Goal: Task Accomplishment & Management: Use online tool/utility

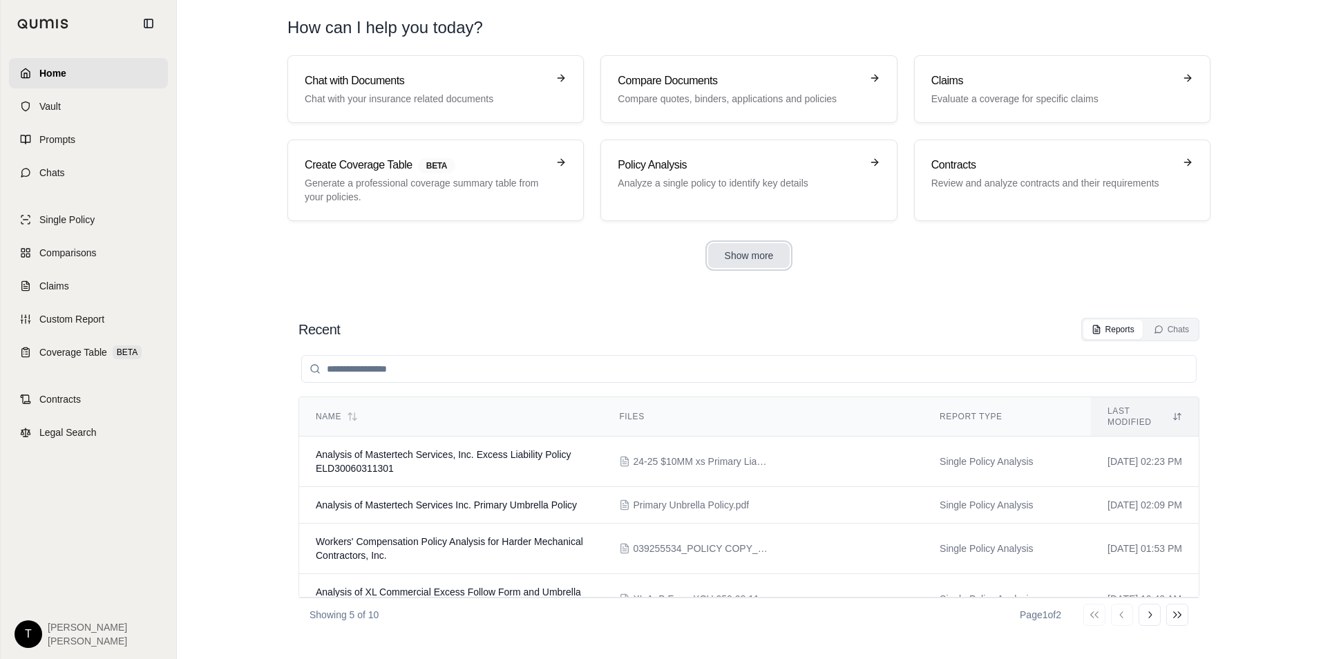
click at [767, 256] on button "Show more" at bounding box center [749, 255] width 82 height 25
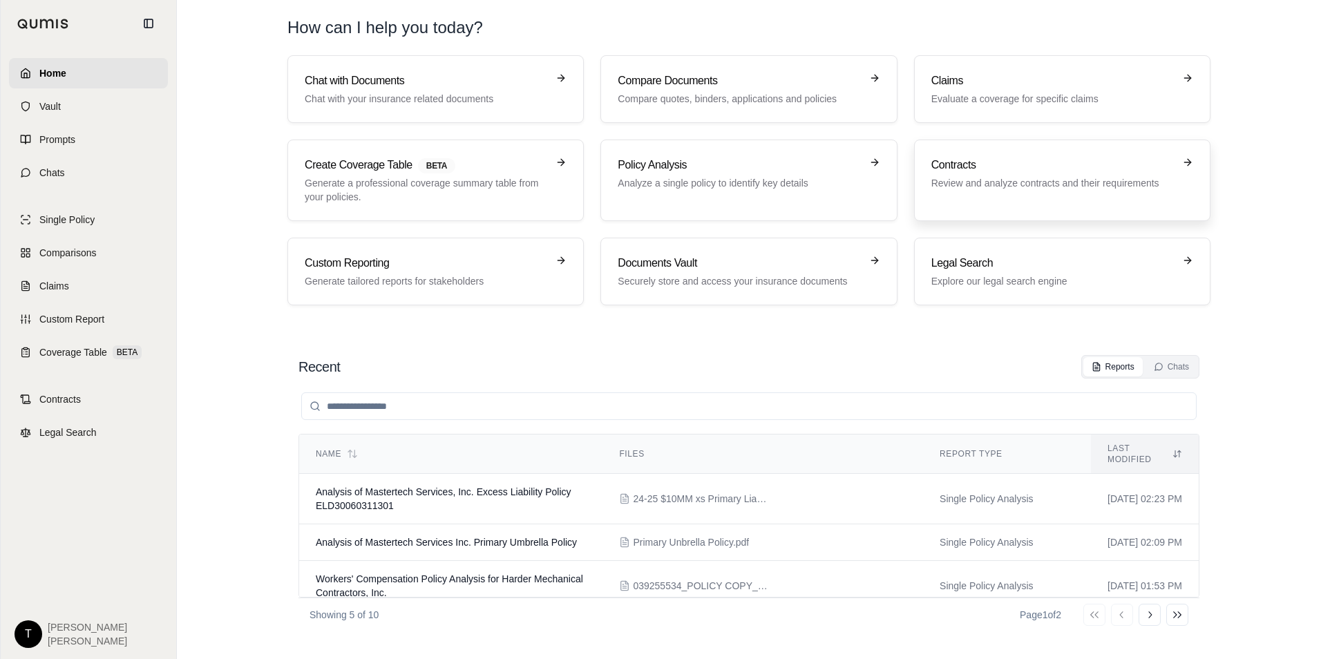
click at [1125, 180] on p "Review and analyze contracts and their requirements" at bounding box center [1052, 183] width 242 height 14
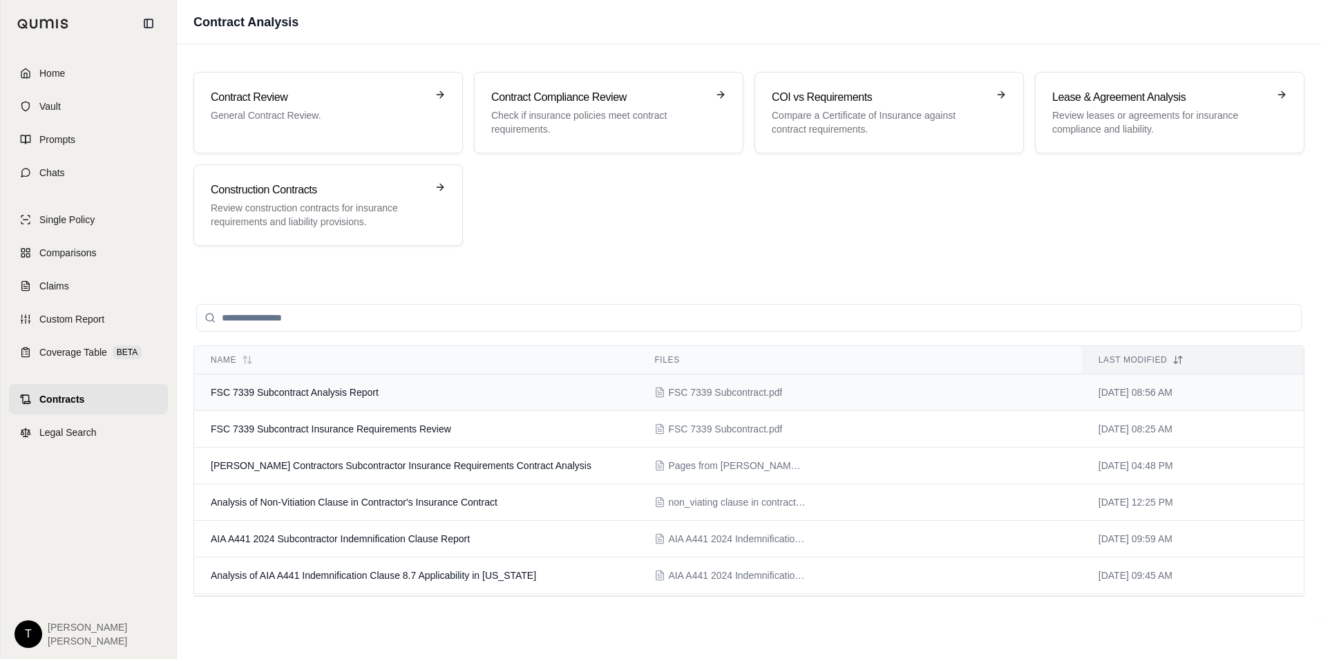
click at [320, 389] on span "FSC 7339 Subcontract Analysis Report" at bounding box center [295, 392] width 168 height 11
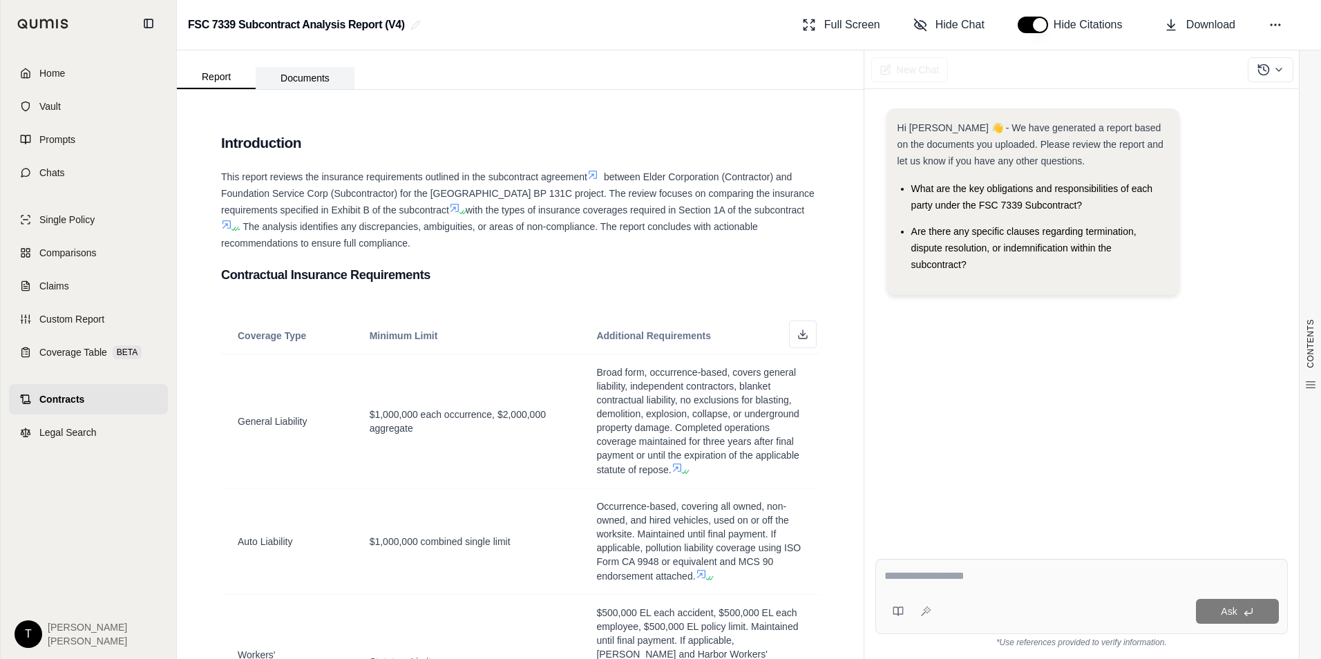
click at [300, 77] on button "Documents" at bounding box center [305, 78] width 99 height 22
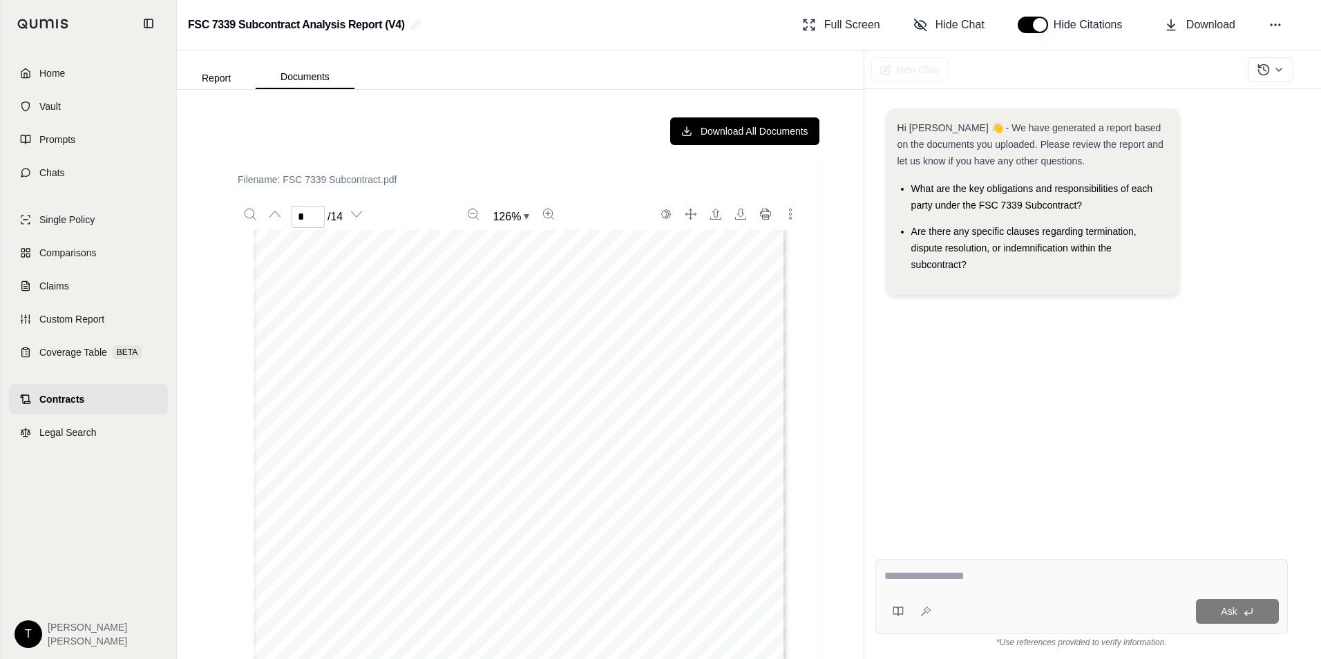
scroll to position [345, 0]
type input "*"
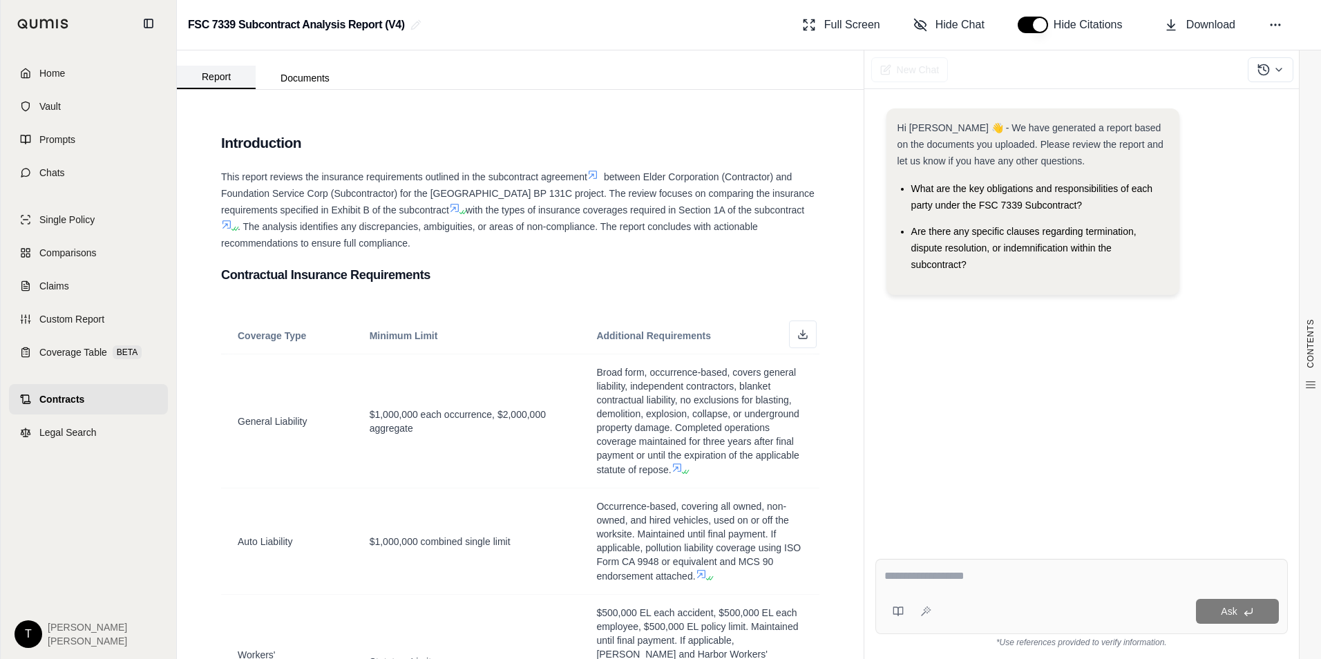
click at [218, 75] on button "Report" at bounding box center [216, 77] width 79 height 23
click at [964, 590] on div "Ask" at bounding box center [1081, 596] width 412 height 75
click at [901, 611] on icon at bounding box center [897, 611] width 11 height 11
click at [933, 611] on button at bounding box center [926, 611] width 22 height 22
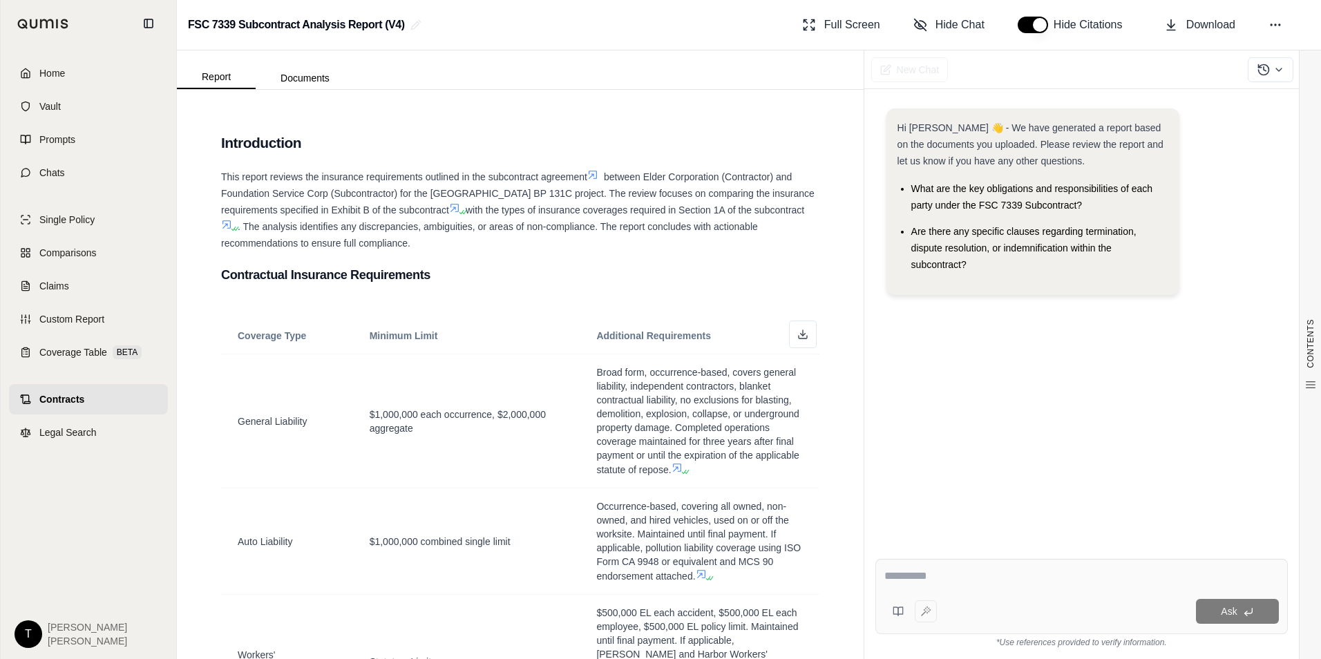
click at [930, 611] on div at bounding box center [910, 611] width 52 height 28
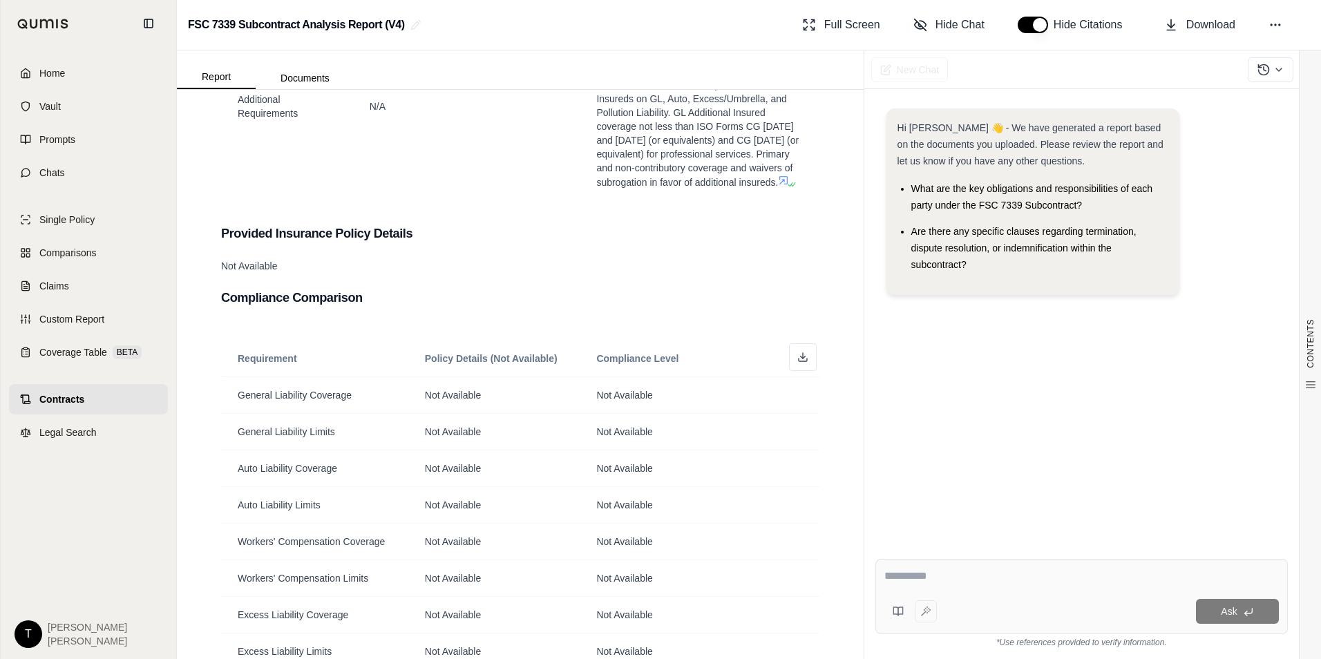
scroll to position [691, 0]
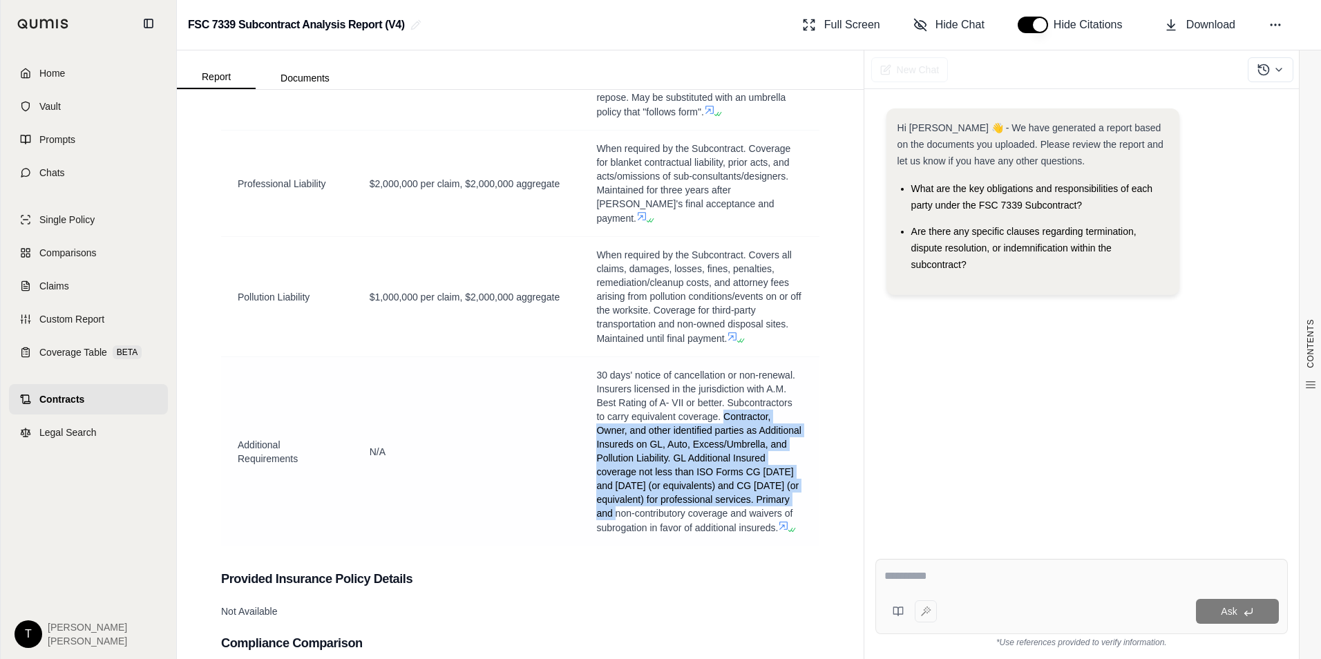
drag, startPoint x: 718, startPoint y: 386, endPoint x: 750, endPoint y: 486, distance: 105.3
click at [750, 486] on span "30 days' notice of cancellation or non-renewal. Insurers licensed in the jurisd…" at bounding box center [698, 452] width 205 height 164
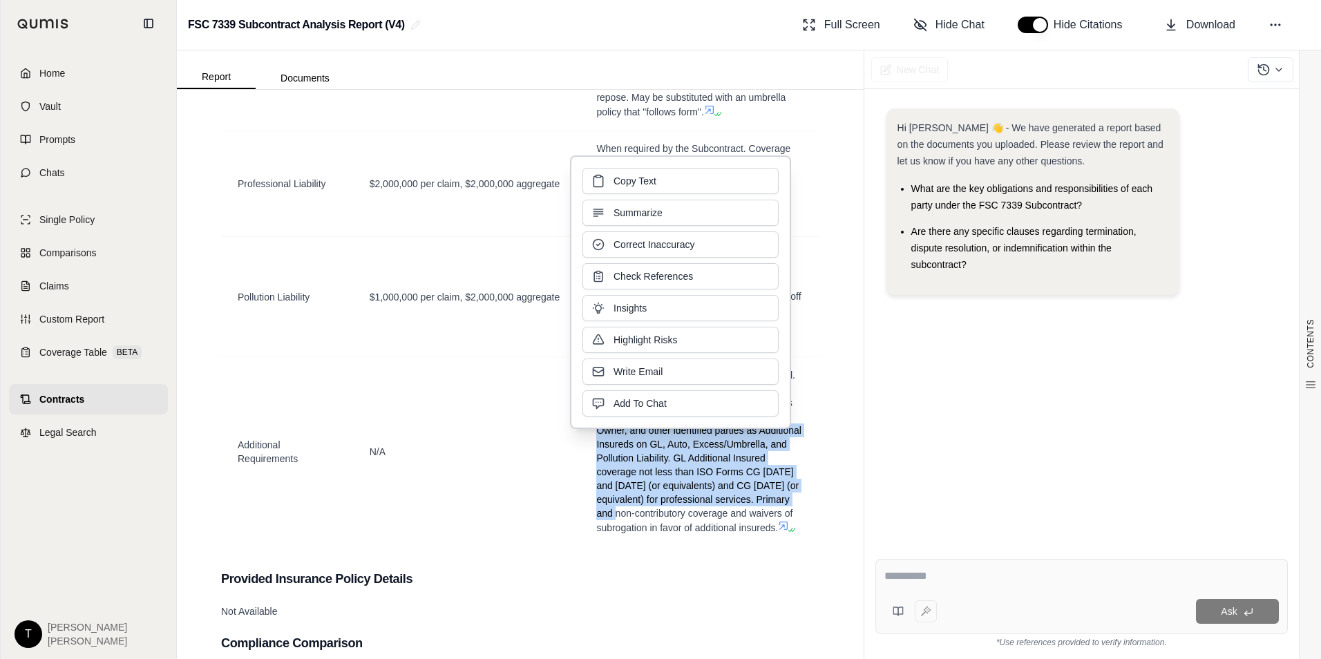
copy span "Contractor, Owner, and other identified parties as Additional Insureds on GL, A…"
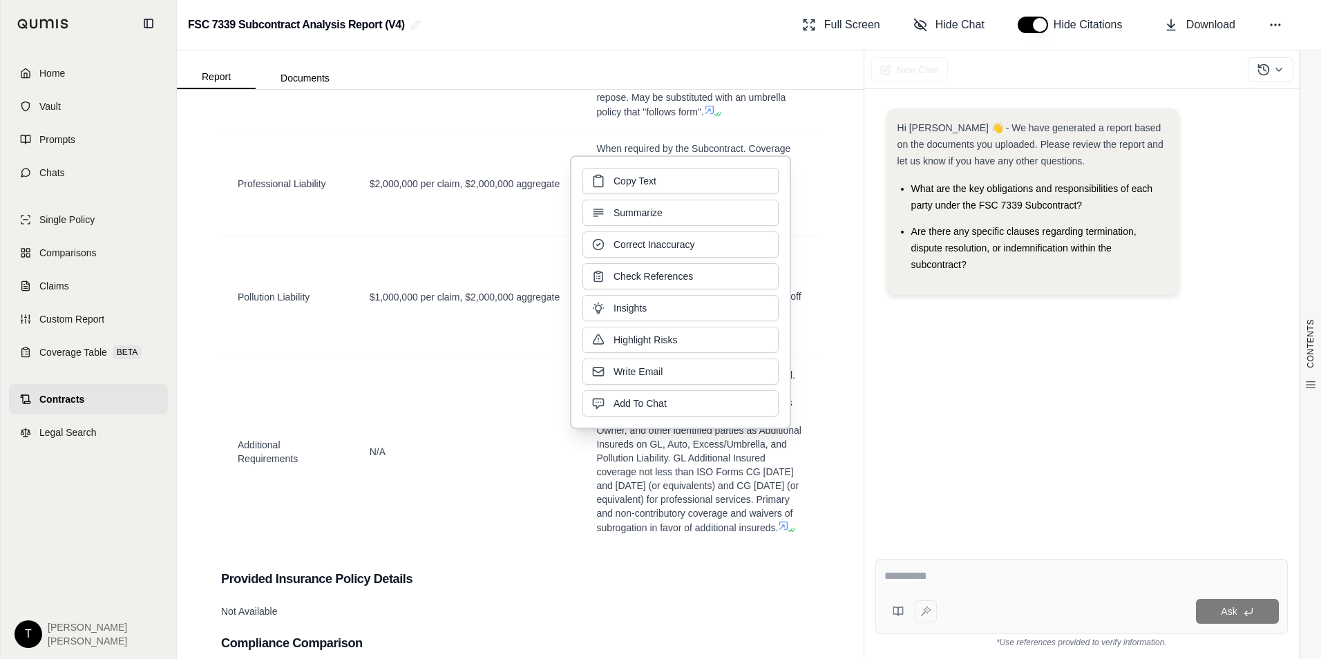
click at [641, 542] on div "Coverage Type Minimum Limit Additional Requirements General Liability $1,000,00…" at bounding box center [520, 82] width 598 height 948
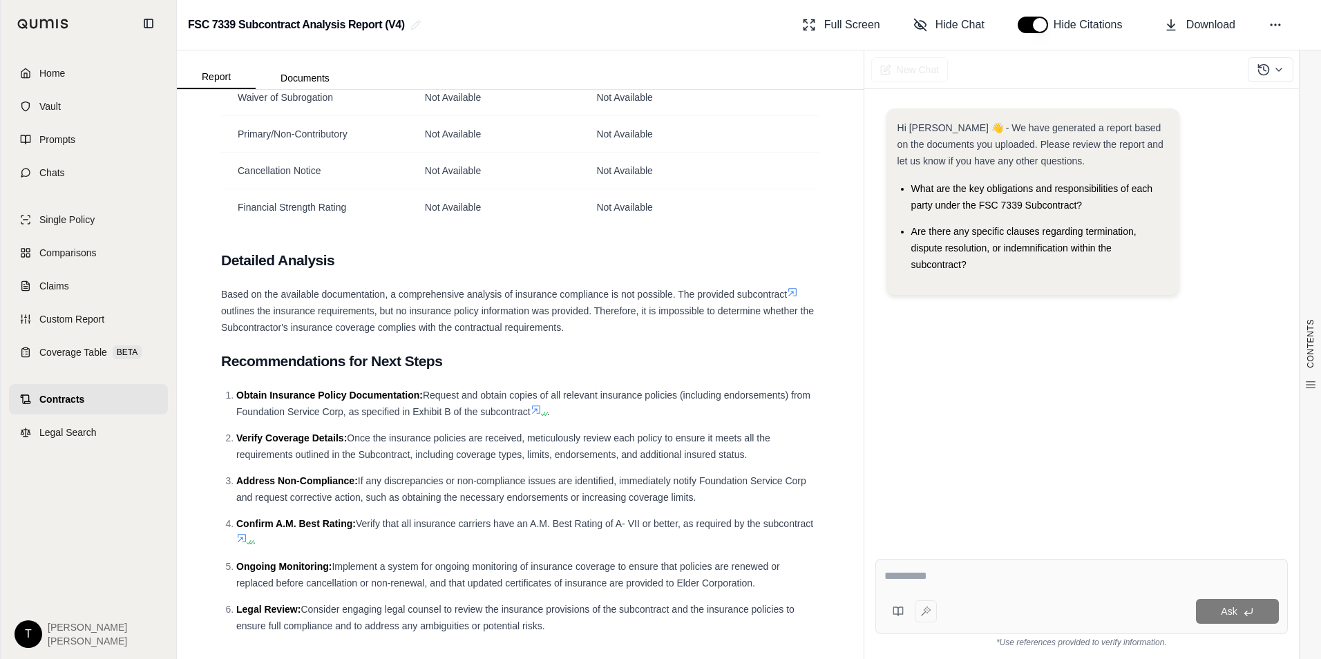
scroll to position [0, 0]
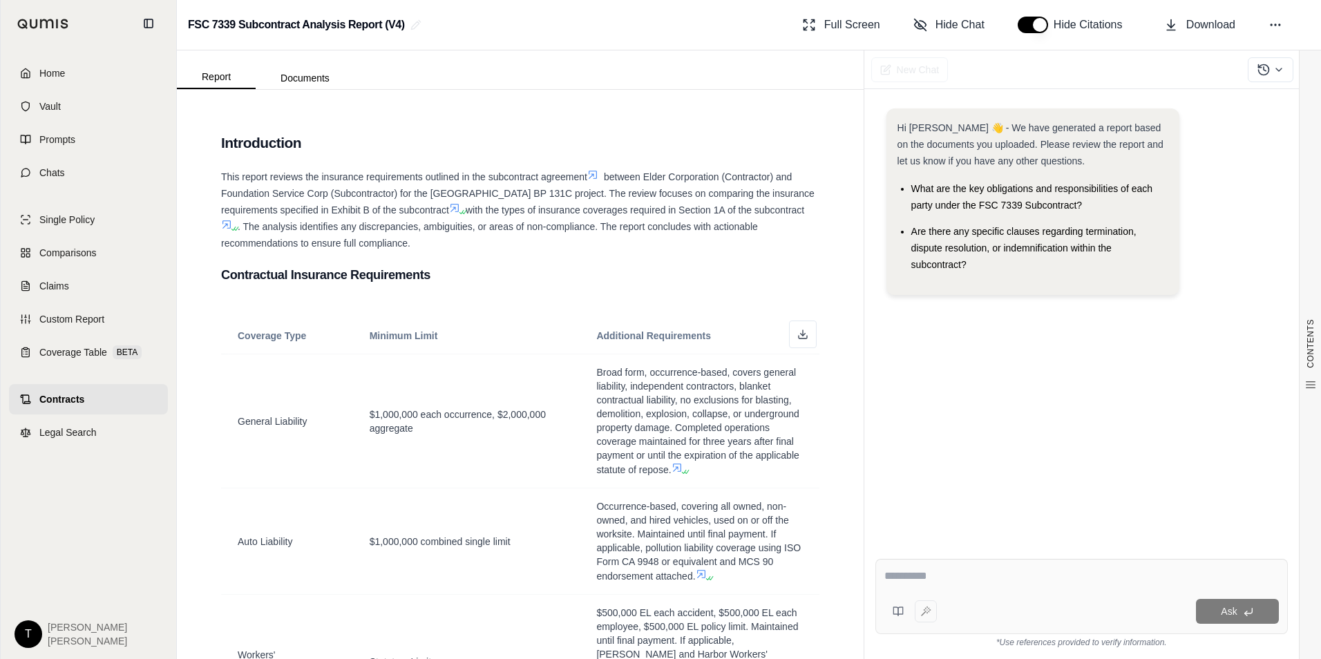
click at [946, 575] on textarea at bounding box center [1081, 576] width 394 height 17
click at [899, 615] on icon at bounding box center [897, 611] width 11 height 11
click at [973, 600] on div "Ask" at bounding box center [1108, 611] width 342 height 25
click at [945, 577] on textarea at bounding box center [1081, 576] width 394 height 17
click at [1274, 32] on button at bounding box center [1275, 24] width 25 height 25
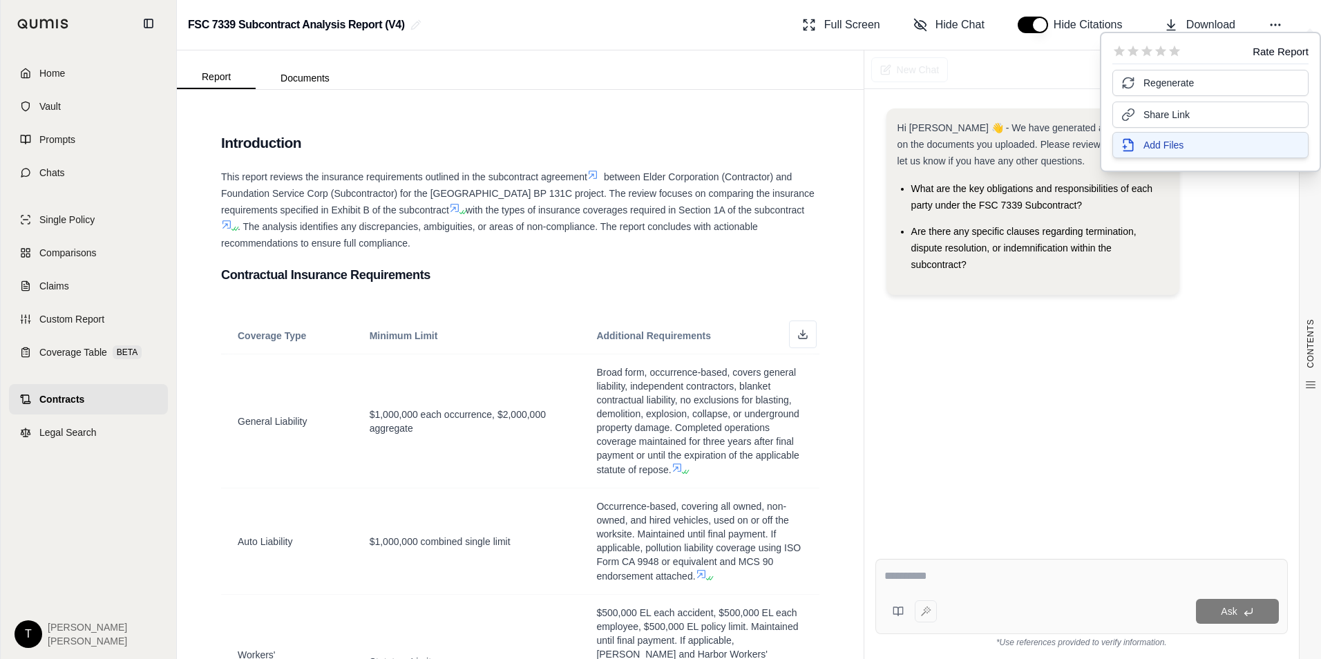
click at [1155, 146] on span "Add Files" at bounding box center [1163, 145] width 40 height 14
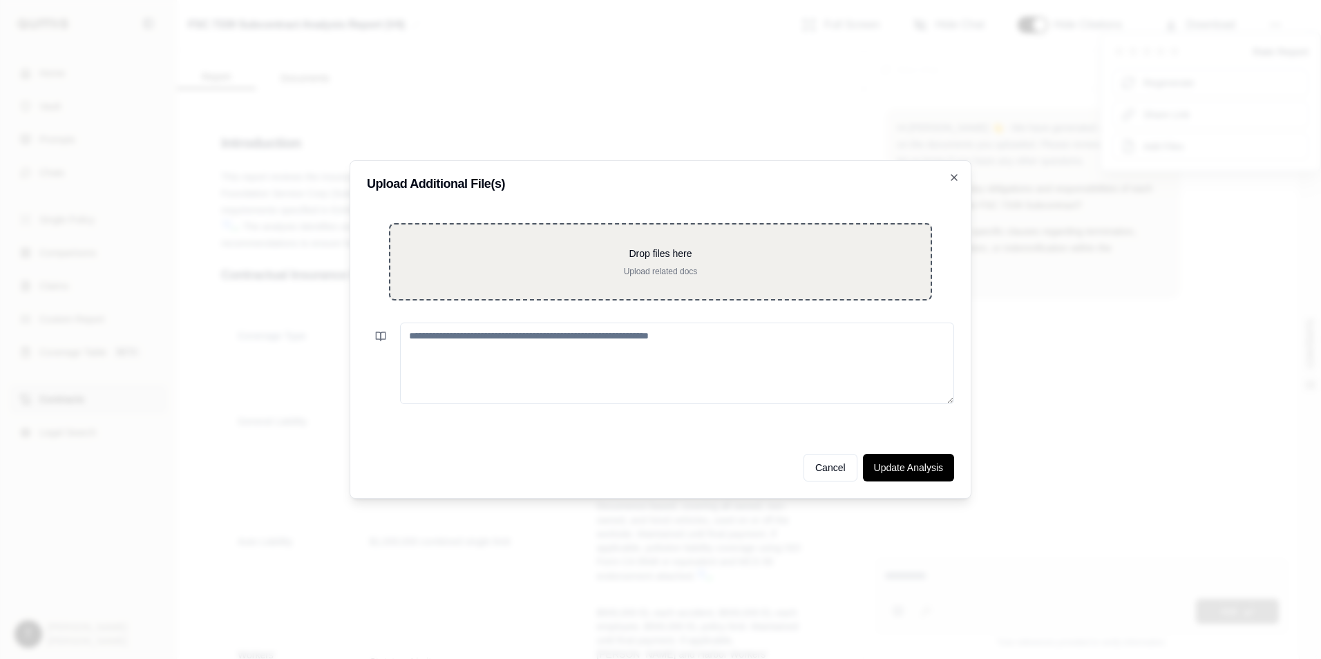
click at [469, 274] on p "Upload related docs" at bounding box center [660, 271] width 496 height 11
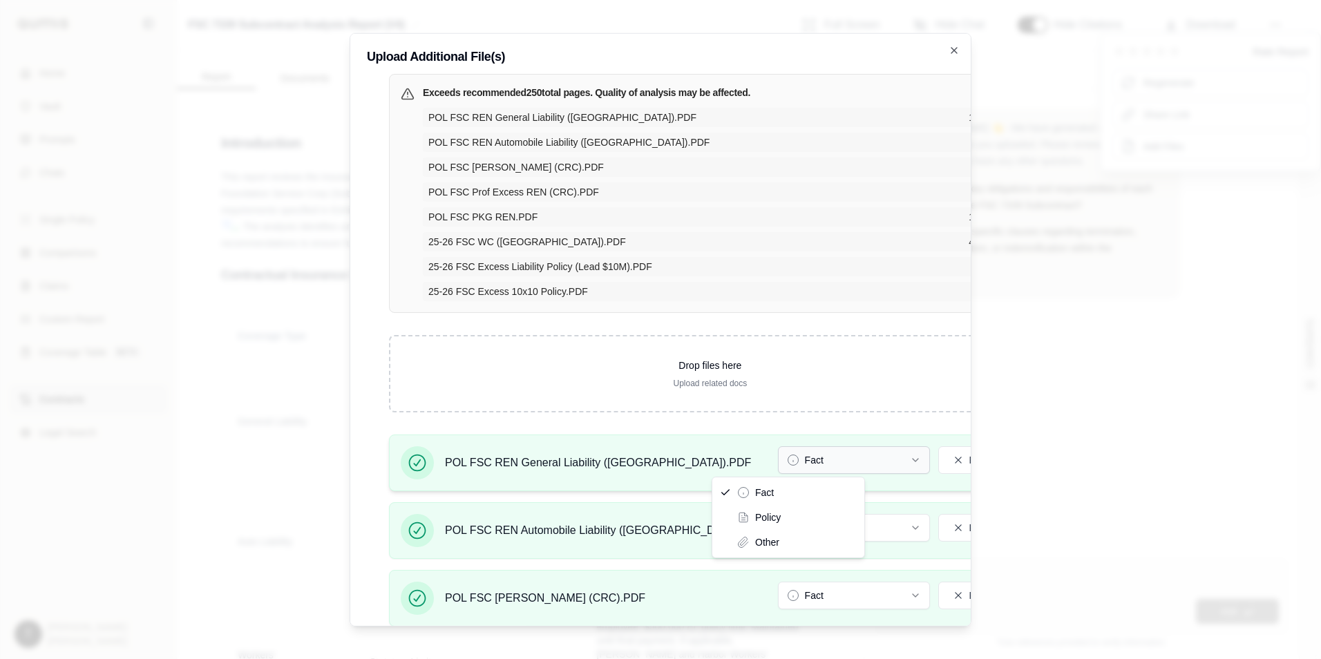
click at [778, 459] on button "Fact" at bounding box center [854, 460] width 152 height 28
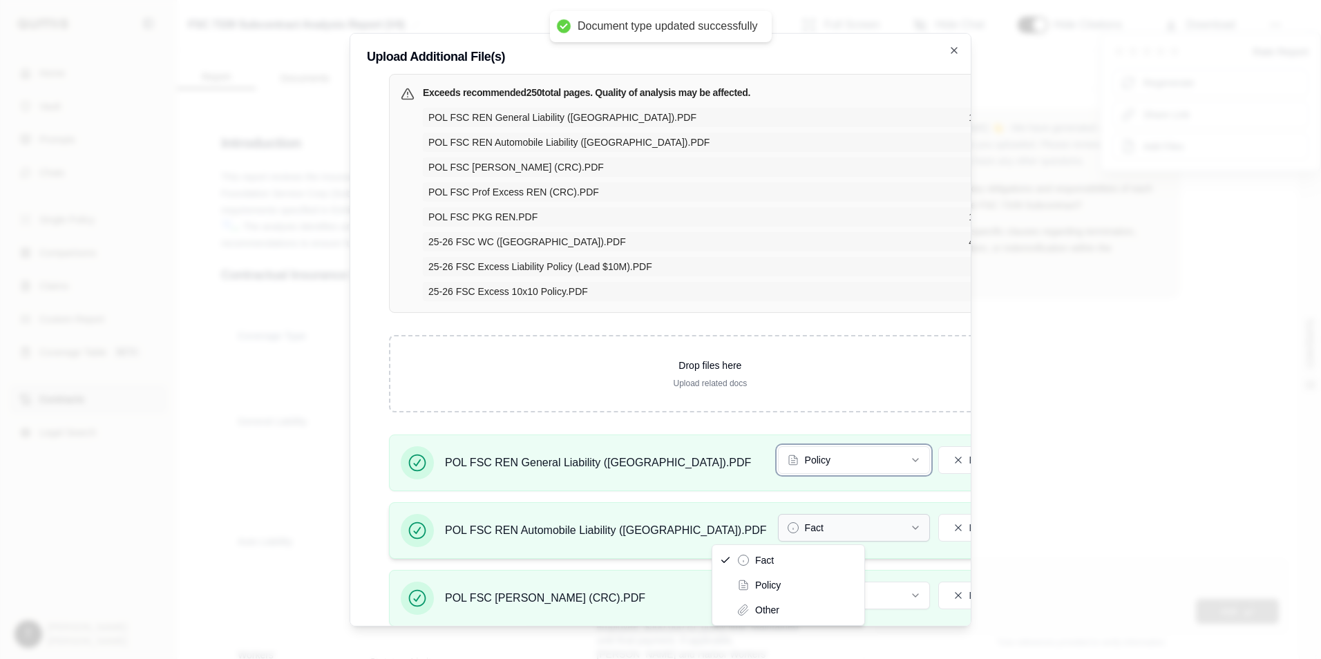
click at [778, 524] on button "Fact" at bounding box center [854, 528] width 152 height 28
click at [787, 600] on button "Fact" at bounding box center [854, 596] width 152 height 28
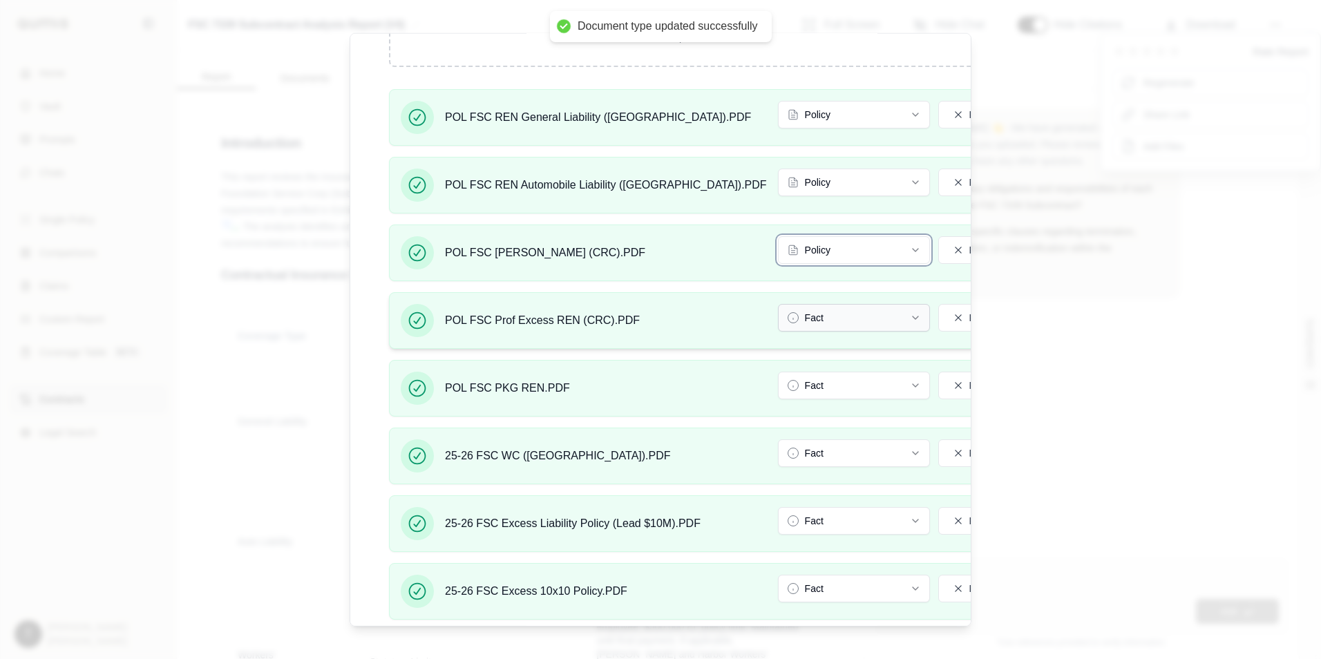
click at [778, 313] on button "Fact" at bounding box center [854, 318] width 152 height 28
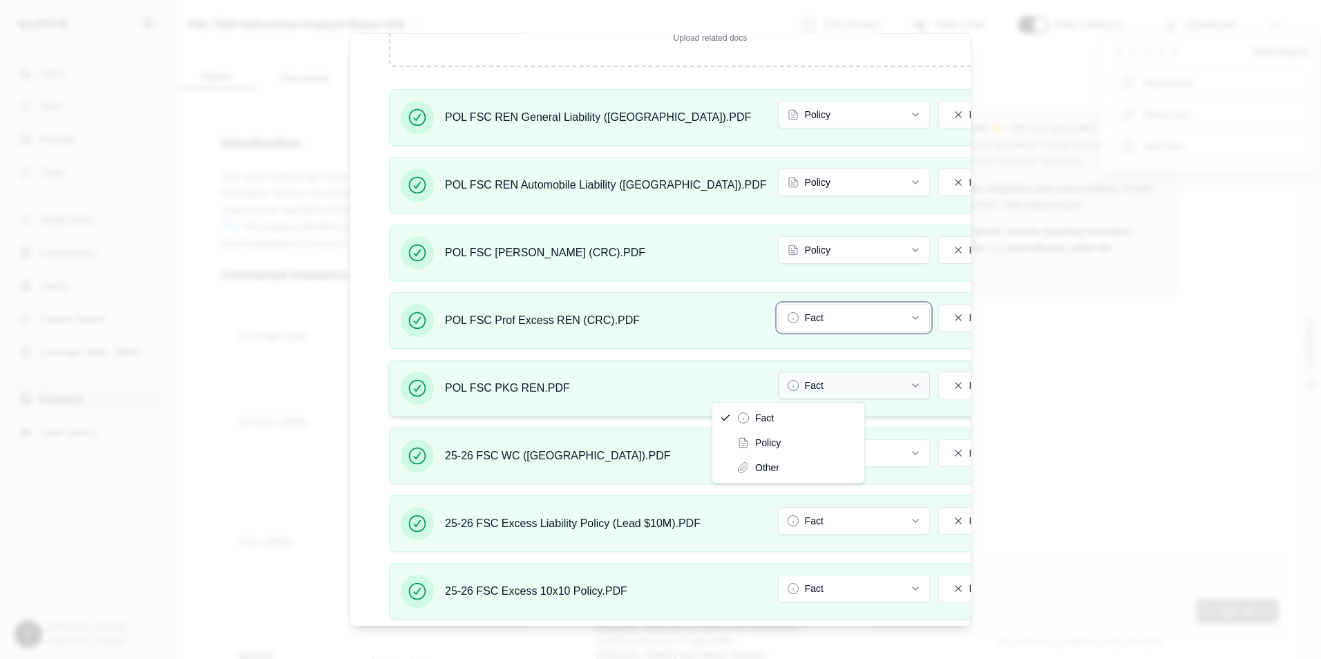
click at [778, 374] on button "Fact" at bounding box center [854, 386] width 152 height 28
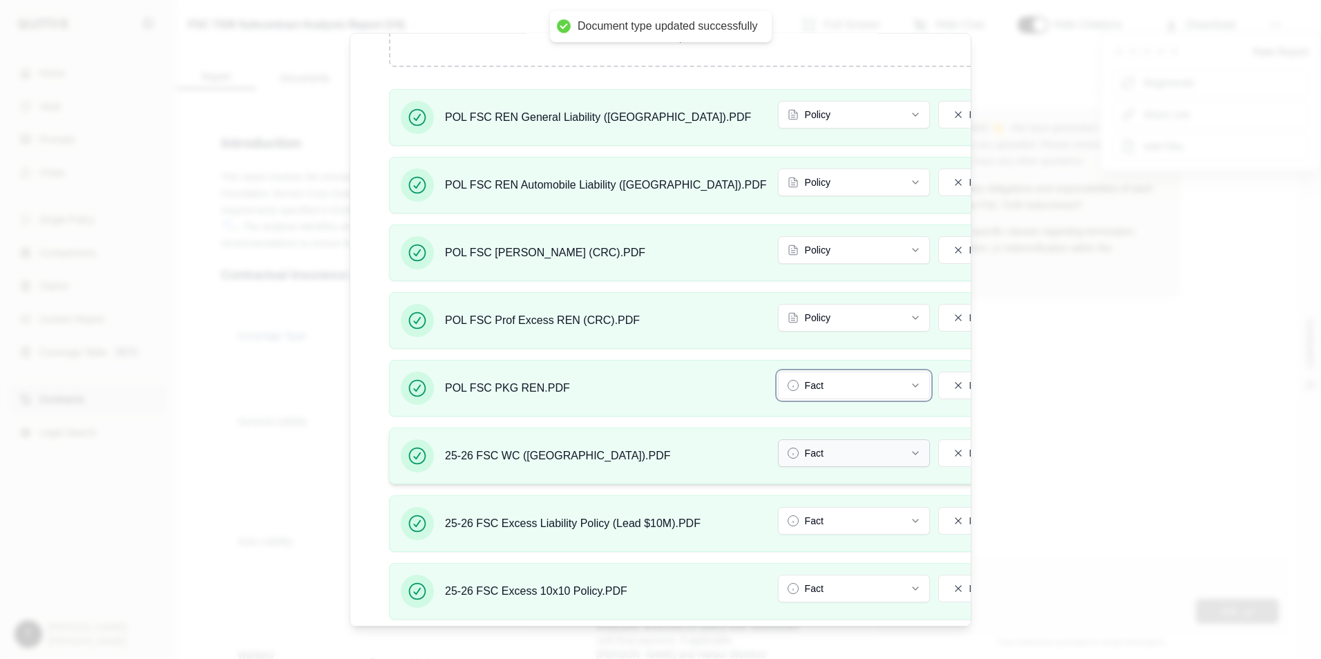
click at [778, 459] on button "Fact" at bounding box center [854, 453] width 152 height 28
click at [778, 526] on button "Fact" at bounding box center [854, 521] width 152 height 28
click at [778, 593] on button "Fact" at bounding box center [854, 589] width 152 height 28
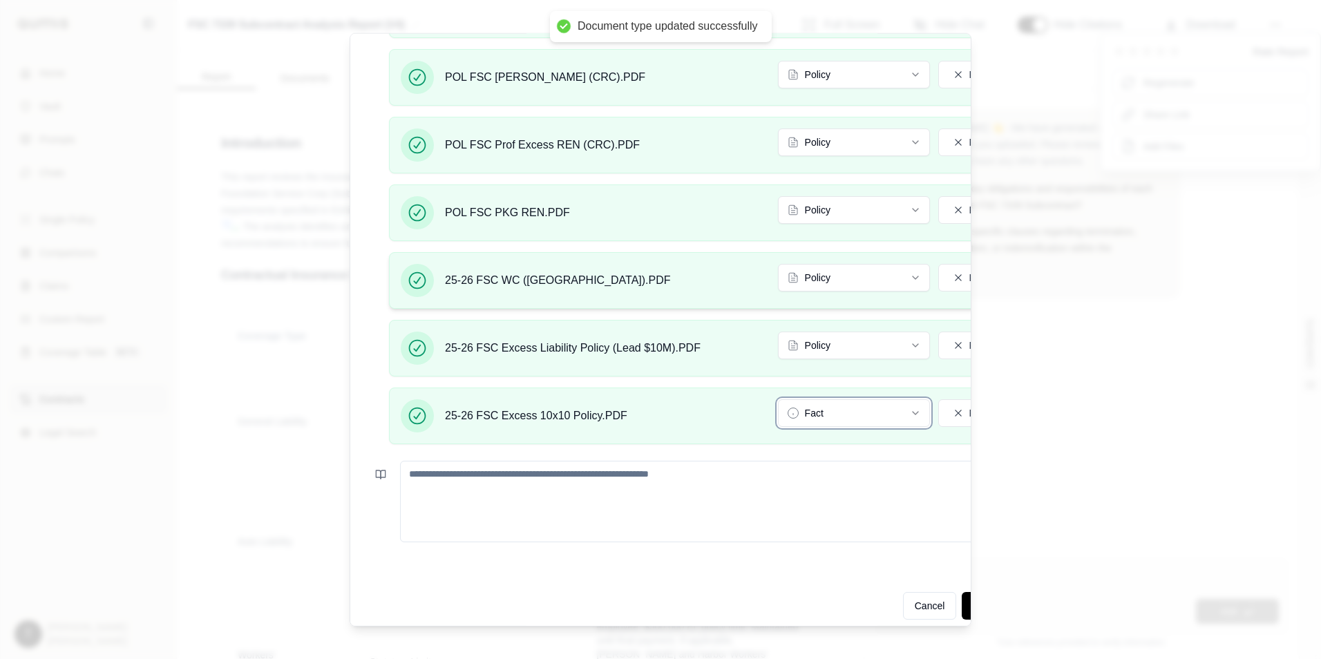
scroll to position [542, 0]
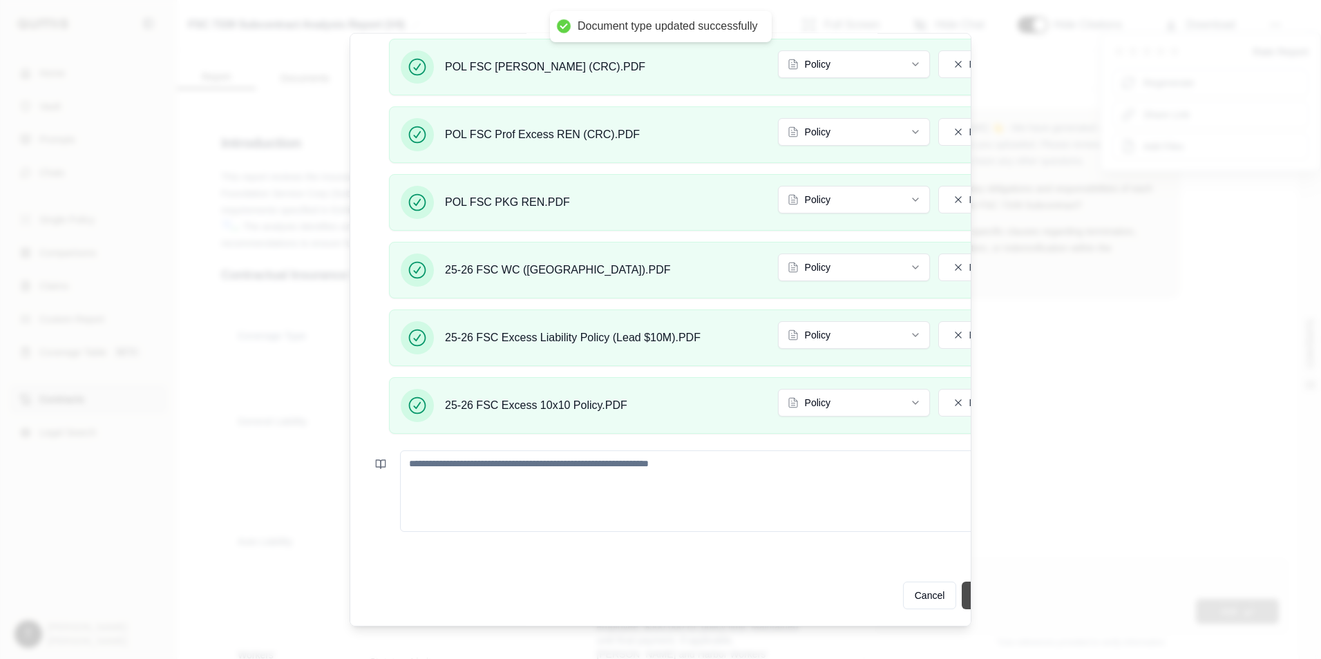
click at [961, 584] on button "Update Analysis" at bounding box center [1006, 596] width 91 height 28
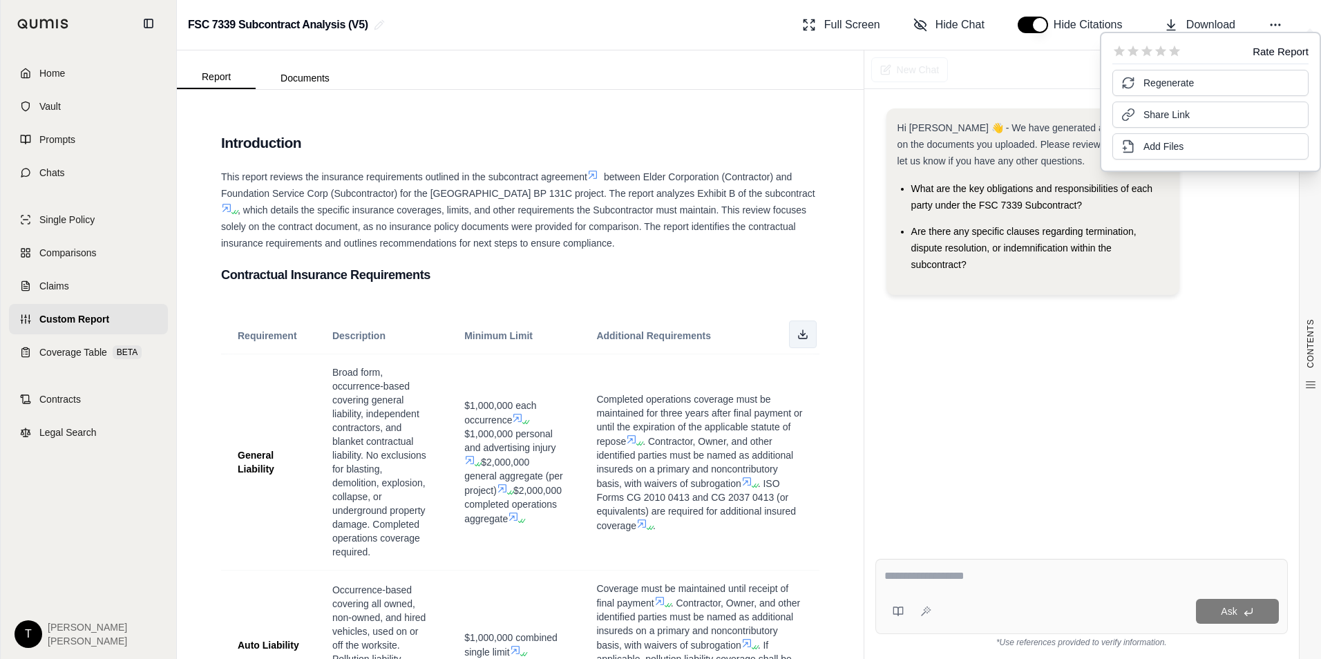
click at [797, 333] on icon at bounding box center [802, 334] width 11 height 11
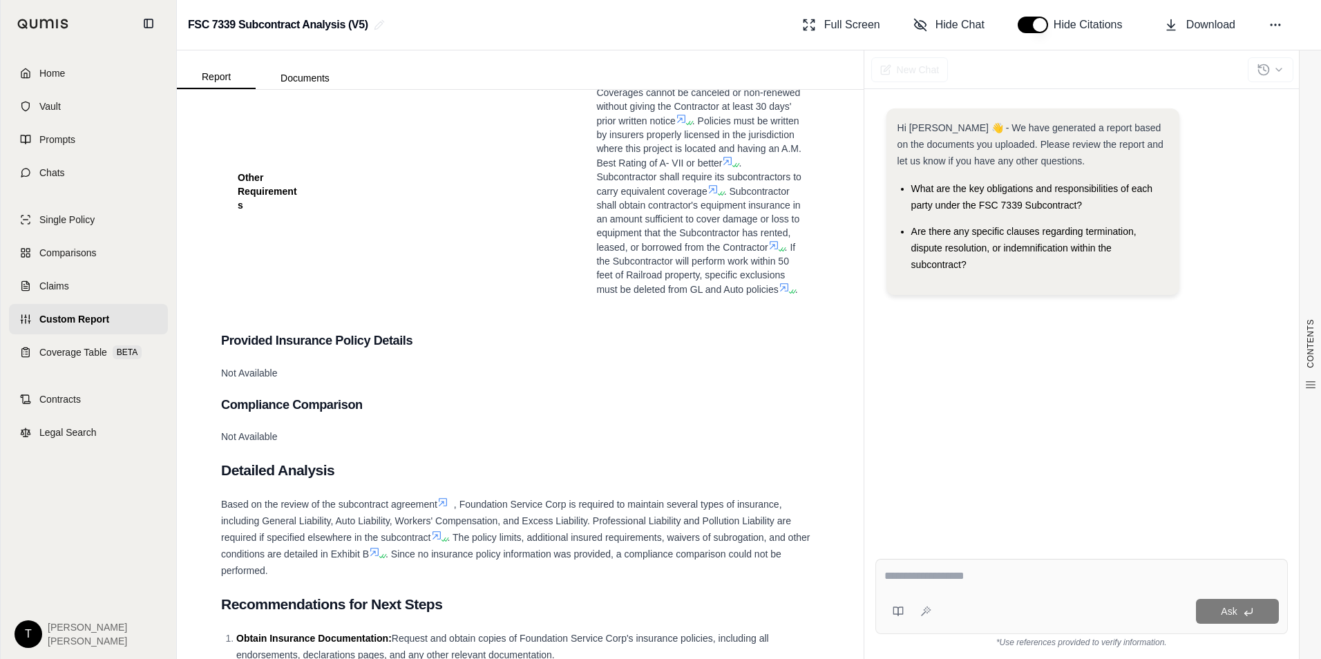
scroll to position [1695, 0]
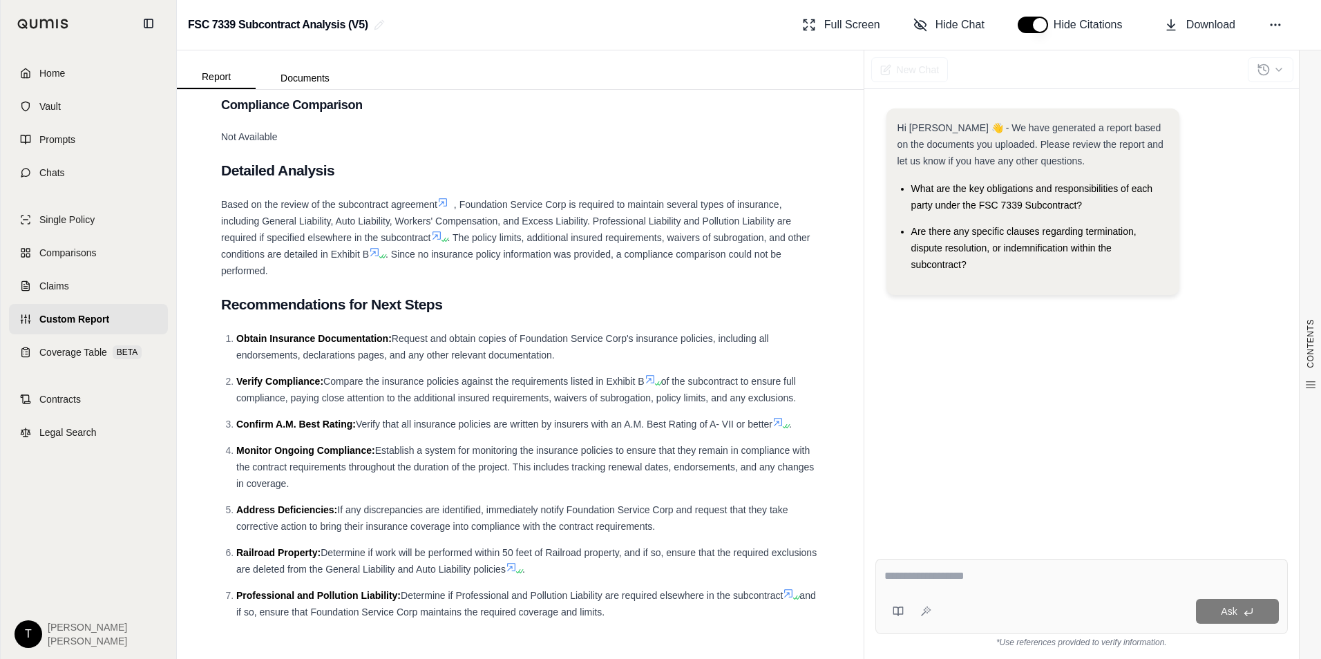
click at [919, 573] on textarea at bounding box center [1081, 576] width 394 height 17
type textarea "*"
type textarea "**********"
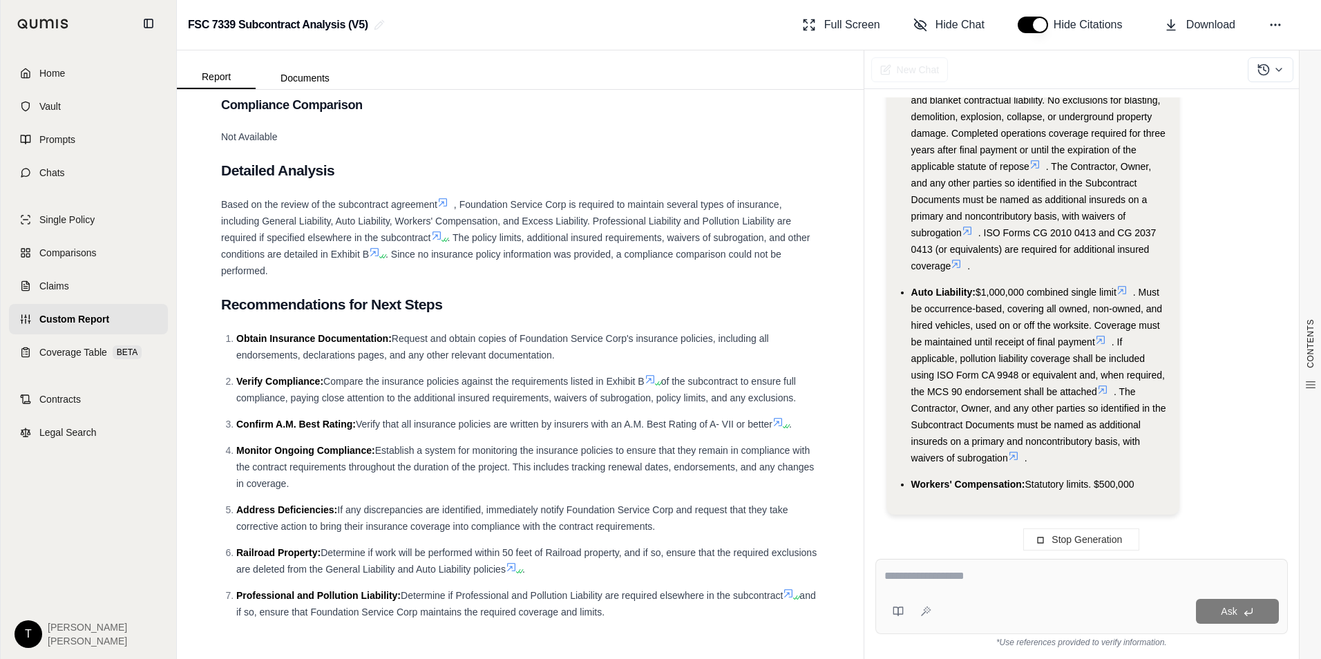
click at [919, 581] on textarea at bounding box center [1081, 576] width 394 height 17
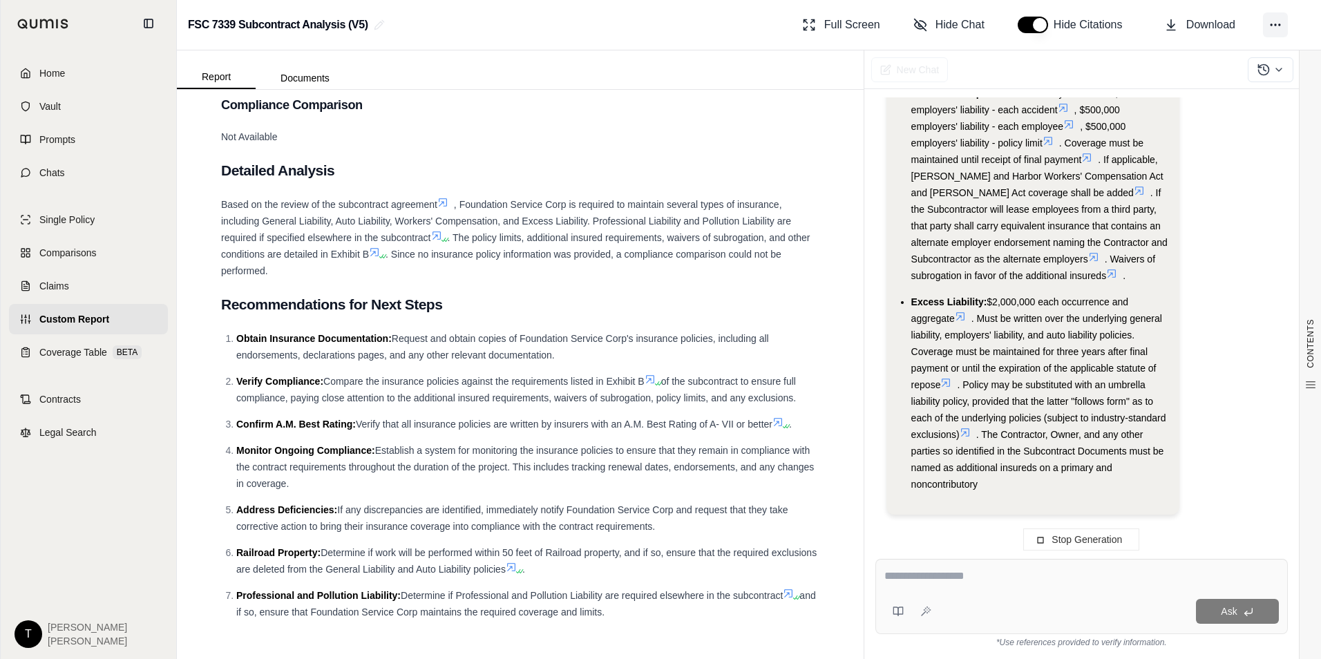
click at [1279, 23] on icon at bounding box center [1275, 25] width 14 height 14
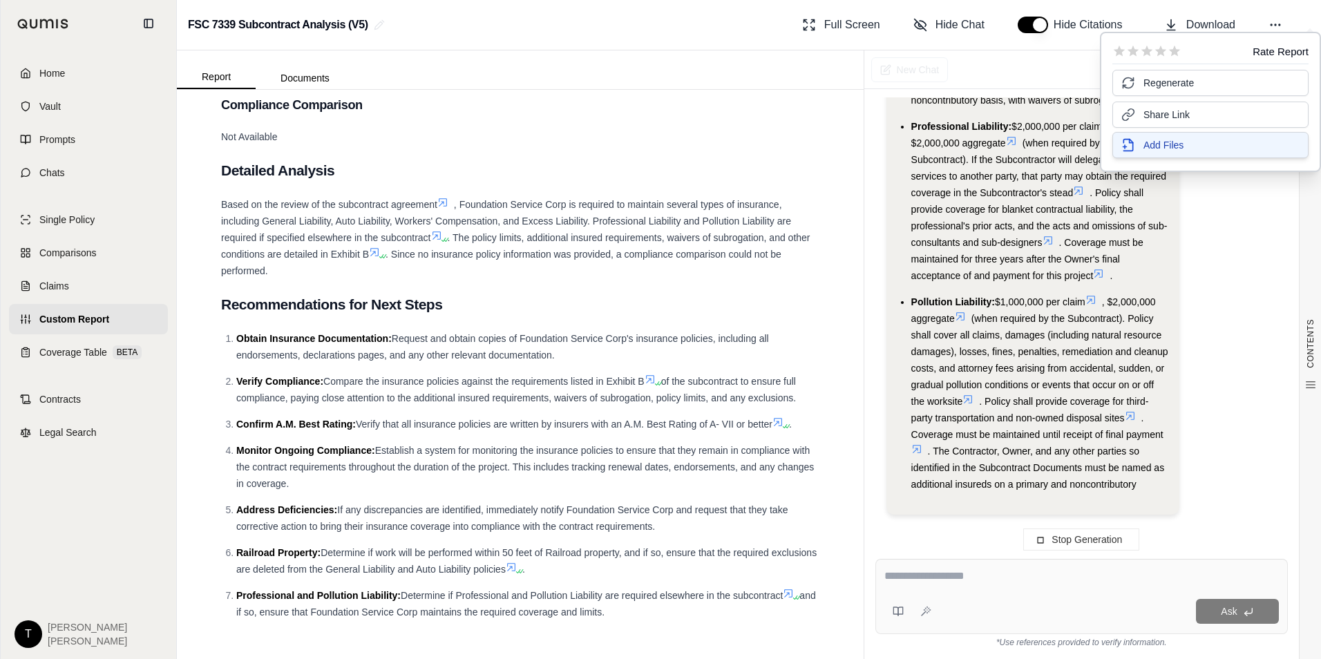
click at [1149, 144] on span "Add Files" at bounding box center [1163, 145] width 40 height 14
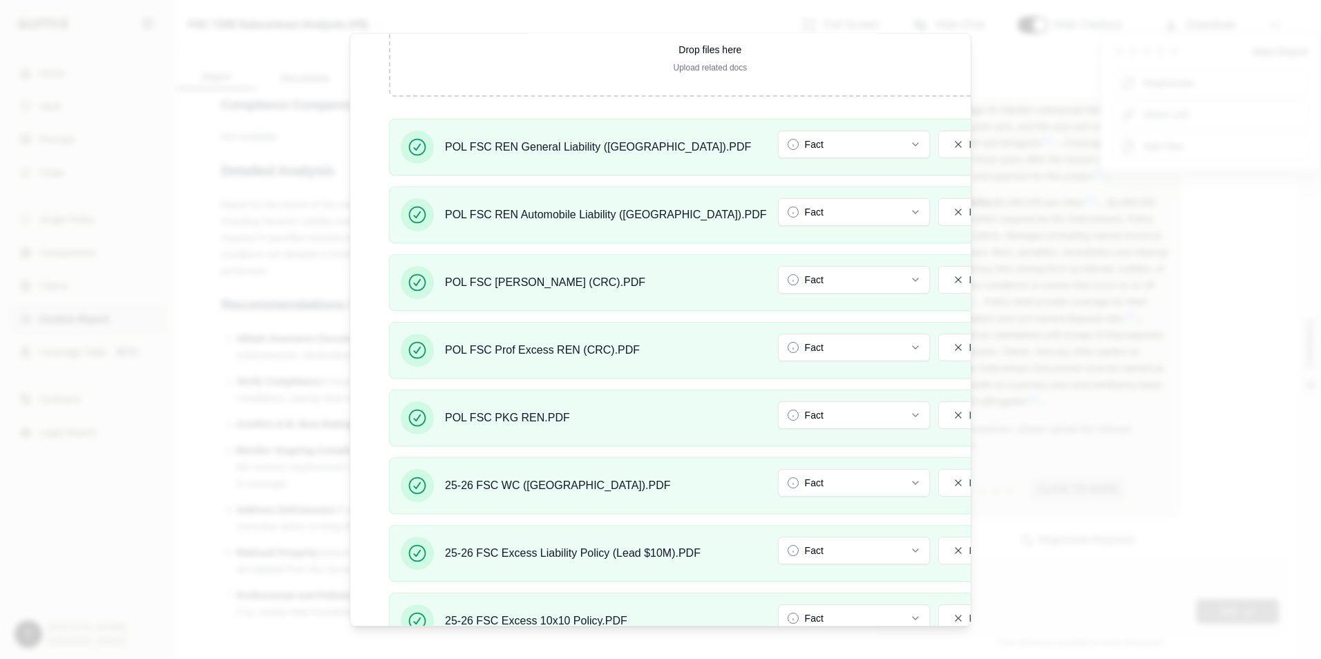
scroll to position [542, 0]
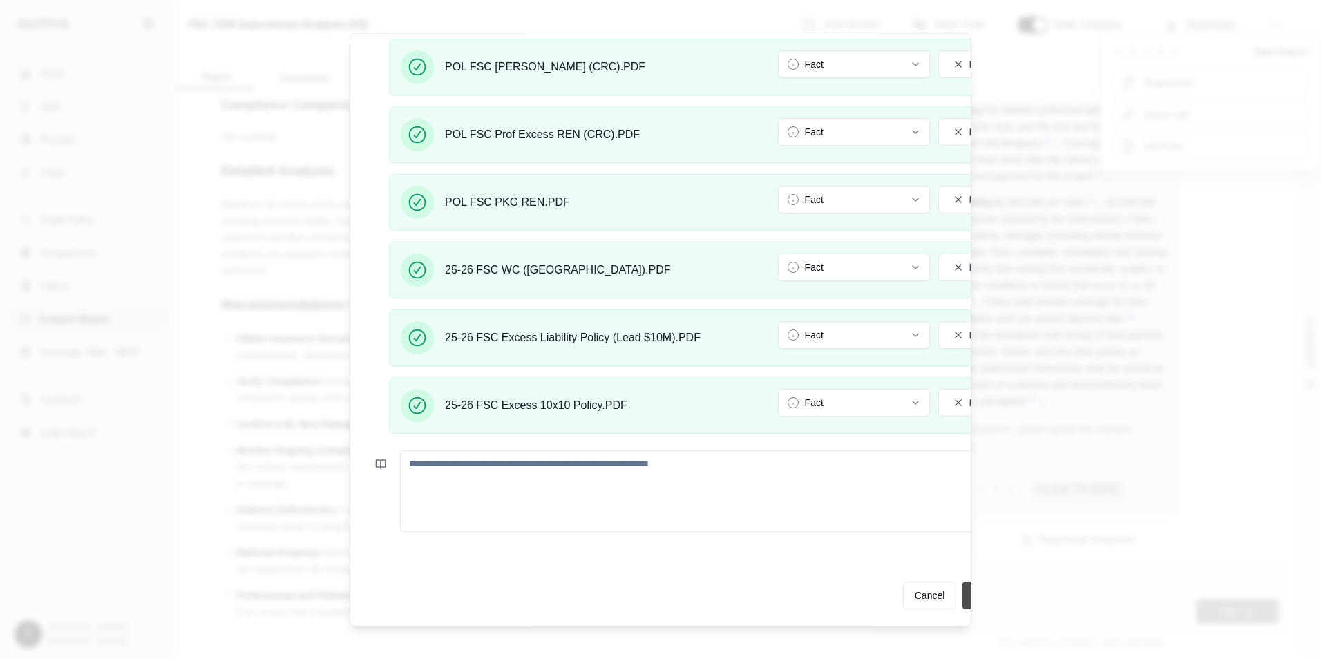
click at [961, 582] on button "Update Analysis" at bounding box center [1006, 596] width 91 height 28
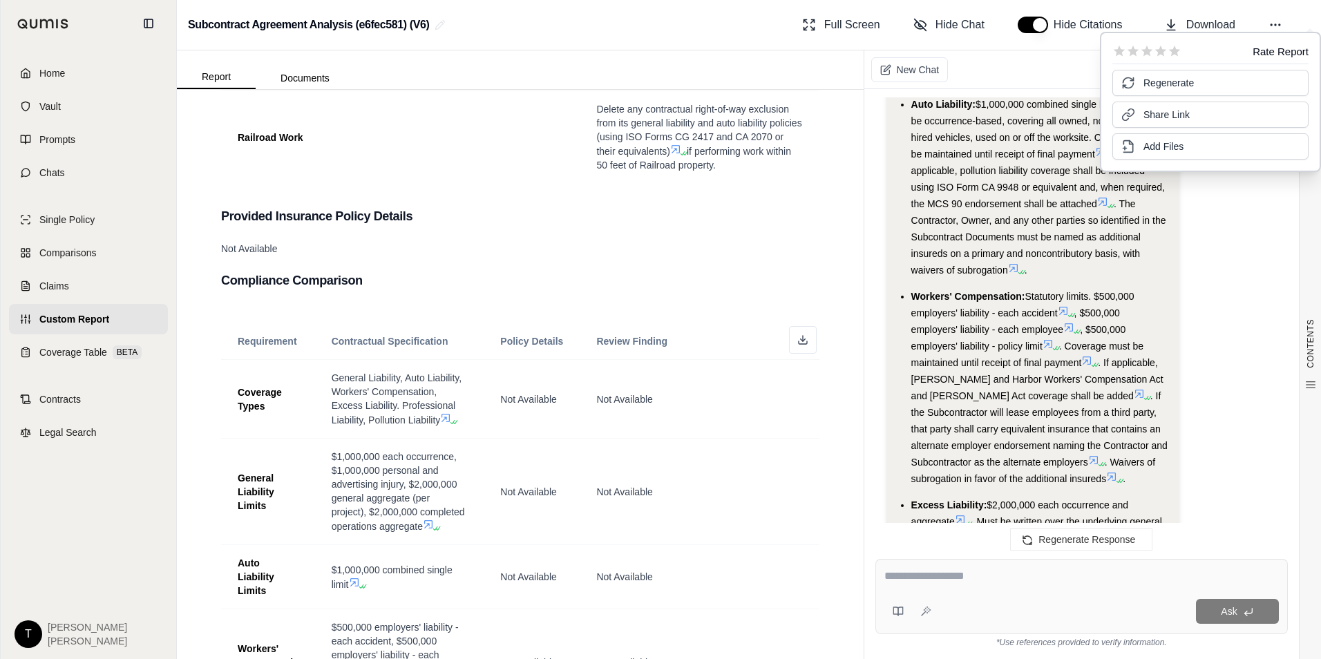
scroll to position [1381, 0]
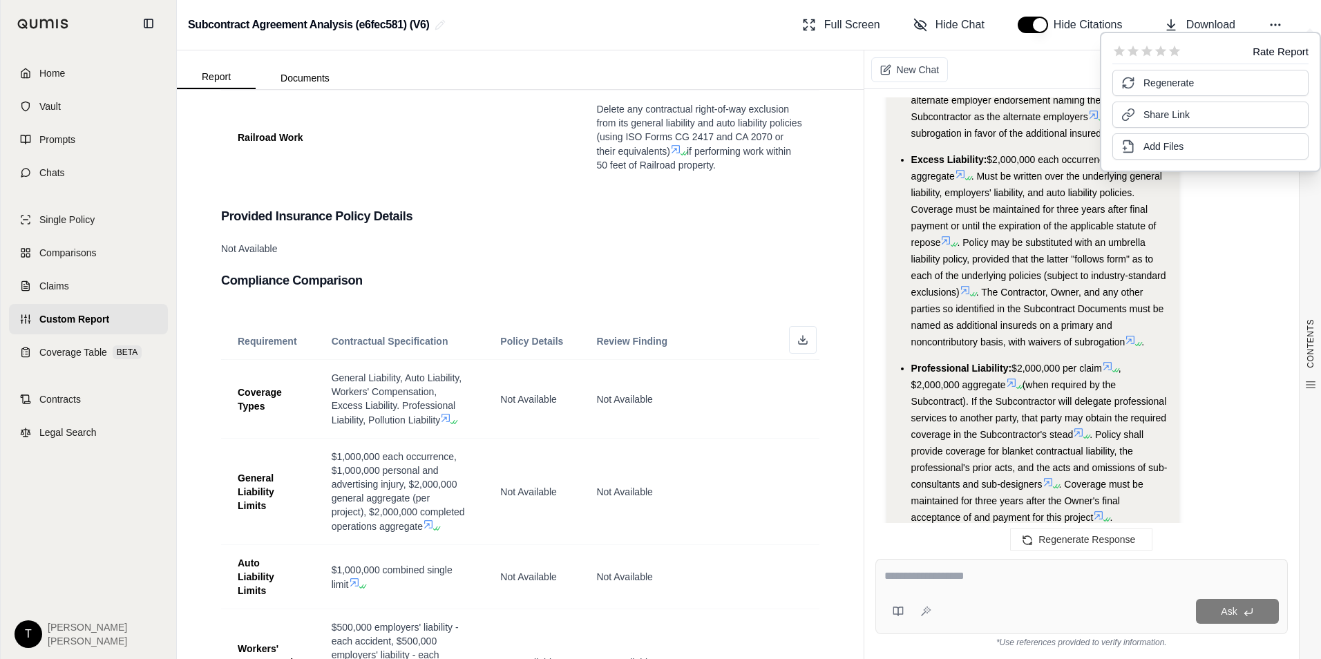
click at [903, 585] on div at bounding box center [1081, 578] width 394 height 21
click at [913, 575] on textarea at bounding box center [1081, 576] width 394 height 17
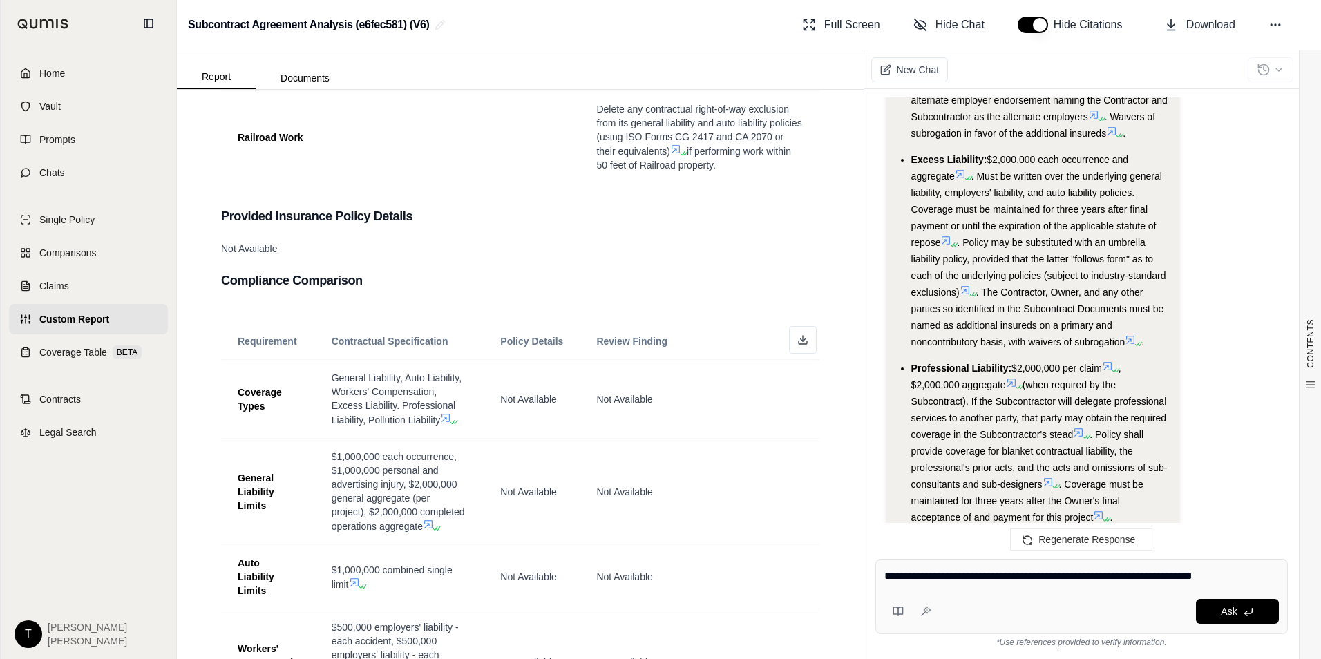
click at [1067, 571] on textarea "**********" at bounding box center [1081, 576] width 394 height 17
drag, startPoint x: 1256, startPoint y: 573, endPoint x: 1265, endPoint y: 573, distance: 8.3
click at [1259, 573] on textarea "**********" at bounding box center [1081, 576] width 394 height 17
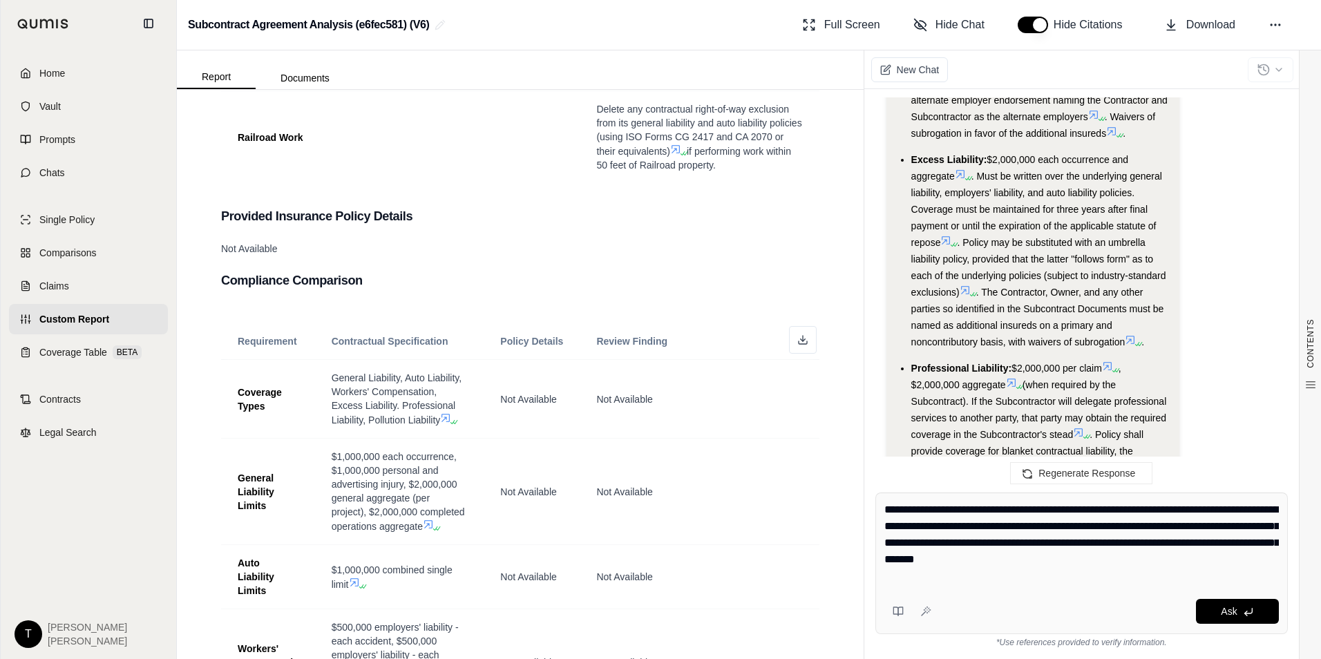
click at [887, 511] on textarea "**********" at bounding box center [1081, 542] width 394 height 83
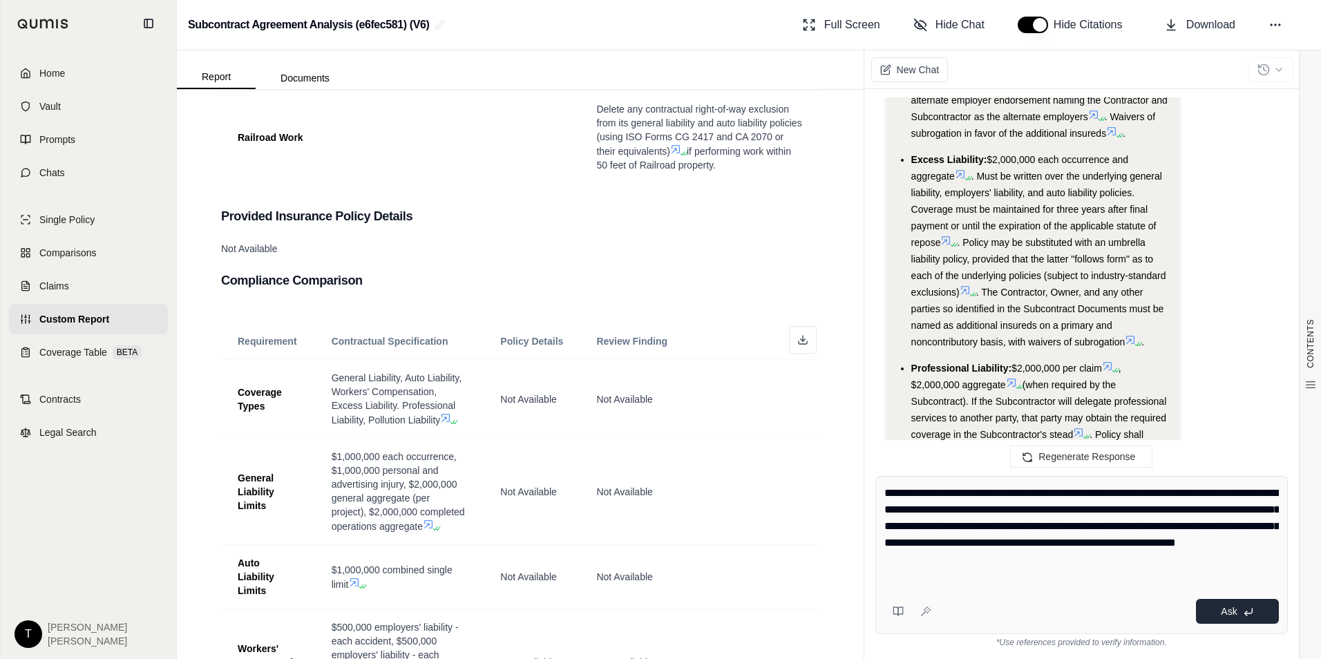
type textarea "**********"
click at [1228, 611] on span "Ask" at bounding box center [1229, 611] width 16 height 11
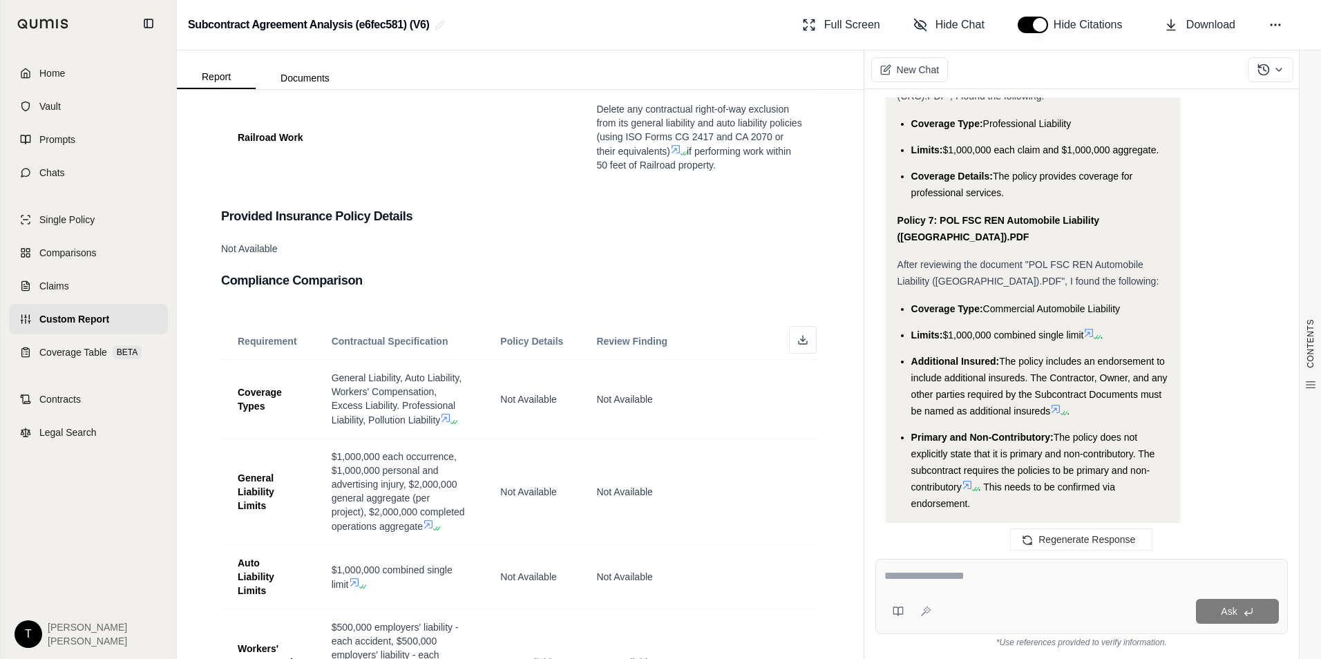
scroll to position [10658, 0]
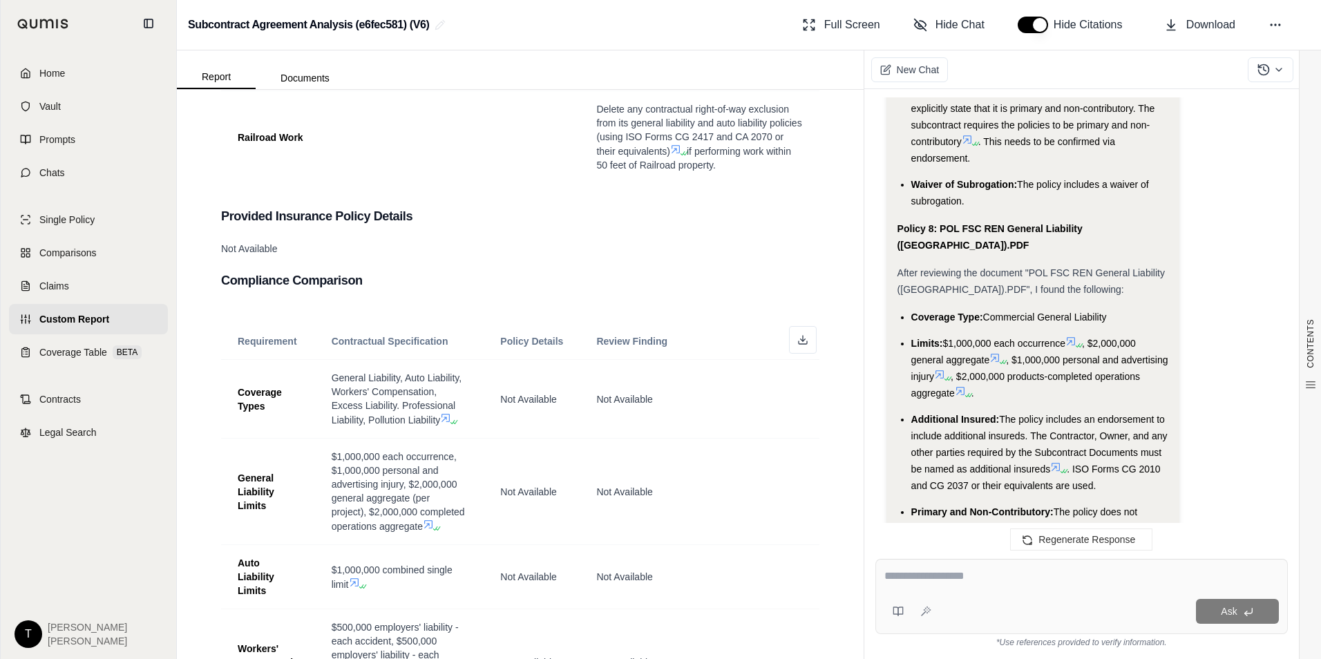
click at [940, 586] on div at bounding box center [1081, 578] width 394 height 21
click at [942, 566] on div "Ask" at bounding box center [1081, 596] width 412 height 75
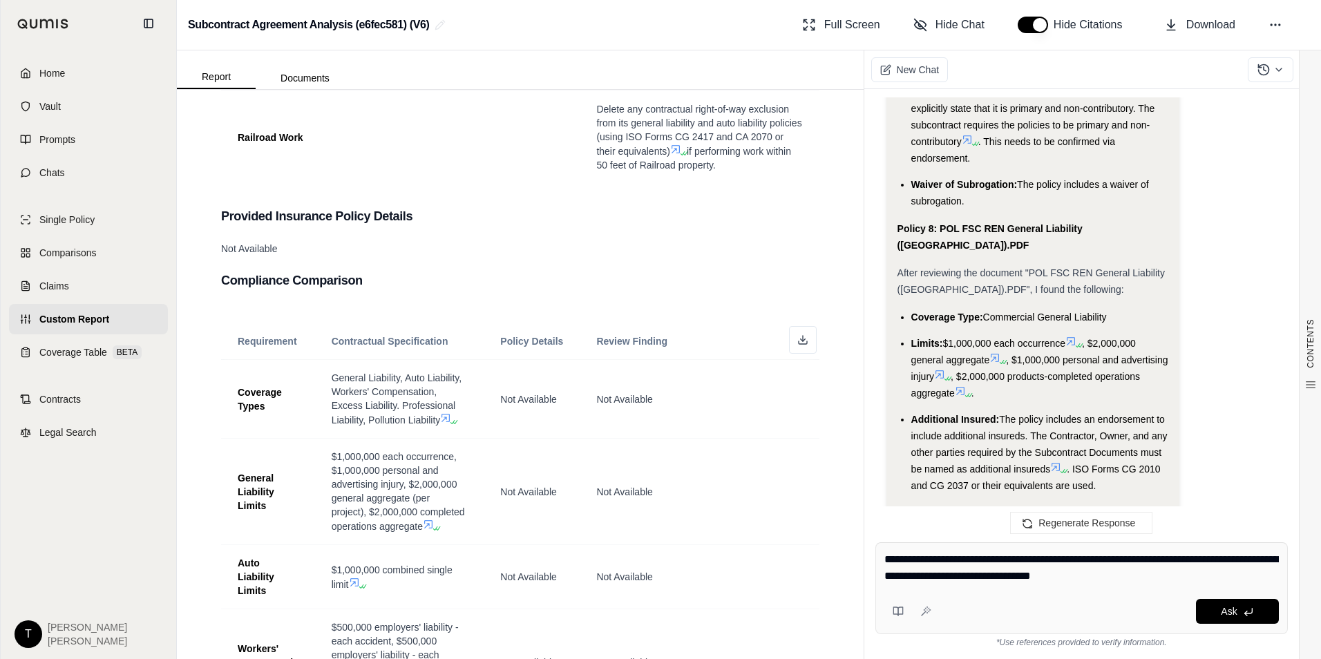
type textarea "**********"
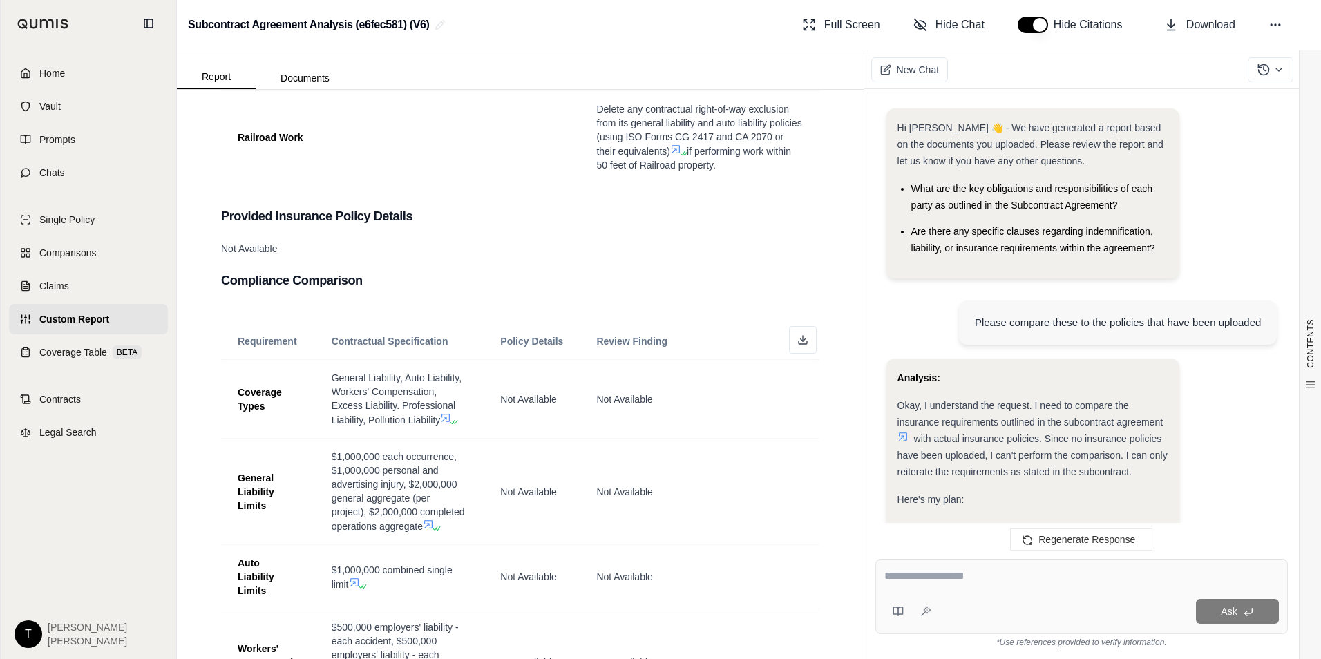
scroll to position [0, 0]
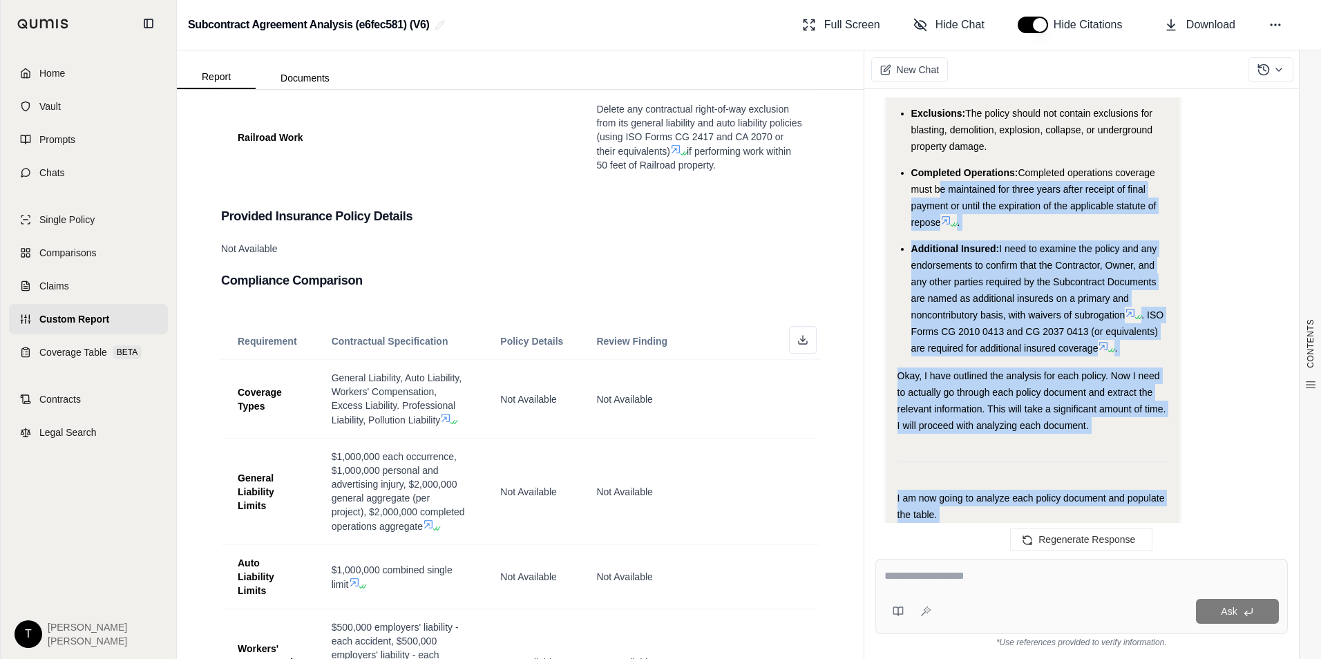
scroll to position [7343, 0]
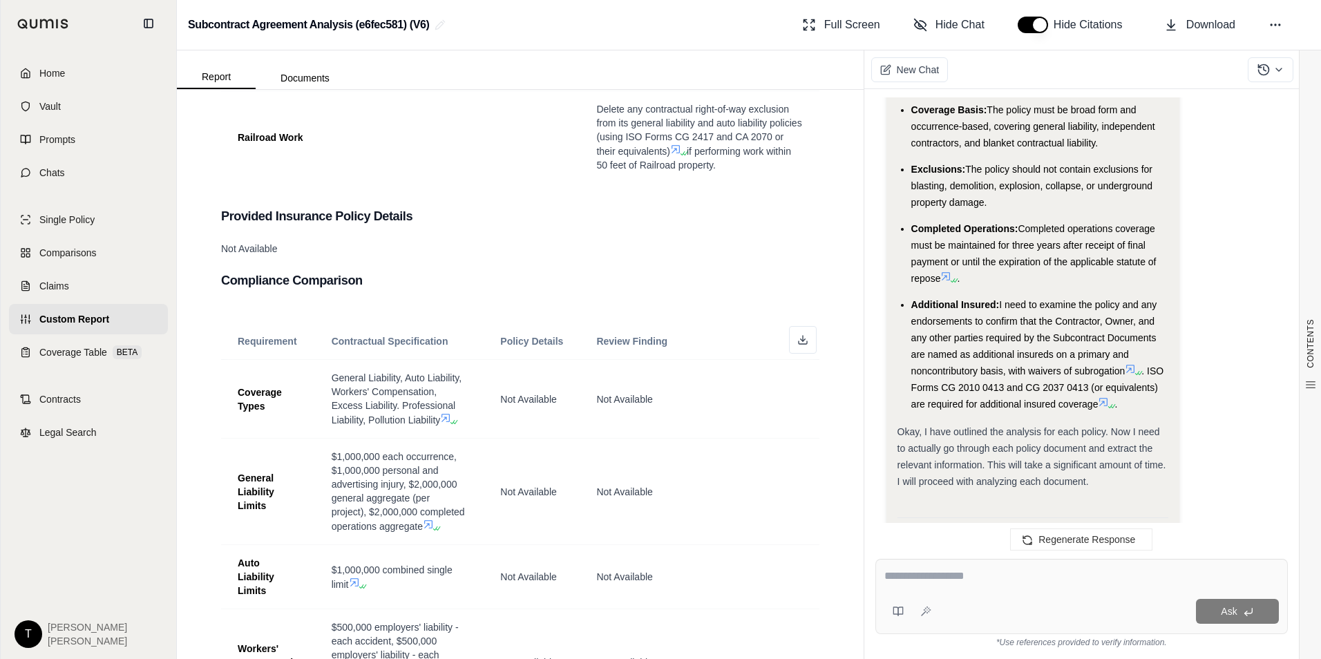
drag, startPoint x: 1008, startPoint y: 445, endPoint x: 892, endPoint y: 472, distance: 120.0
click at [892, 472] on div "Hi [PERSON_NAME] 👋 - We have generated a report based on the documents you uplo…" at bounding box center [1081, 316] width 412 height 439
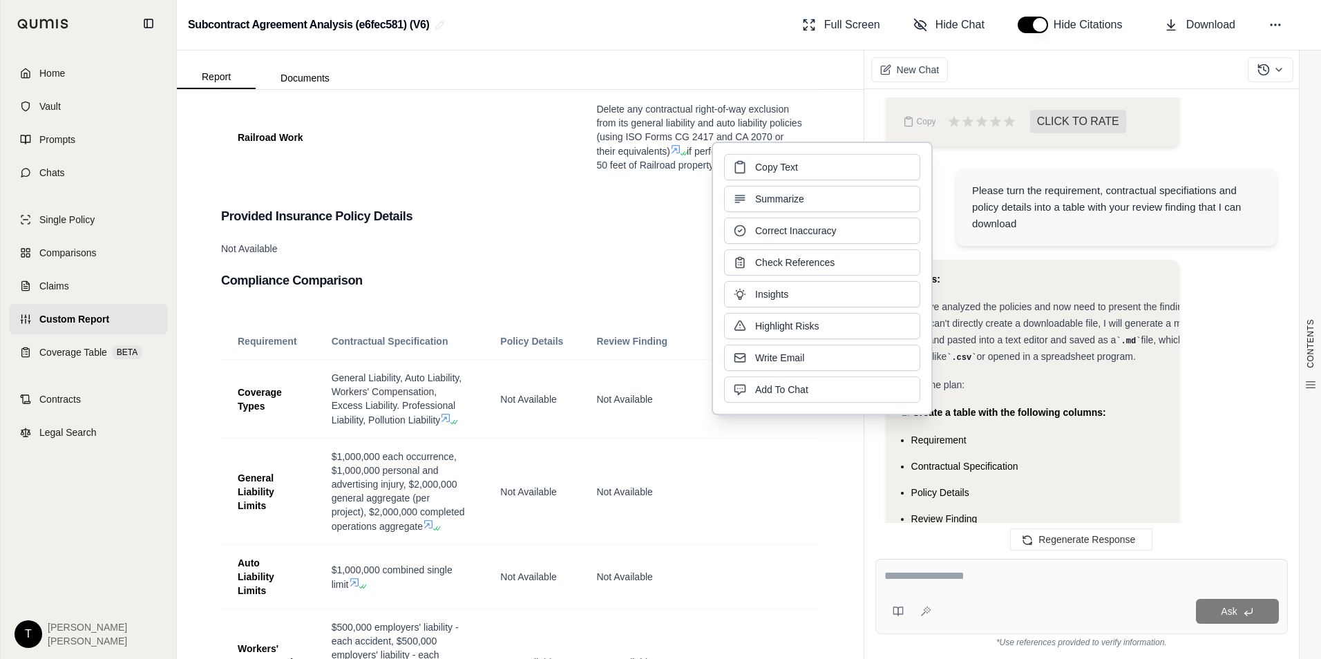
scroll to position [10797, 0]
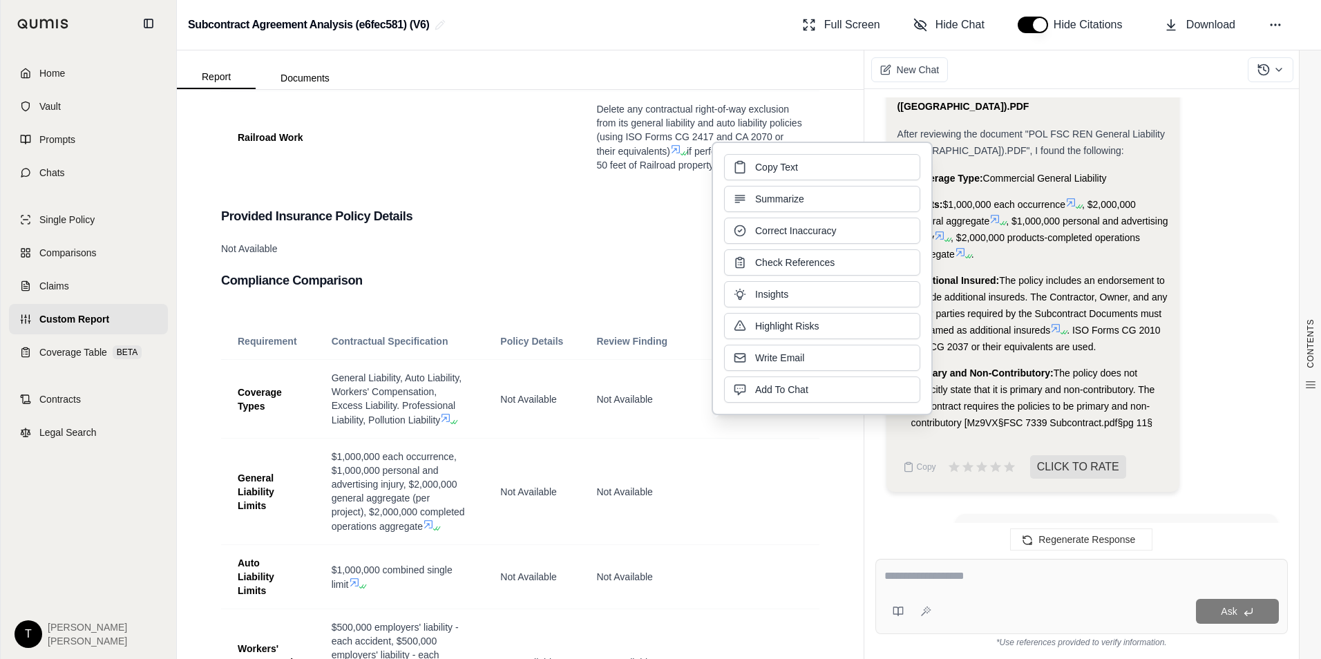
click at [1015, 597] on div "Ask" at bounding box center [1081, 596] width 412 height 75
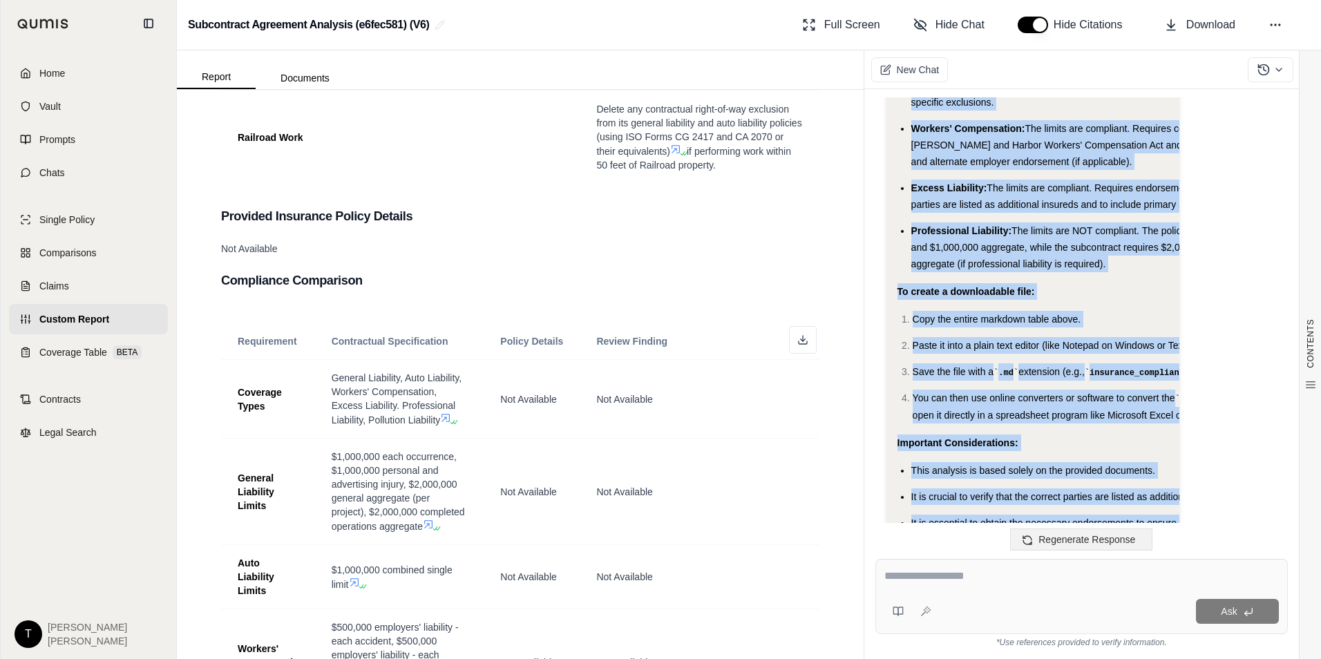
scroll to position [15693, 0]
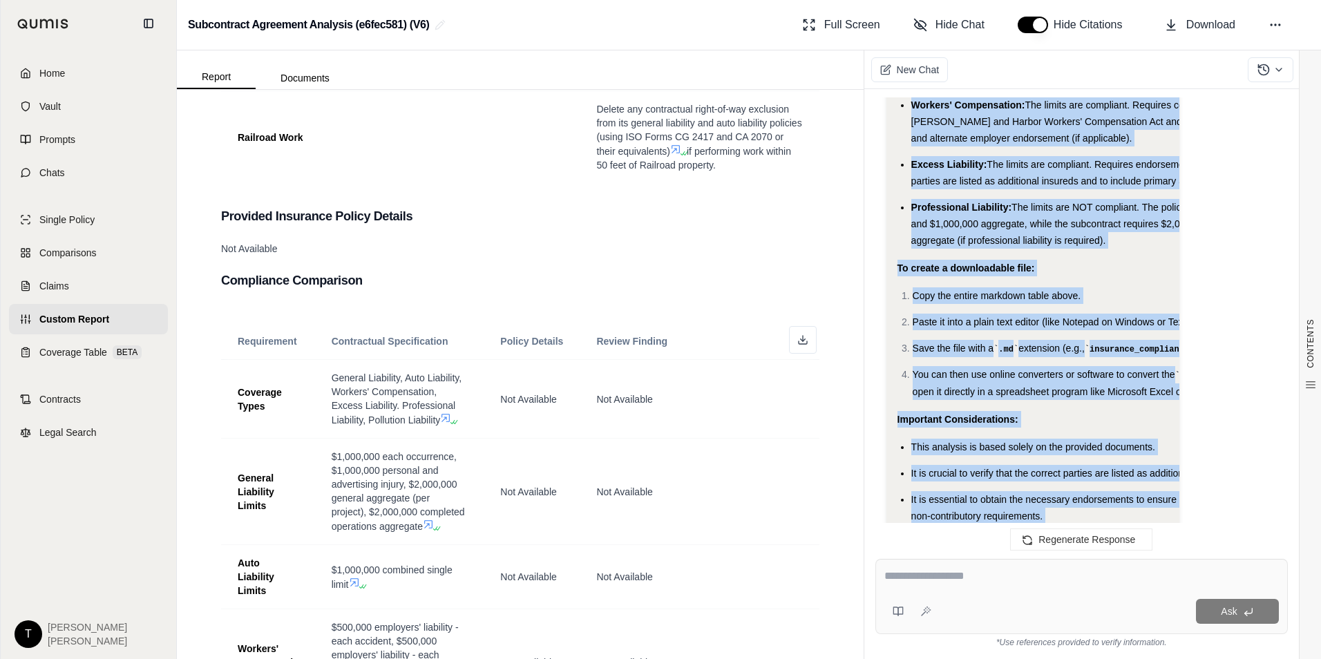
drag, startPoint x: 900, startPoint y: 136, endPoint x: 1028, endPoint y: 458, distance: 346.3
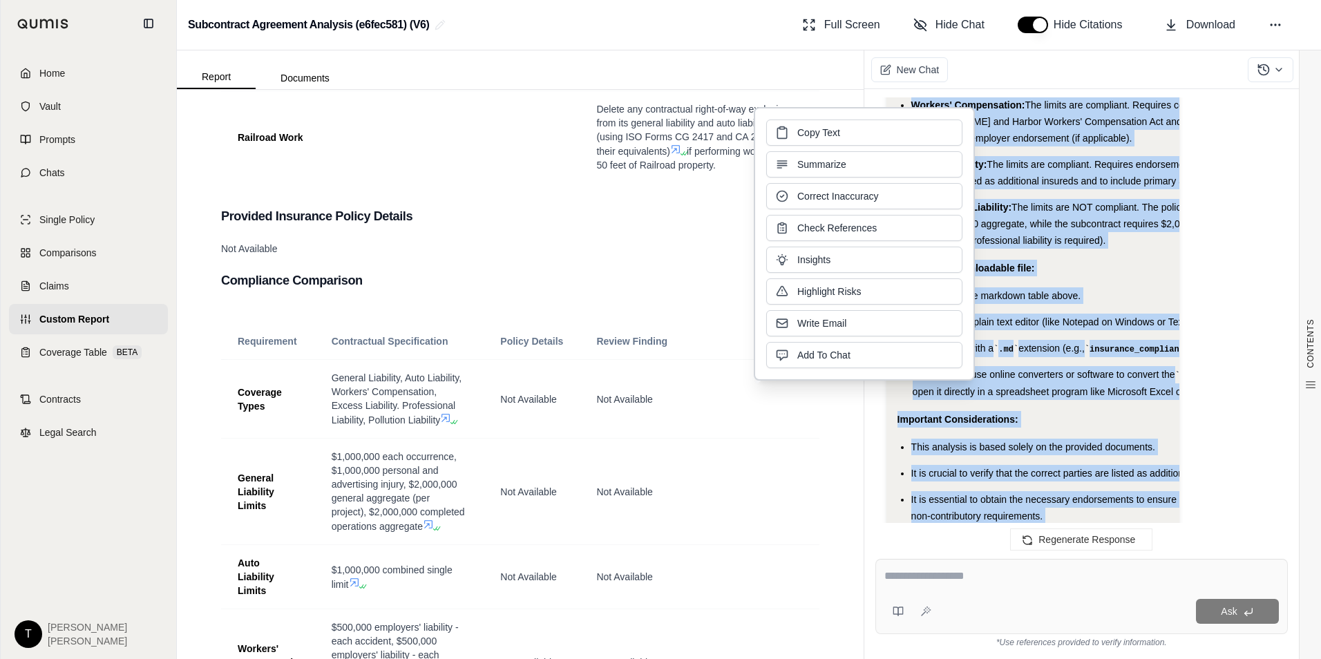
copy div "Here's the markdown table: Requirement Contractual Specification Policy Details…"
click at [1030, 646] on li "The Professional Liability coverage needs to be increased to meet the minimum r…" at bounding box center [1125, 662] width 428 height 33
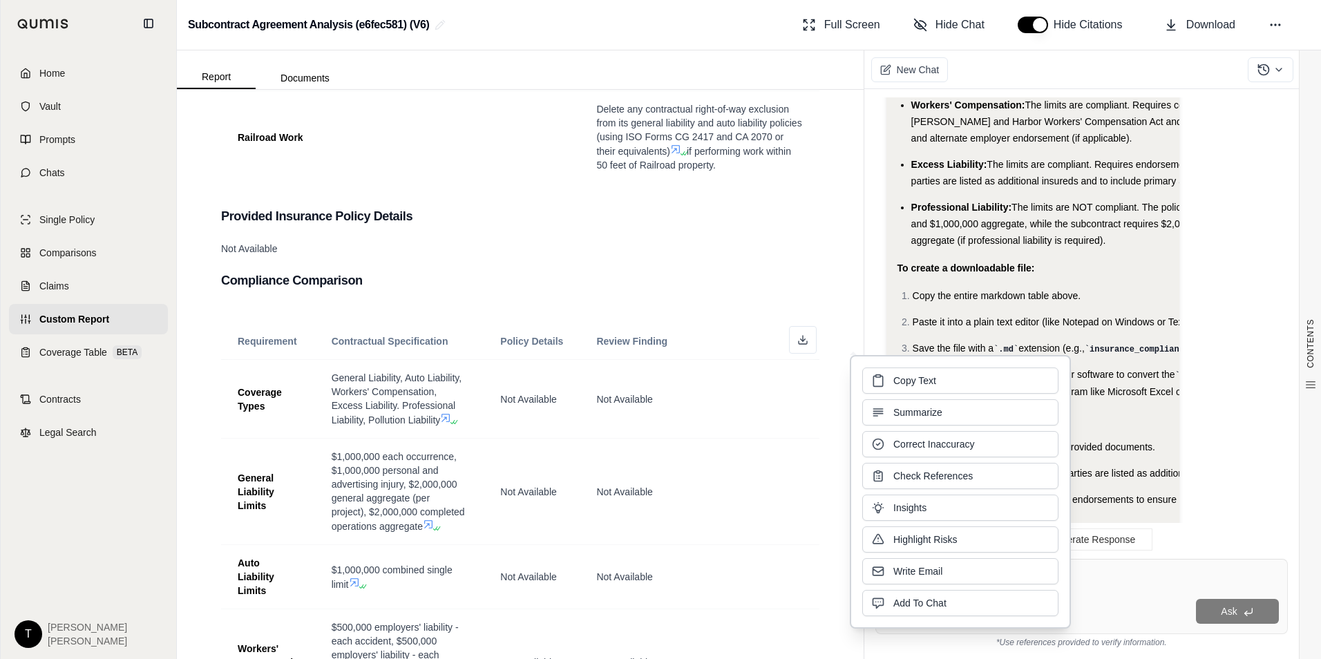
click at [961, 560] on li "The need for [PERSON_NAME] and Harbor Workers' Compensation Act and [PERSON_NAM…" at bounding box center [1125, 576] width 428 height 33
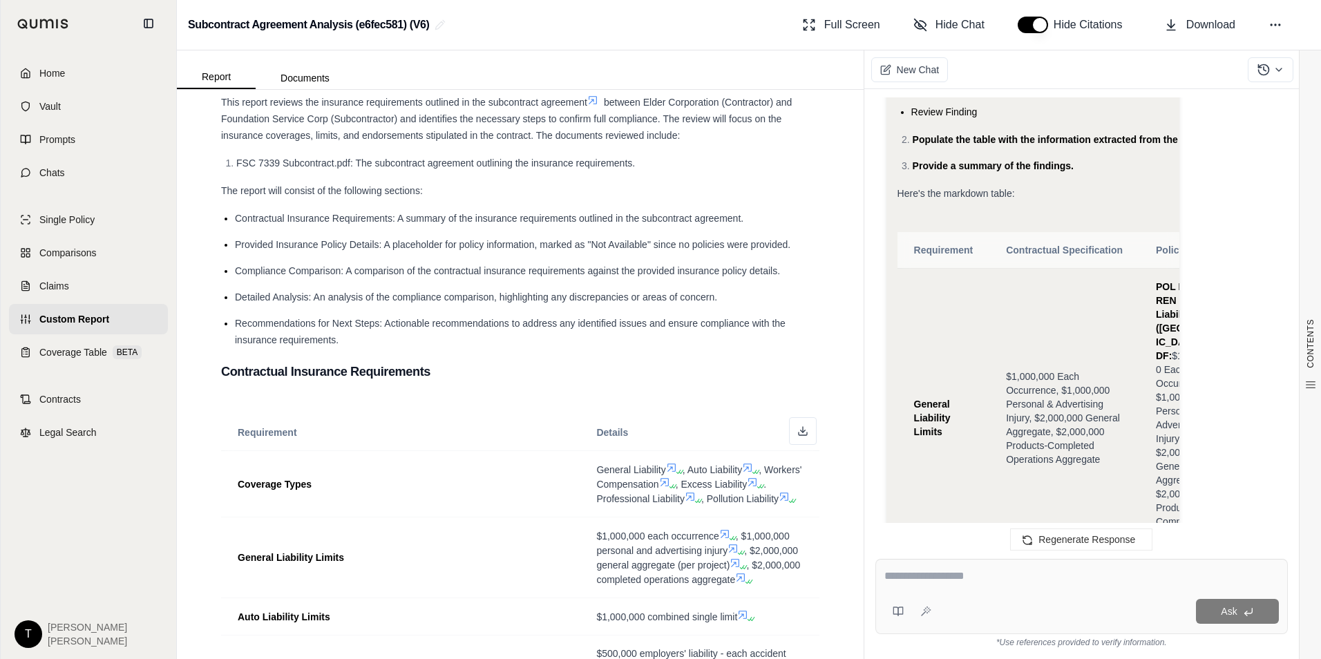
scroll to position [0, 0]
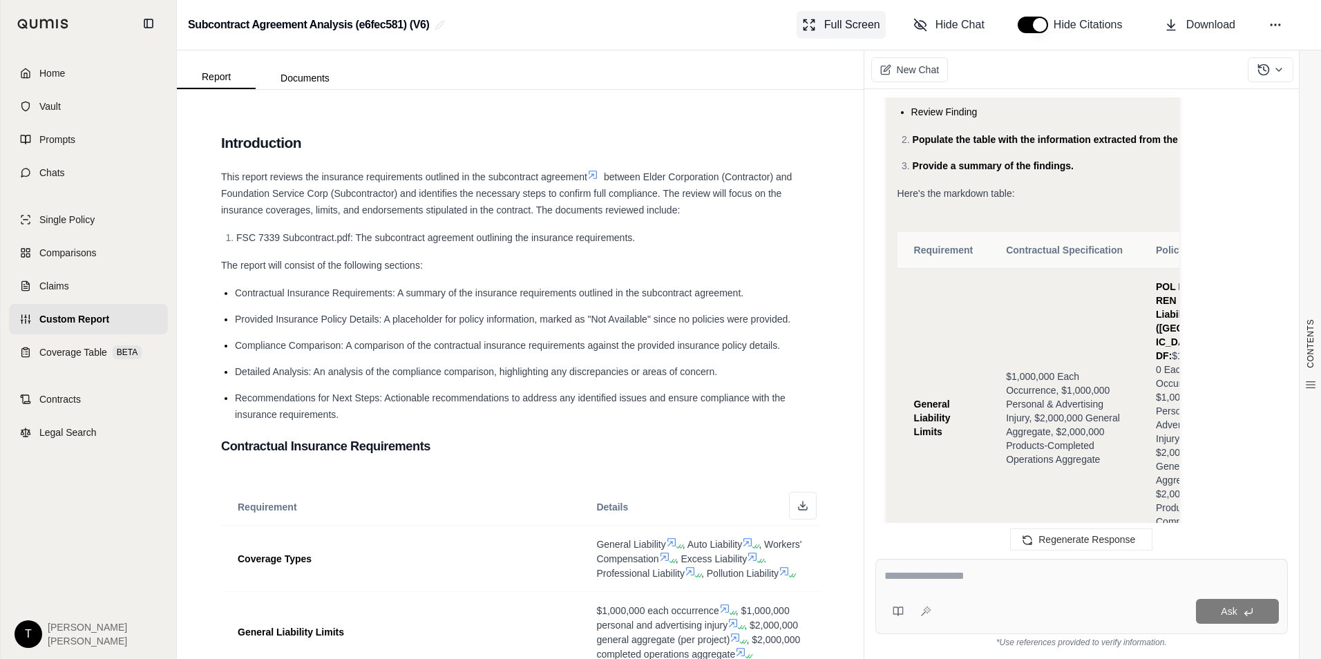
click at [836, 20] on span "Full Screen" at bounding box center [852, 25] width 56 height 17
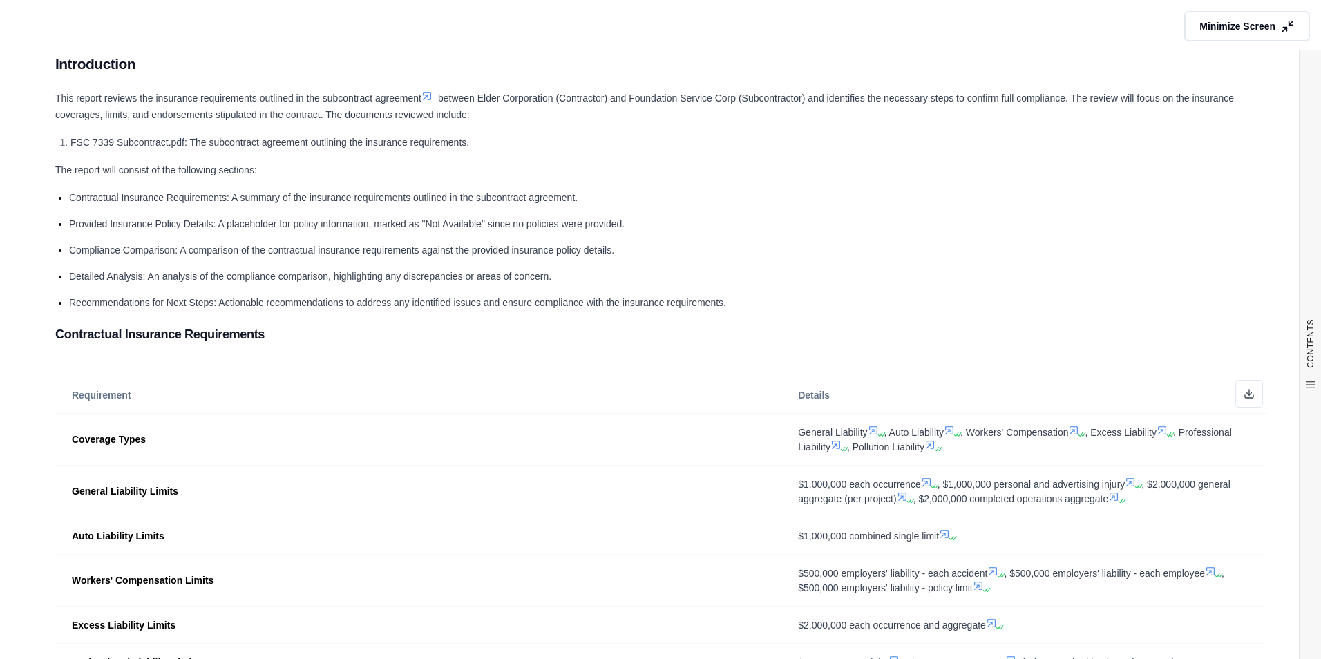
click at [138, 305] on span "Recommendations for Next Steps: Actionable recommendations to address any ident…" at bounding box center [397, 302] width 657 height 11
click at [446, 299] on span "Recommendations for Next Steps: Actionable recommendations to address any ident…" at bounding box center [397, 302] width 657 height 11
click at [1234, 23] on span "Minimize Screen" at bounding box center [1236, 26] width 79 height 15
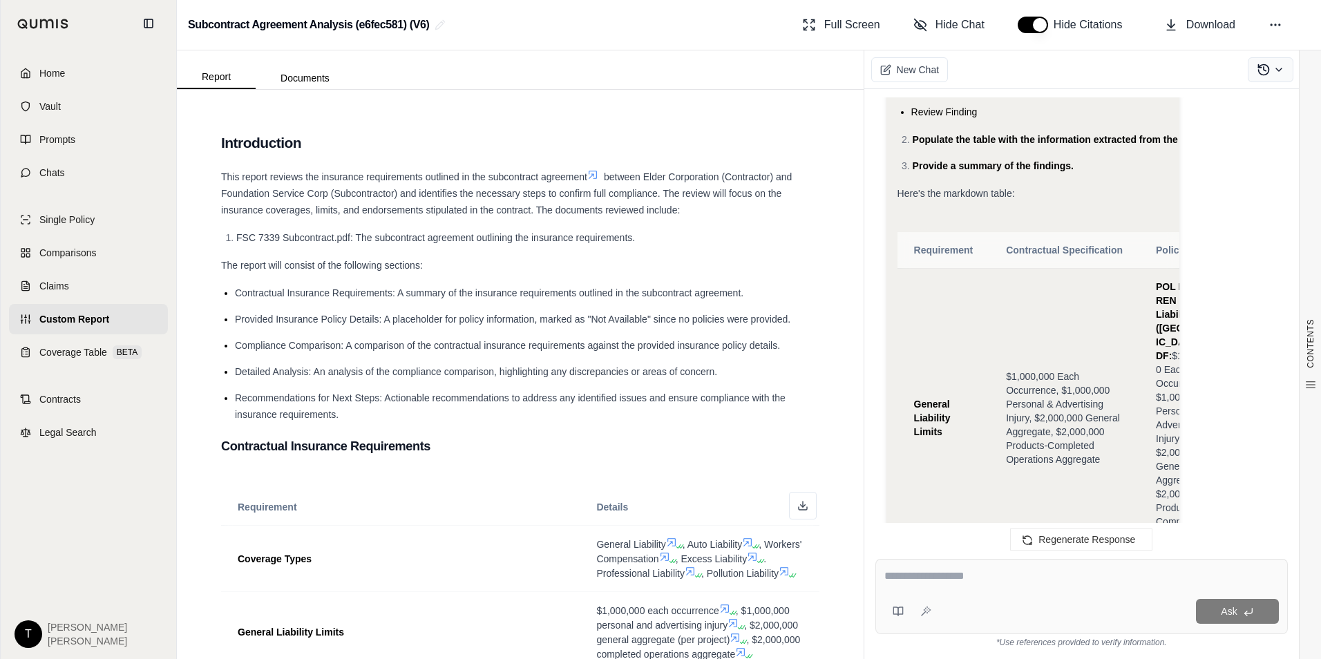
click at [1276, 68] on icon at bounding box center [1278, 69] width 11 height 11
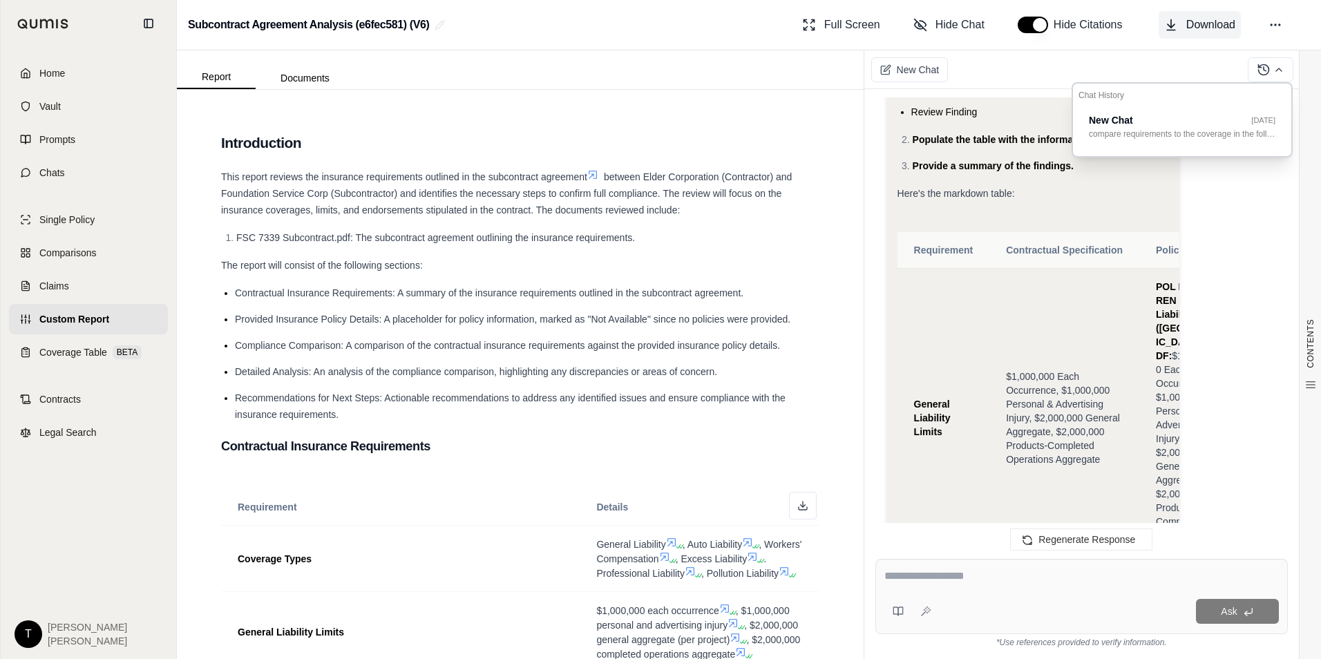
click at [1204, 26] on span "Download" at bounding box center [1210, 25] width 49 height 17
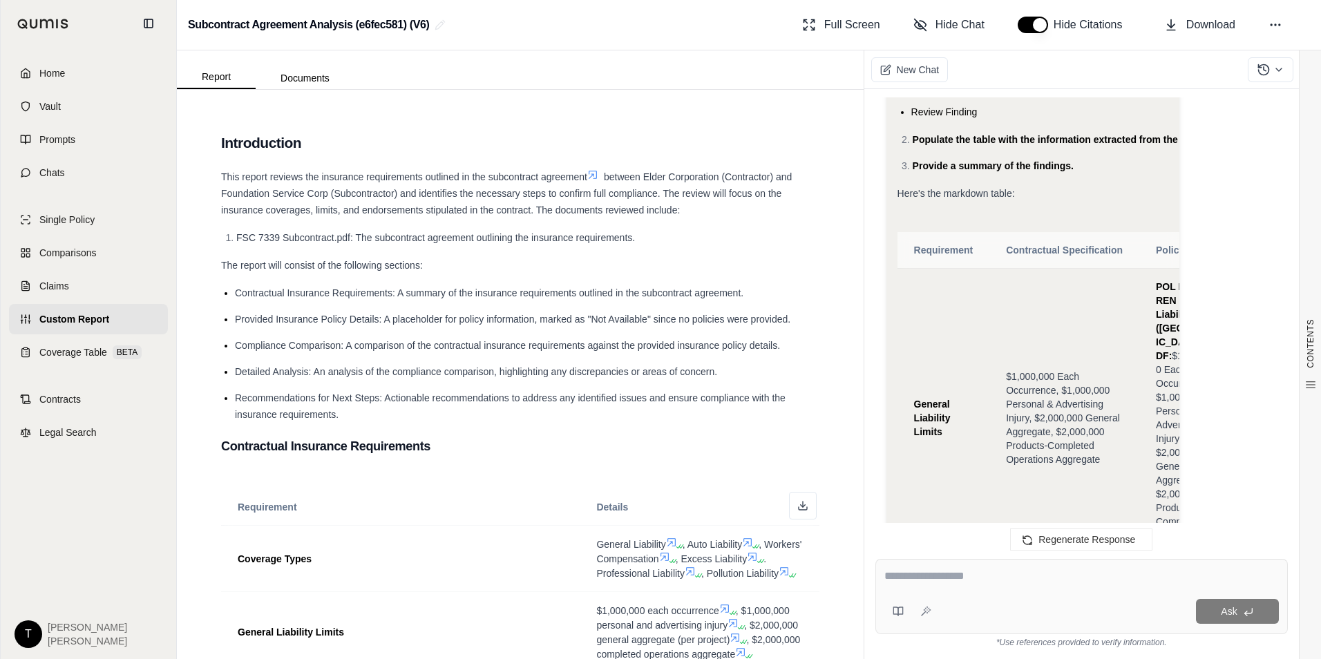
click at [50, 76] on span "Home" at bounding box center [52, 73] width 26 height 14
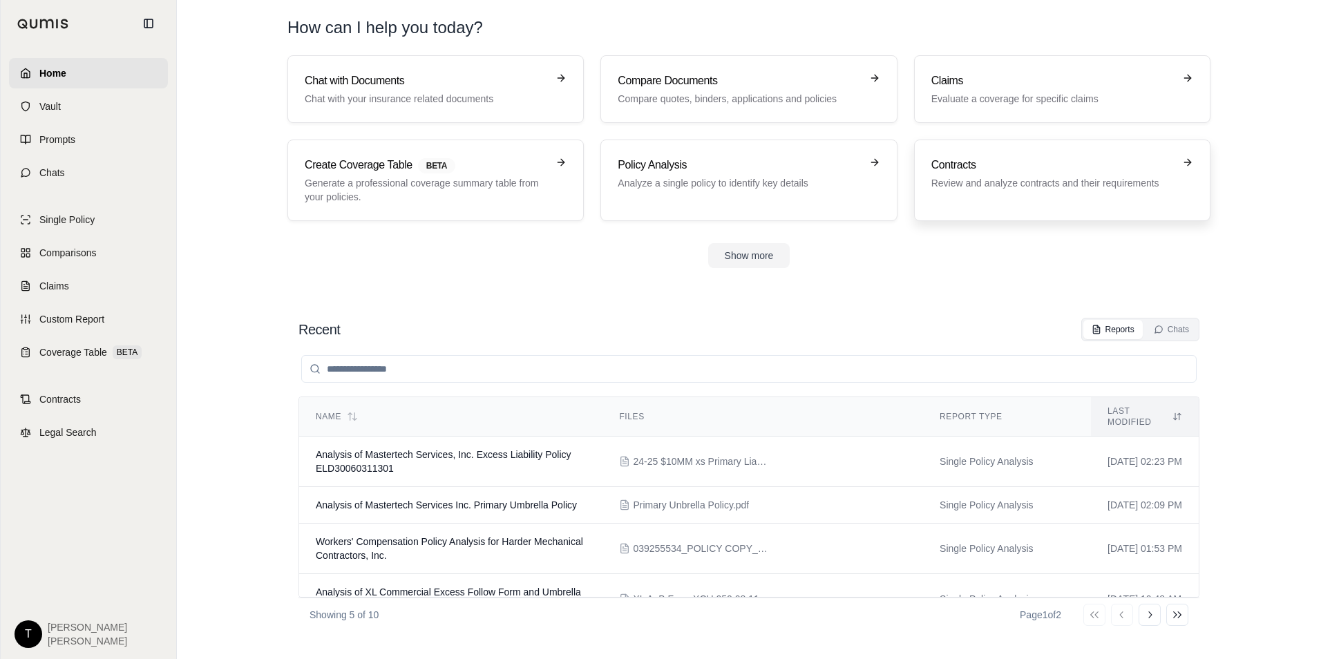
click at [980, 180] on p "Review and analyze contracts and their requirements" at bounding box center [1052, 183] width 242 height 14
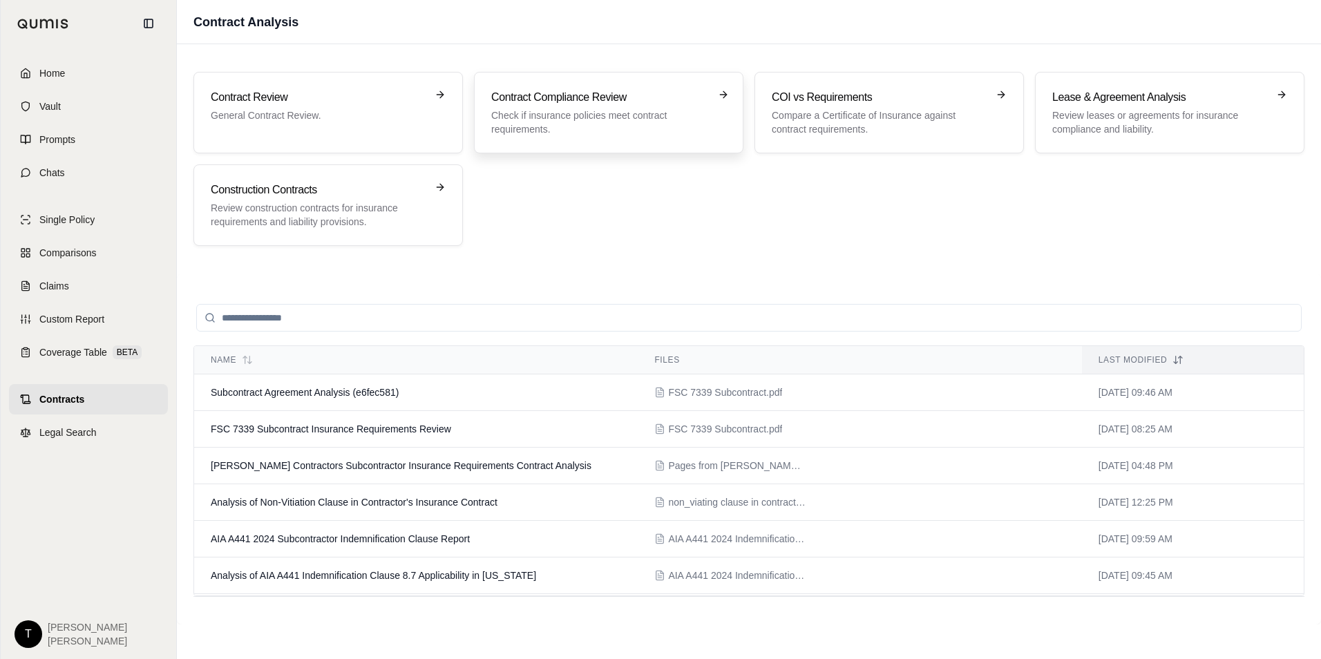
click at [582, 124] on p "Check if insurance policies meet contract requirements." at bounding box center [599, 122] width 216 height 28
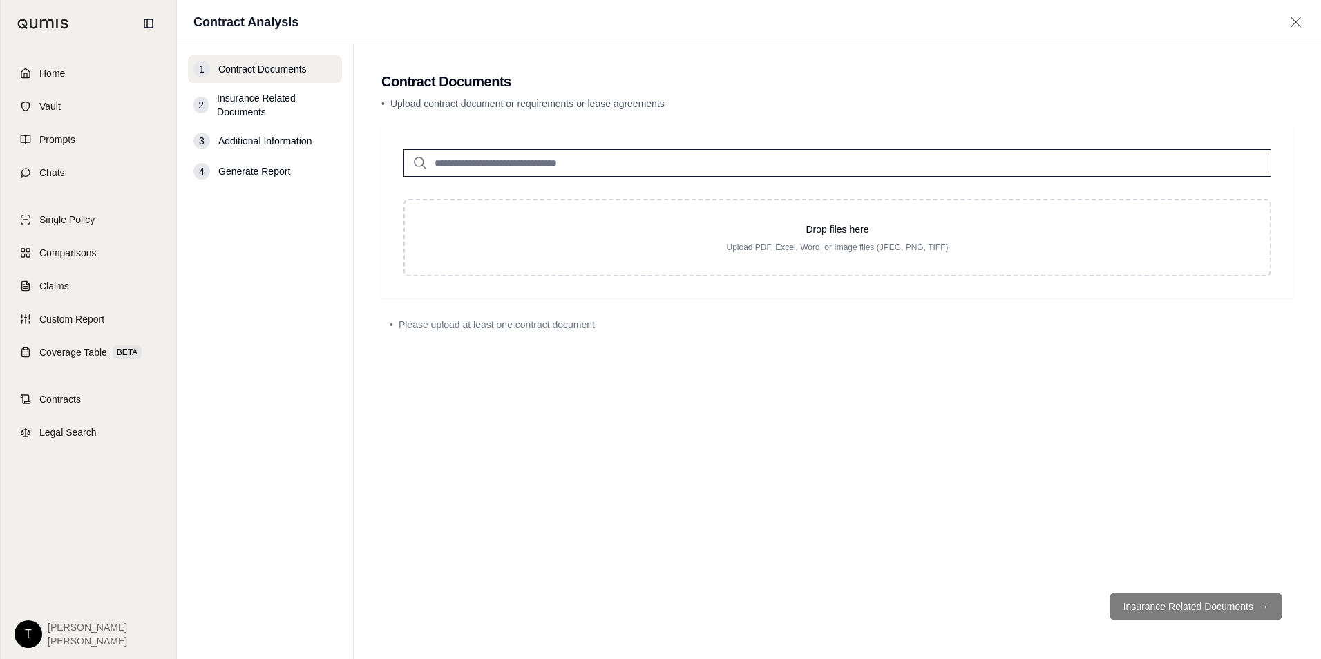
click at [463, 164] on input "search" at bounding box center [837, 163] width 868 height 28
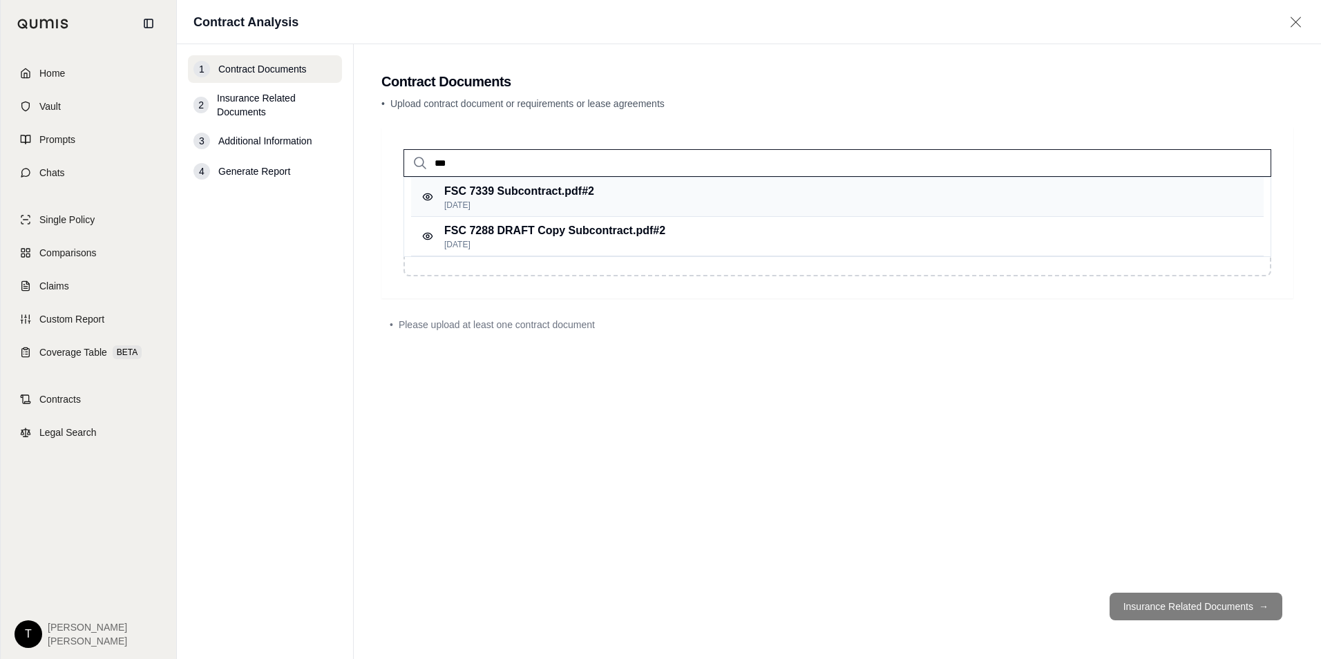
type input "***"
click at [480, 200] on p "[DATE]" at bounding box center [519, 205] width 150 height 11
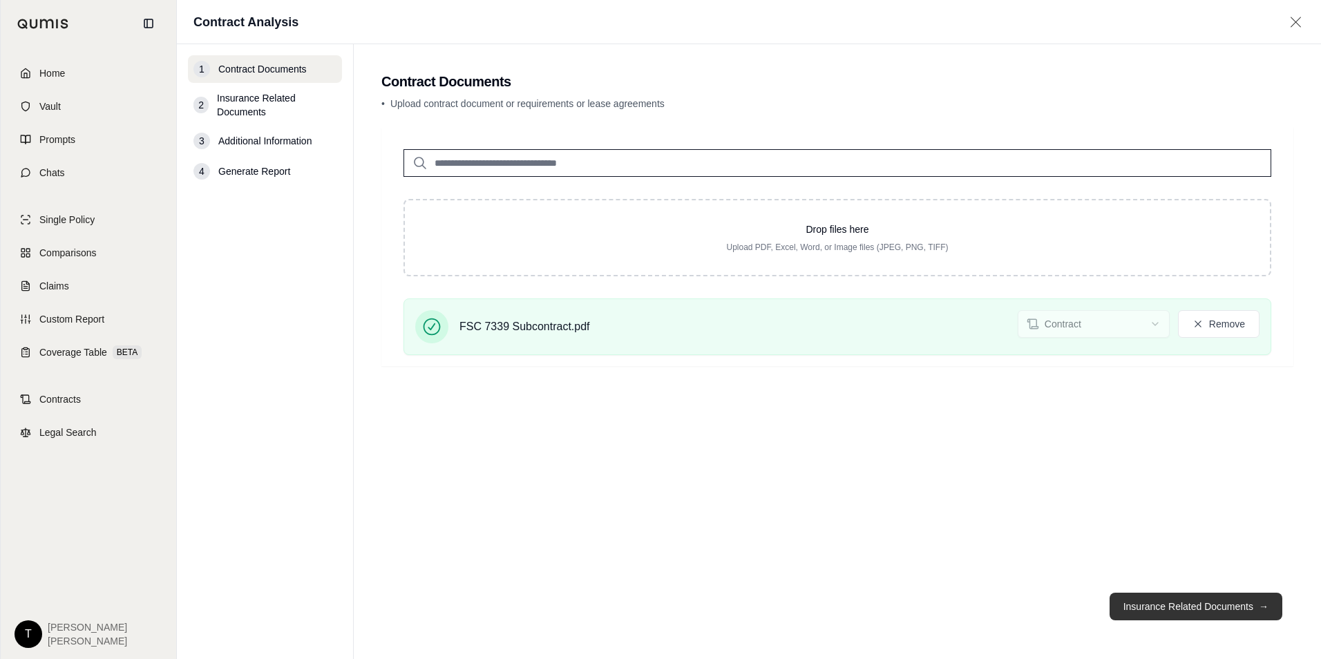
click at [1178, 609] on button "Insurance Related Documents →" at bounding box center [1195, 607] width 173 height 28
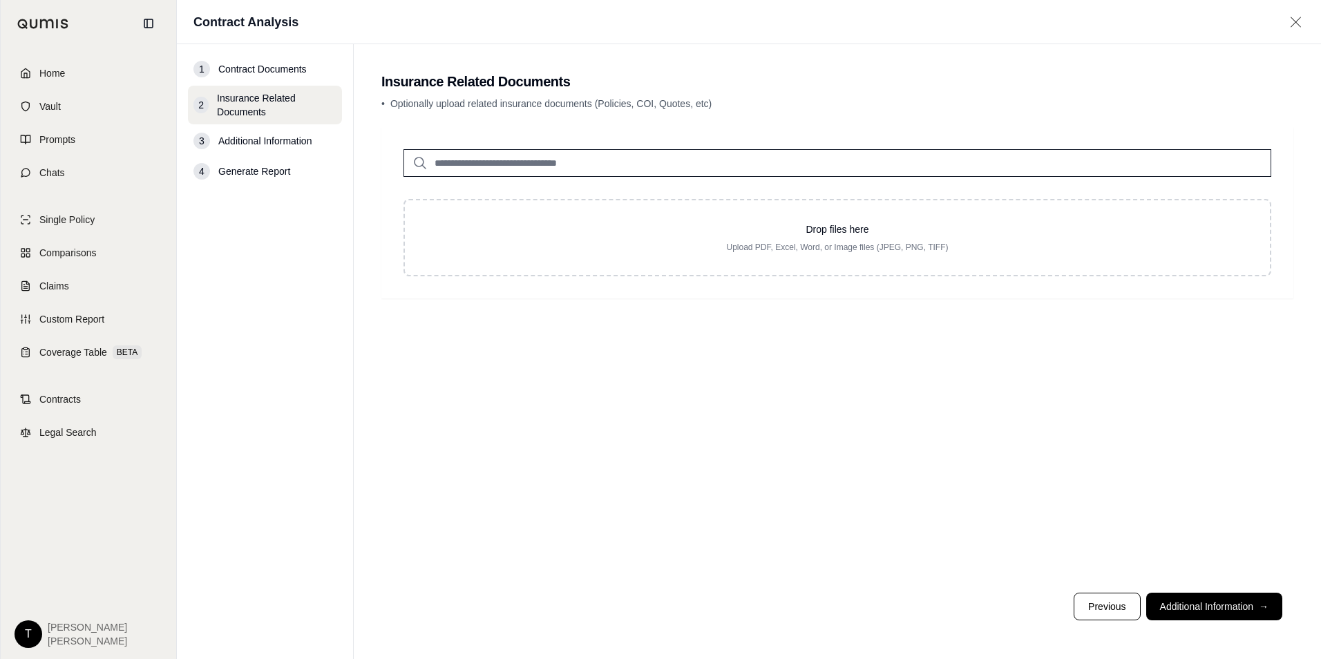
click at [525, 160] on input "search" at bounding box center [837, 163] width 868 height 28
click at [502, 162] on input "search" at bounding box center [837, 163] width 868 height 28
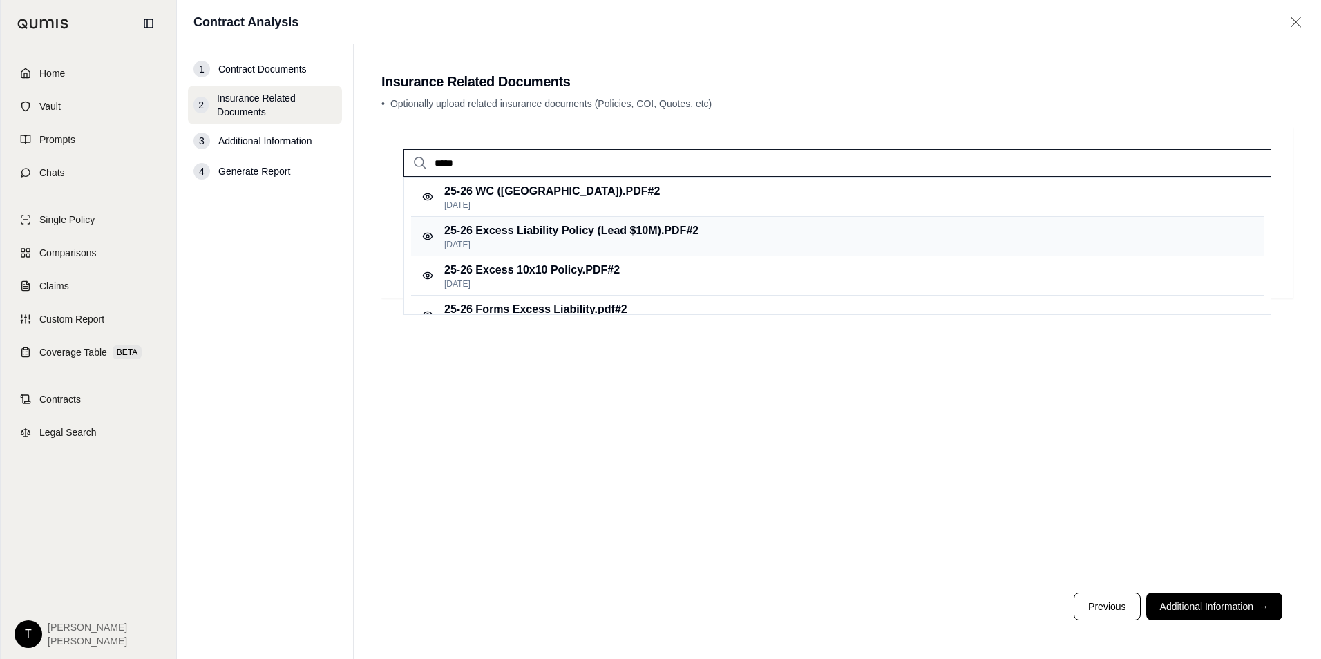
type input "*****"
click at [513, 244] on p "[DATE]" at bounding box center [571, 244] width 254 height 11
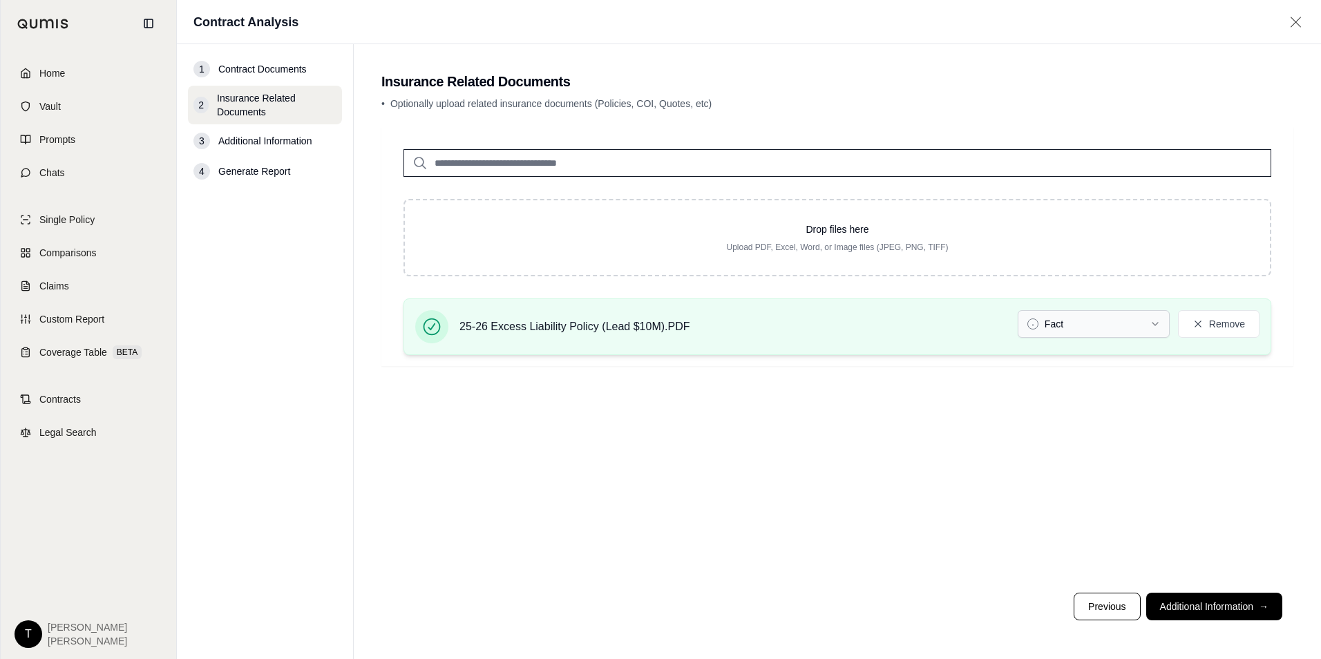
click at [1055, 323] on html "Home Vault Prompts Chats Single Policy Comparisons Claims Custom Report Coverag…" at bounding box center [660, 329] width 1321 height 659
click at [499, 169] on input "search" at bounding box center [837, 163] width 868 height 28
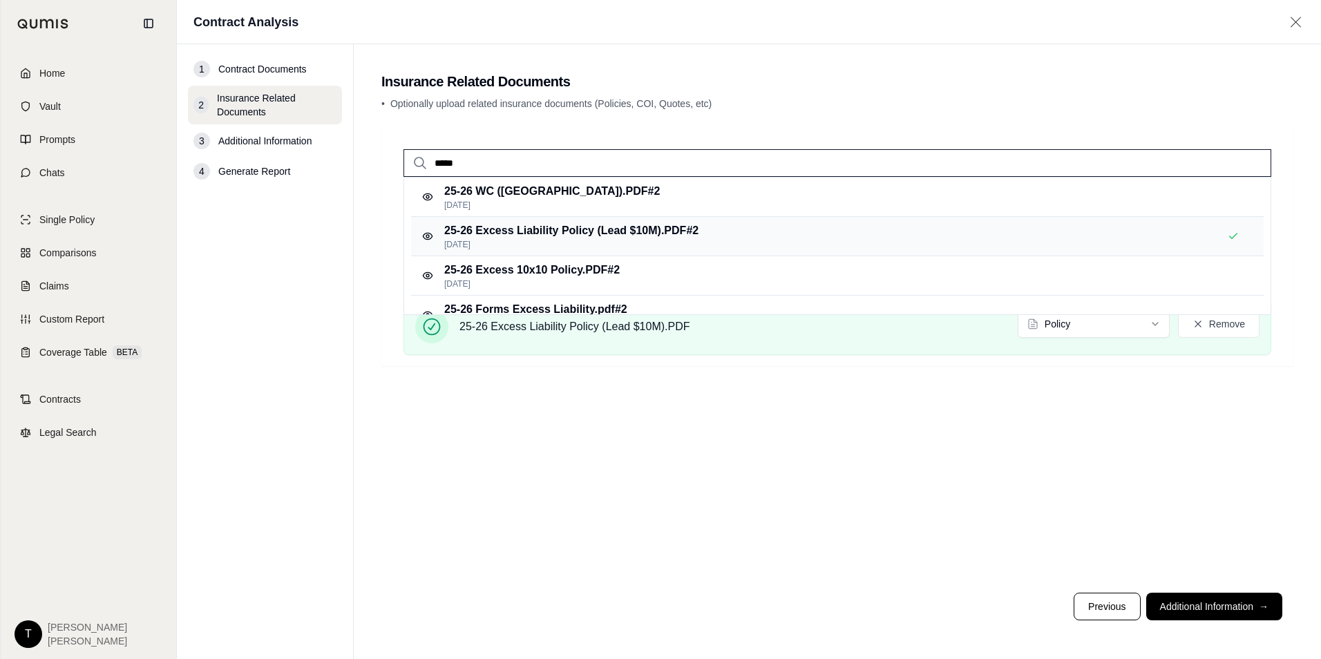
type input "*****"
click at [506, 233] on p "25-26 Excess Liability Policy (Lead $10M).PDF #2" at bounding box center [571, 230] width 254 height 17
click at [544, 243] on p "[DATE]" at bounding box center [571, 244] width 254 height 11
click at [469, 232] on p "25-26 Excess Liability Policy (Lead $10M).PDF #2" at bounding box center [571, 230] width 254 height 17
click at [463, 164] on input "*****" at bounding box center [837, 163] width 868 height 28
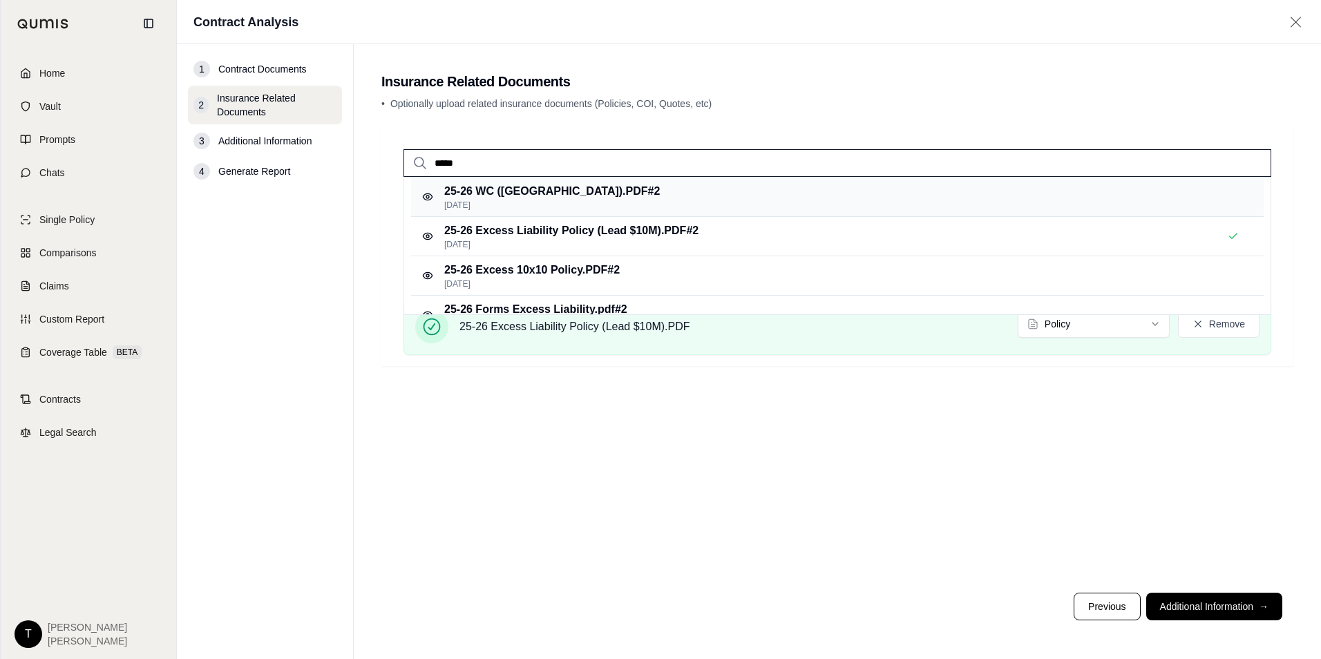
click at [517, 202] on p "[DATE]" at bounding box center [552, 205] width 216 height 11
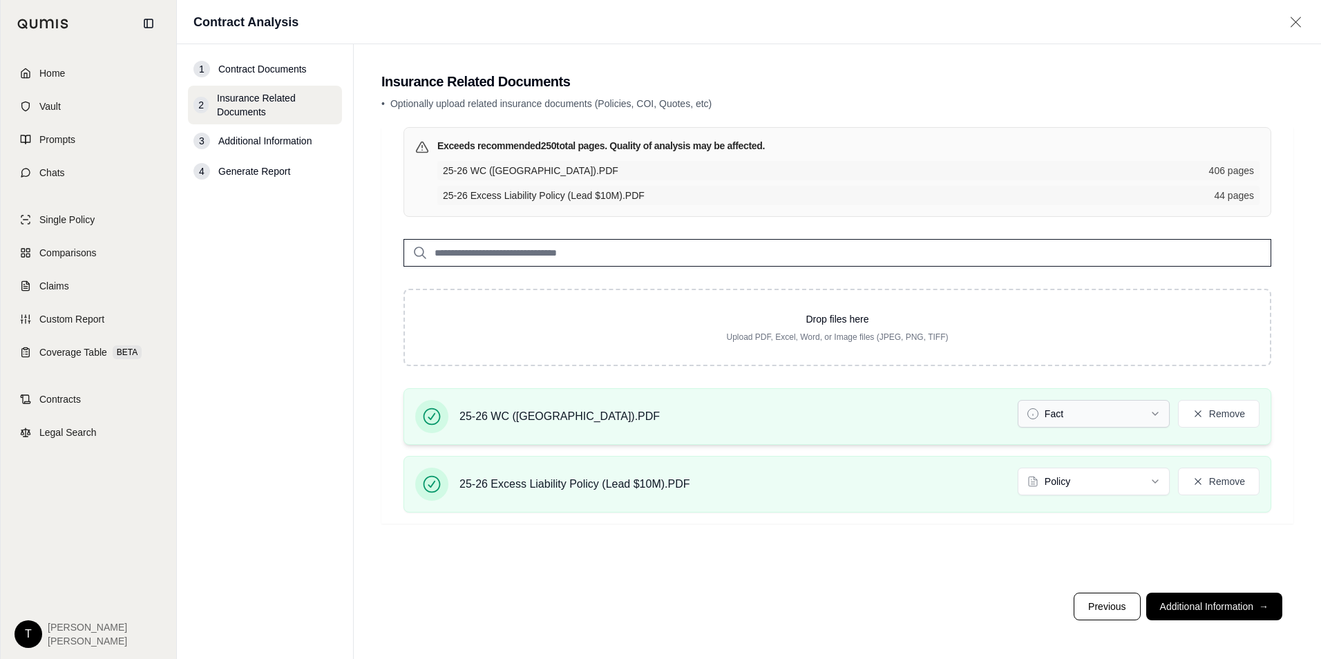
click at [1080, 412] on html "Home Vault Prompts Chats Single Policy Comparisons Claims Custom Report Coverag…" at bounding box center [660, 329] width 1321 height 659
click at [460, 252] on input "search" at bounding box center [837, 253] width 868 height 28
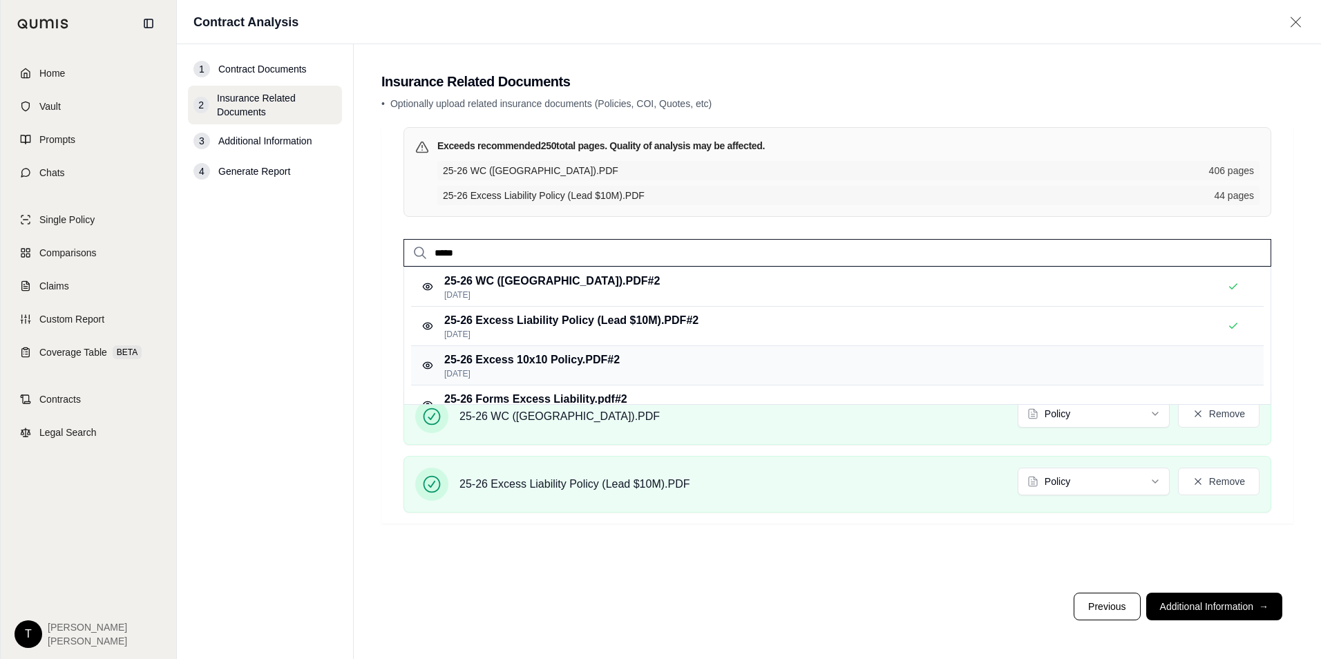
type input "*****"
click at [507, 363] on p "25-26 Excess 10x10 Policy.PDF #2" at bounding box center [531, 360] width 175 height 17
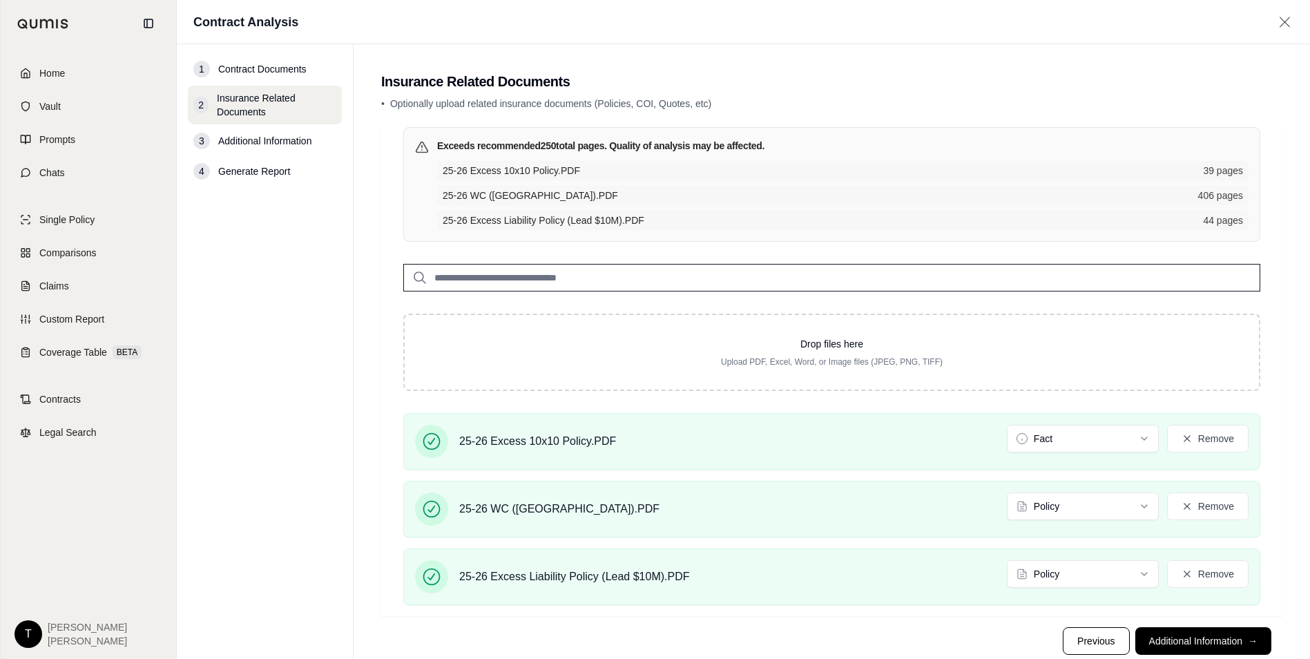
click at [477, 274] on input "search" at bounding box center [831, 278] width 857 height 28
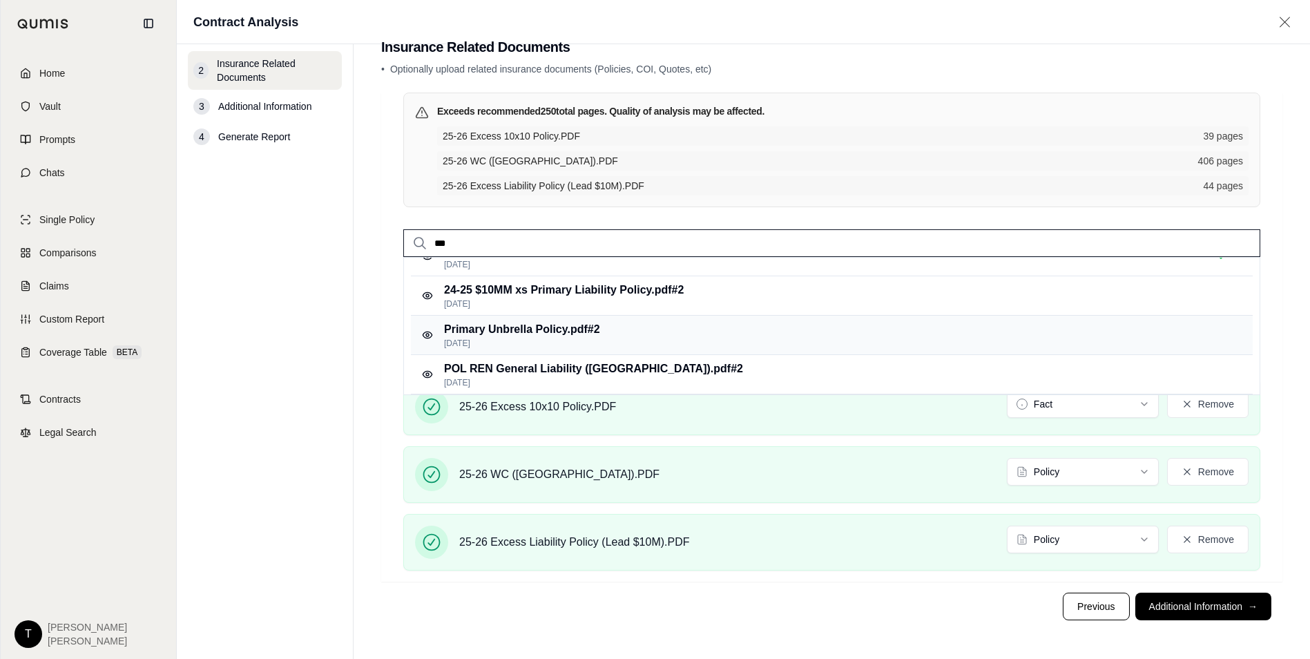
scroll to position [120, 0]
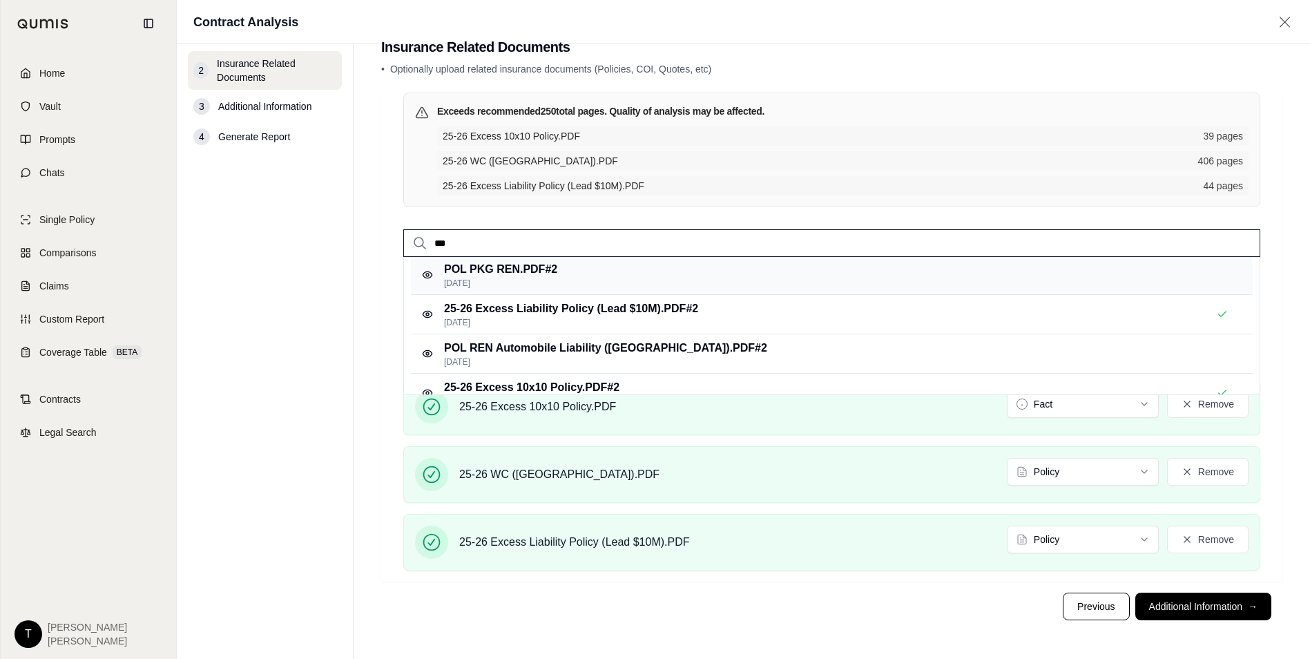
type input "***"
click at [510, 276] on p "POL PKG REN.PDF #2" at bounding box center [500, 269] width 113 height 17
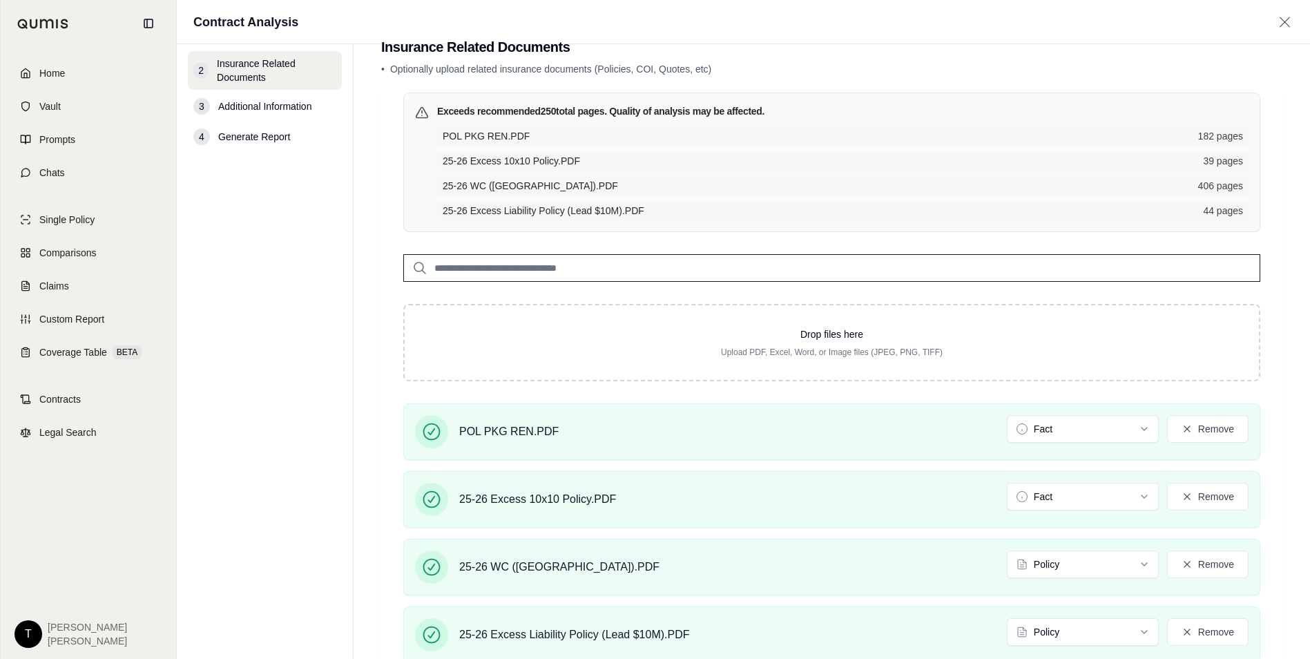
click at [466, 273] on input "search" at bounding box center [831, 268] width 857 height 28
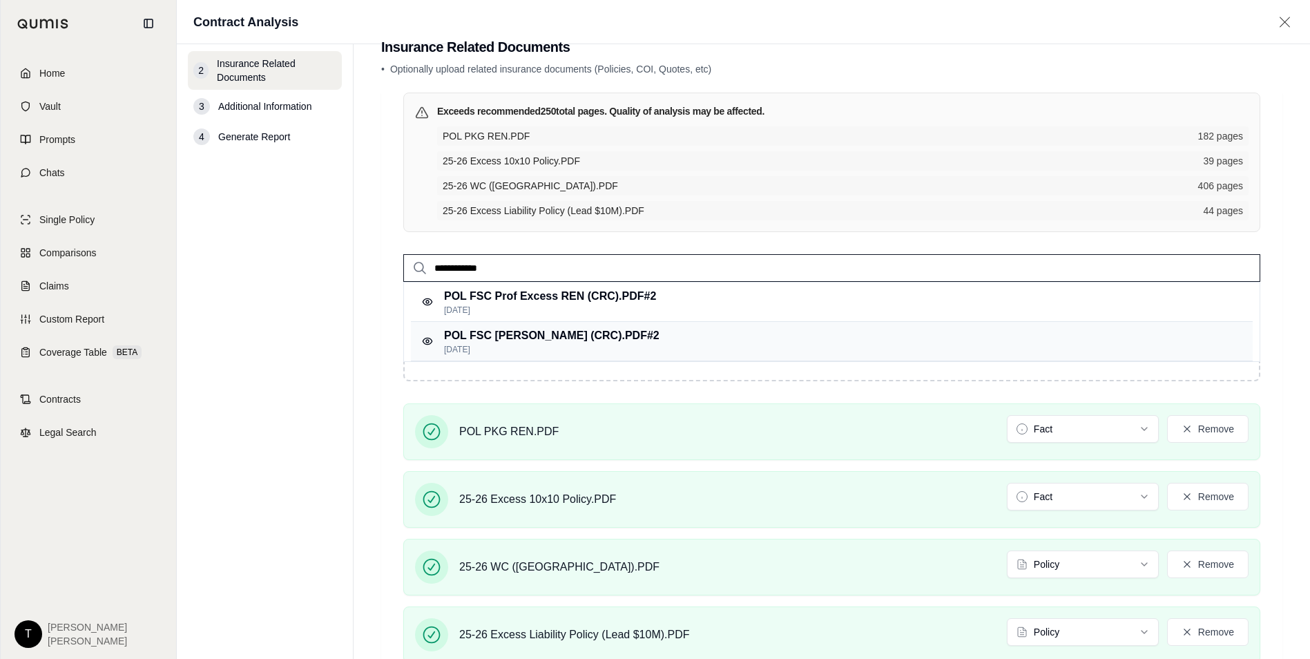
type input "**********"
click at [516, 342] on p "POL FSC [PERSON_NAME] (CRC).PDF #2" at bounding box center [552, 335] width 216 height 17
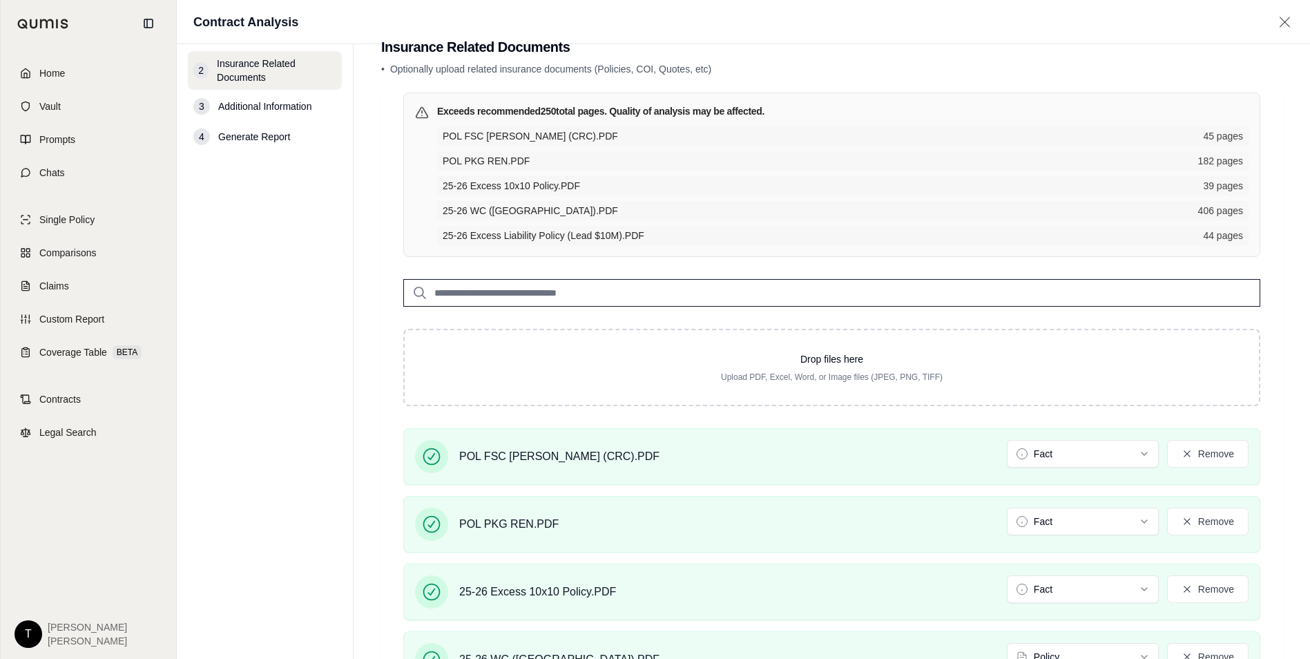
click at [490, 290] on input "search" at bounding box center [831, 293] width 857 height 28
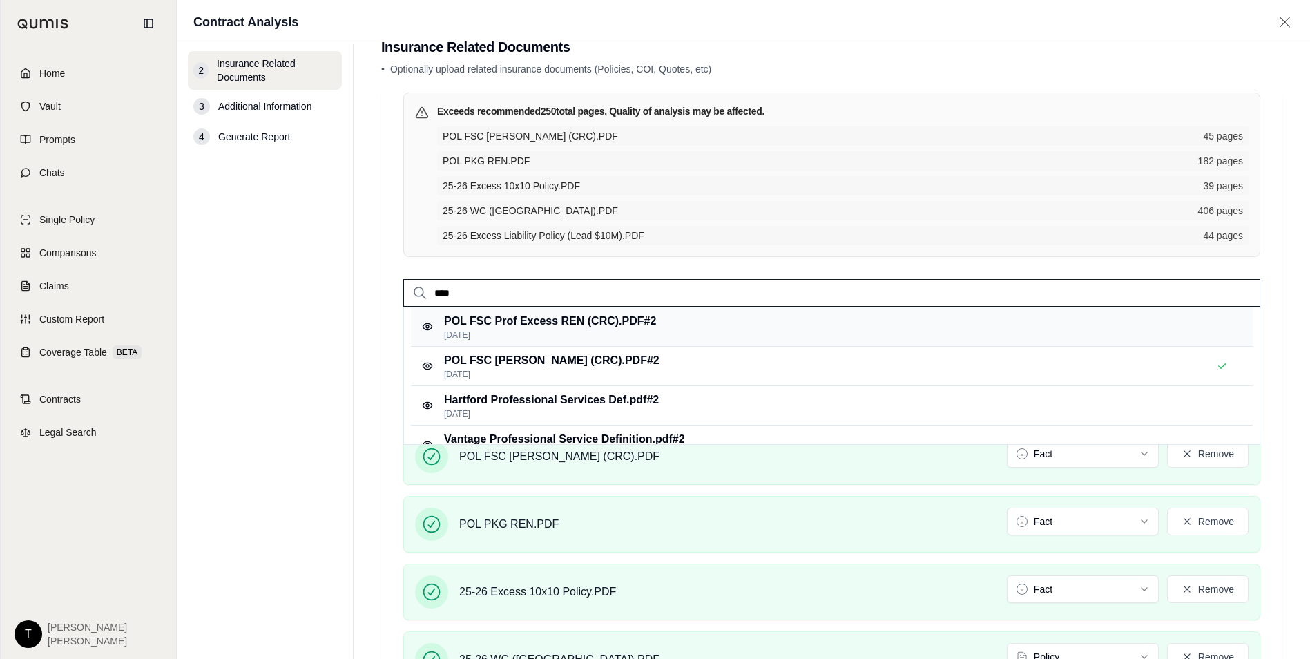
type input "****"
click at [510, 335] on p "[DATE]" at bounding box center [550, 334] width 212 height 11
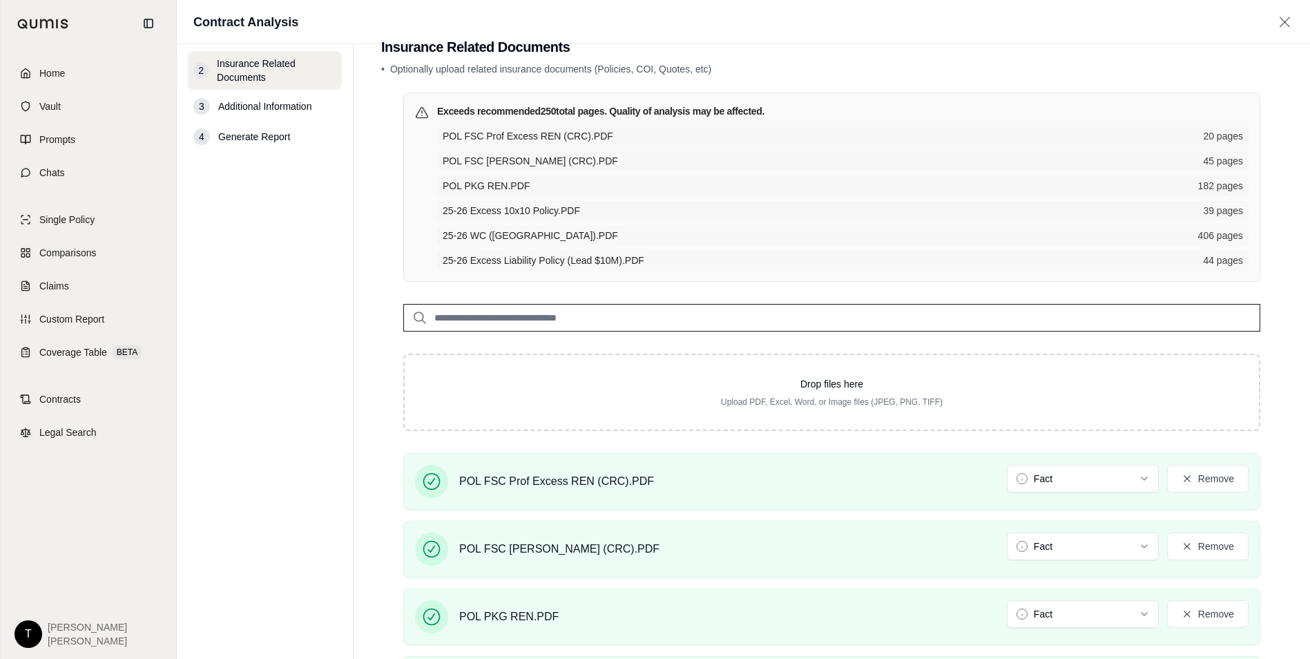
click at [461, 309] on input "search" at bounding box center [831, 318] width 857 height 28
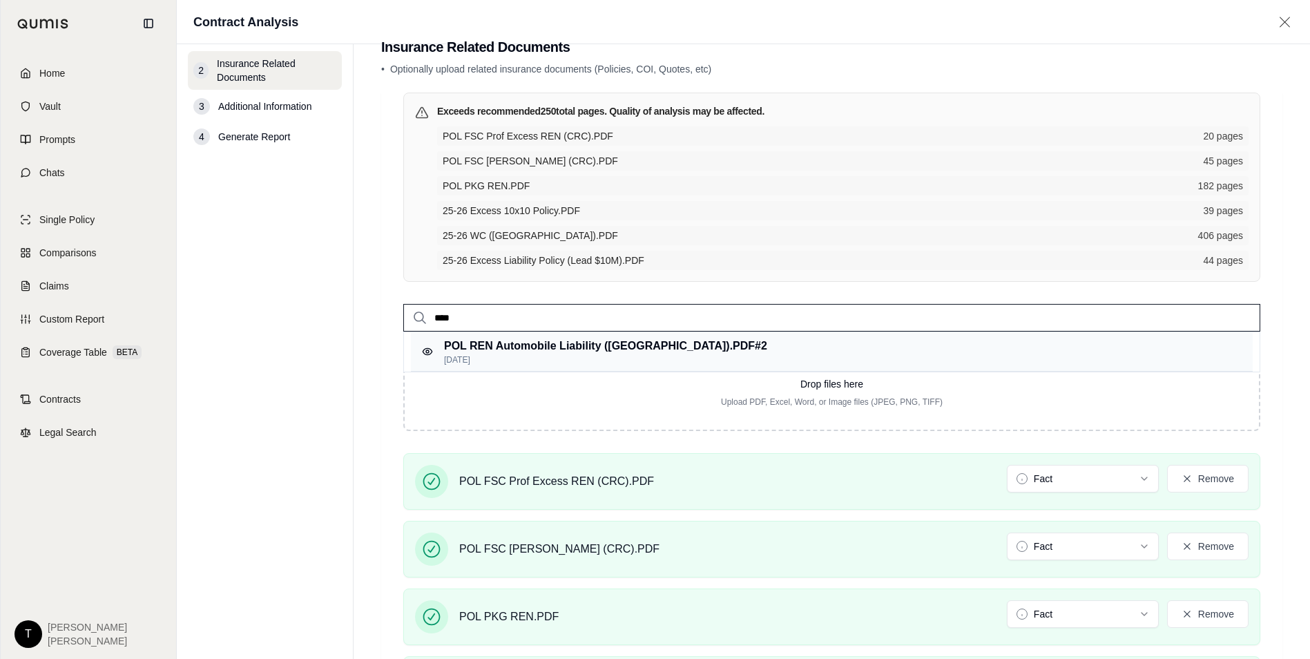
type input "****"
click at [495, 352] on p "POL REN Automobile Liability ([GEOGRAPHIC_DATA]).PDF #2" at bounding box center [605, 346] width 323 height 17
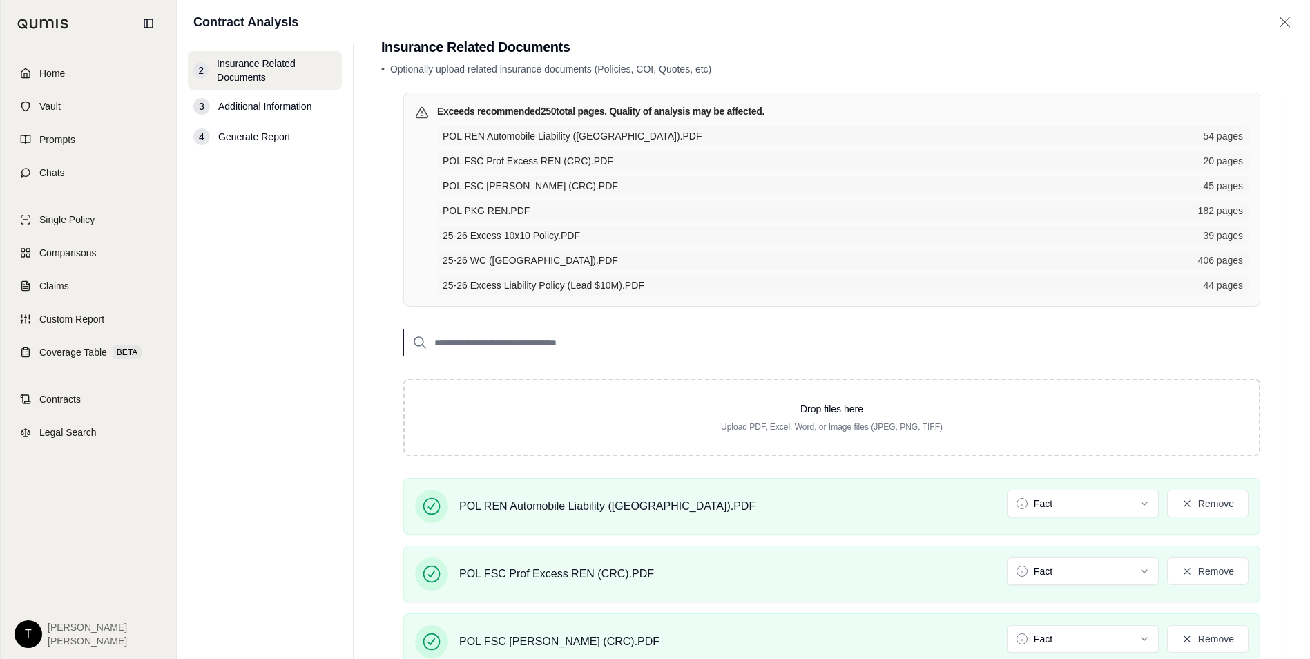
click at [477, 341] on input "search" at bounding box center [831, 343] width 857 height 28
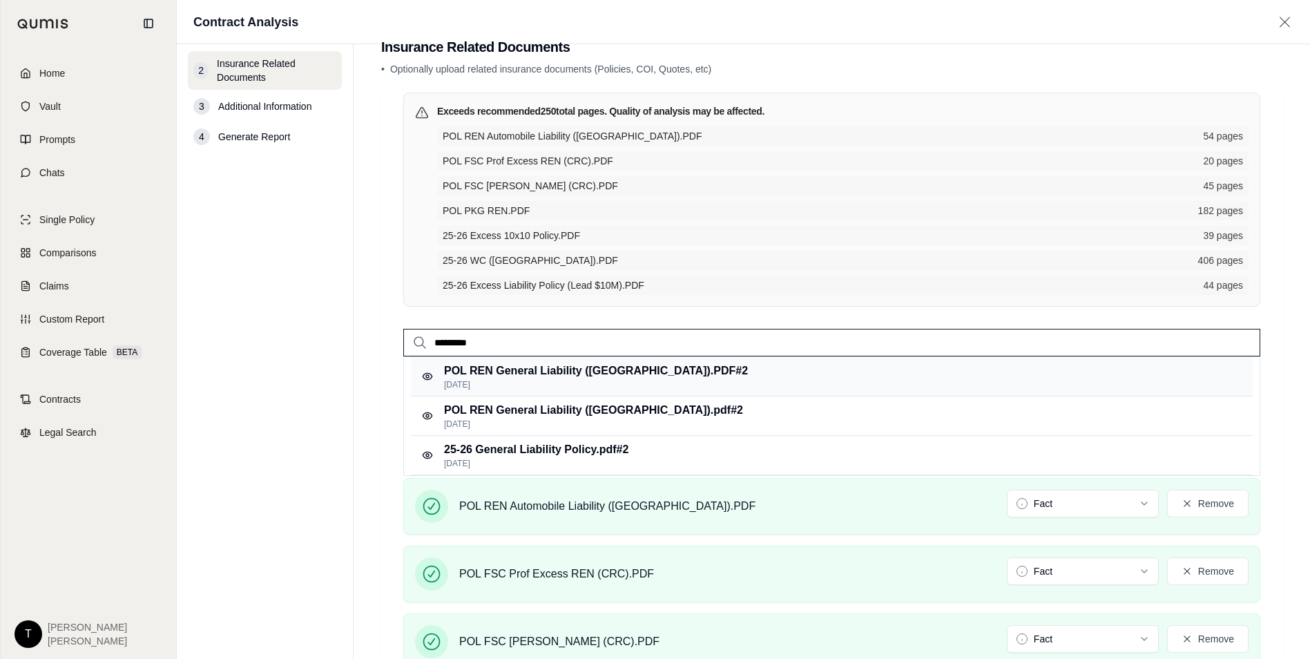
type input "*********"
click at [480, 374] on p "POL REN General Liability ([GEOGRAPHIC_DATA]).PDF #2" at bounding box center [596, 371] width 304 height 17
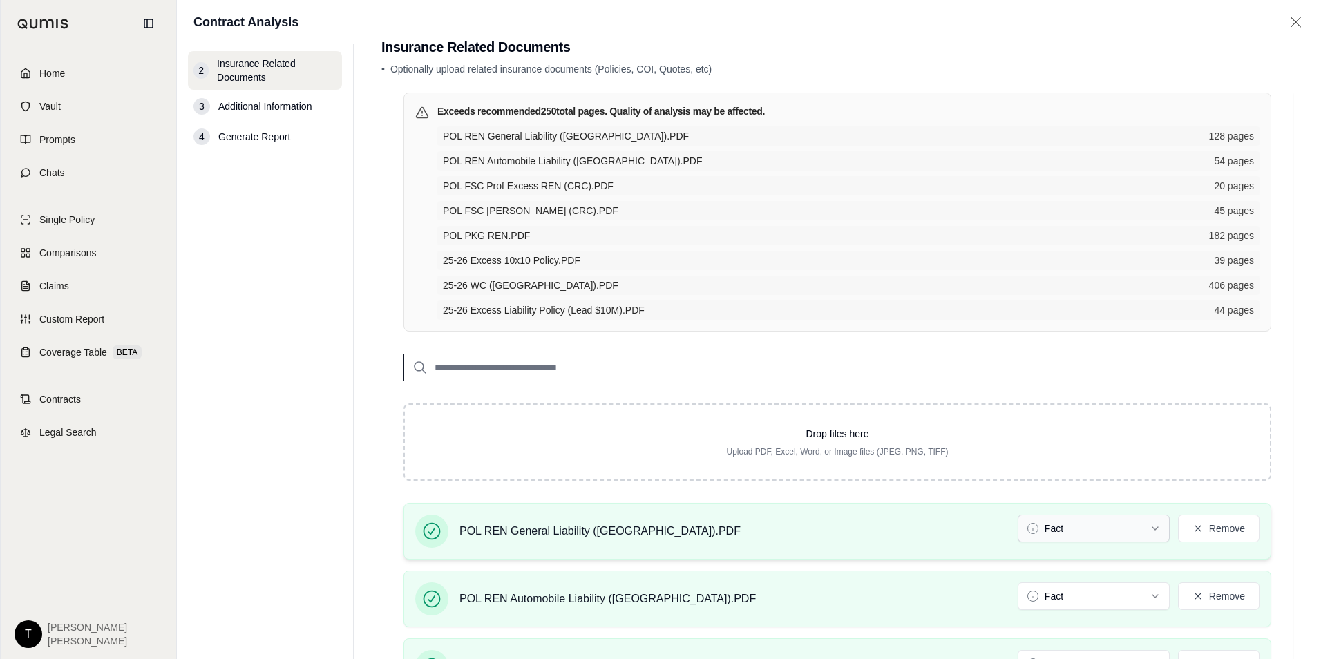
click at [1068, 528] on html "Home Vault Prompts Chats Single Policy Comparisons Claims Custom Report Coverag…" at bounding box center [660, 543] width 1321 height 1156
click at [1068, 595] on html "Document type updated successfully Home Vault Prompts Chats Single Policy Compa…" at bounding box center [655, 543] width 1310 height 1156
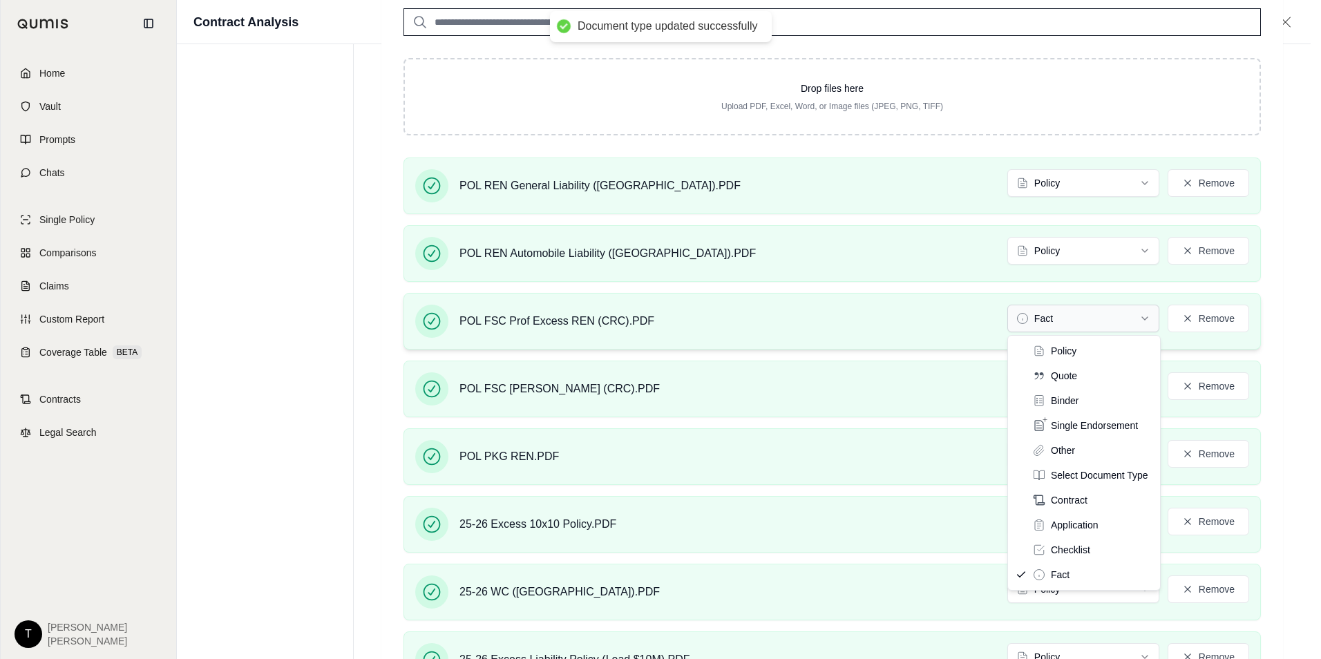
click at [1058, 319] on html "Document type updated successfully Document type updated successfully Home Vaul…" at bounding box center [660, 198] width 1321 height 1156
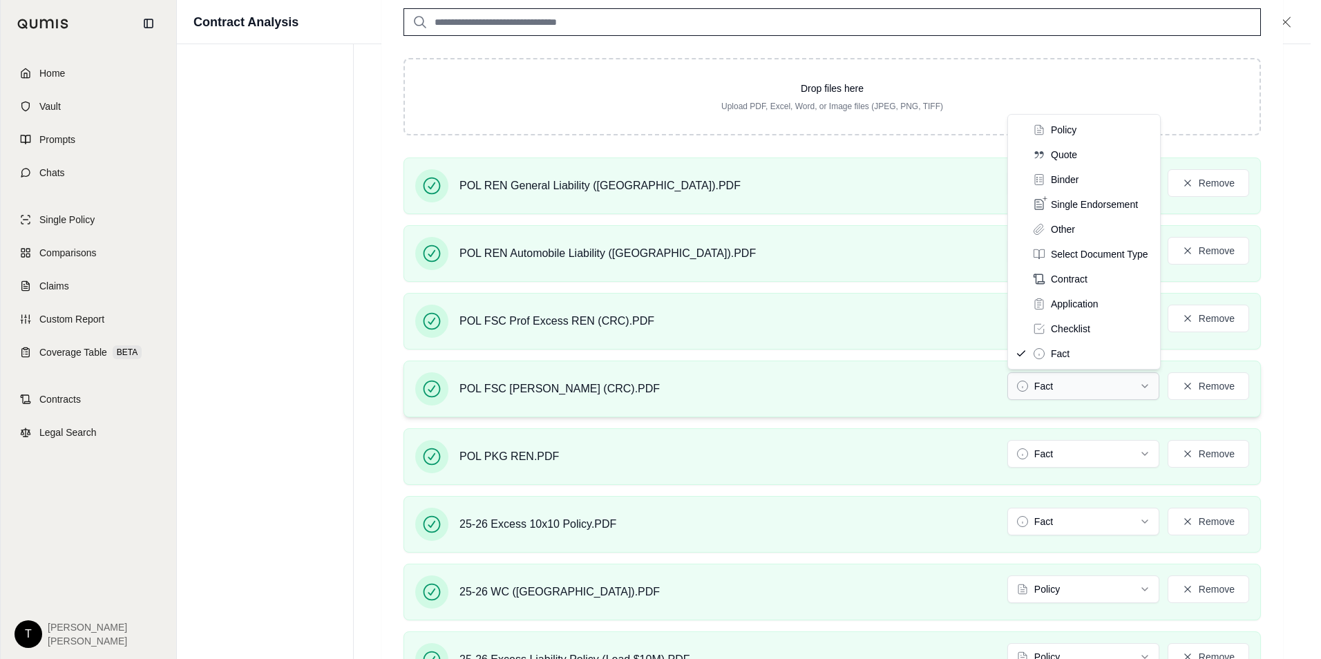
click at [1061, 388] on html "Document type updated successfully Home Vault Prompts Chats Single Policy Compa…" at bounding box center [660, 198] width 1321 height 1156
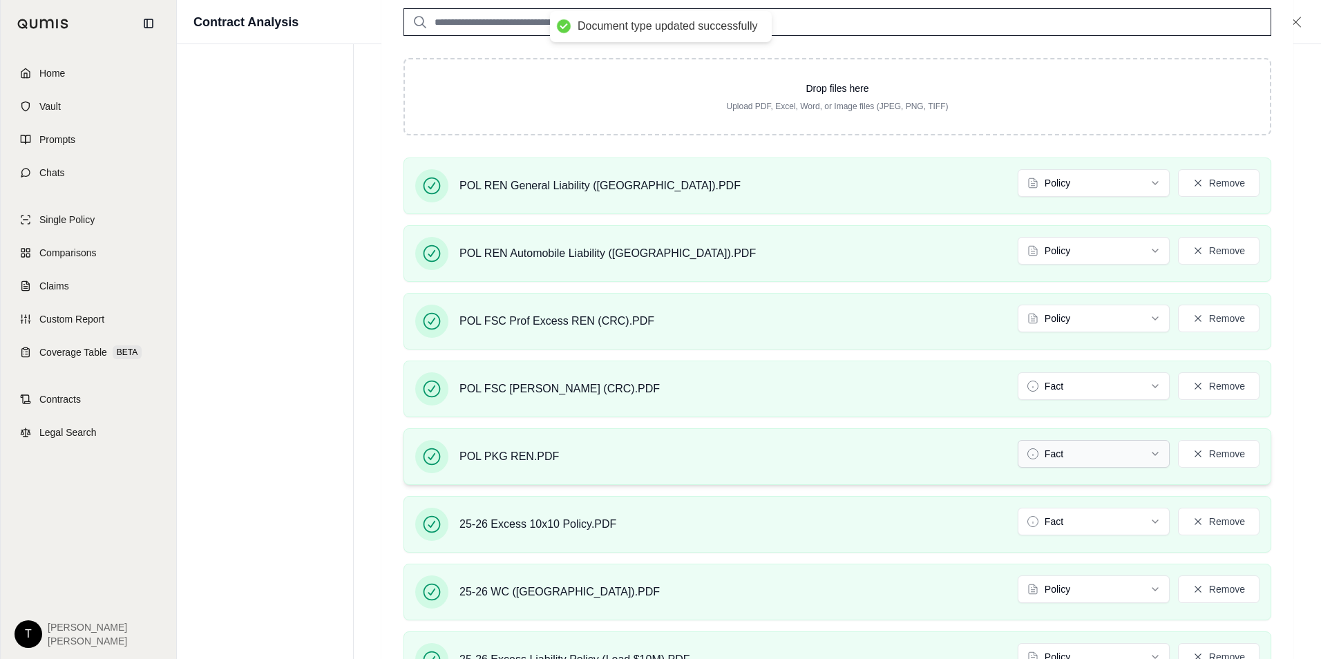
click at [1060, 450] on html "Document type updated successfully Home Vault Prompts Chats Single Policy Compa…" at bounding box center [660, 198] width 1321 height 1156
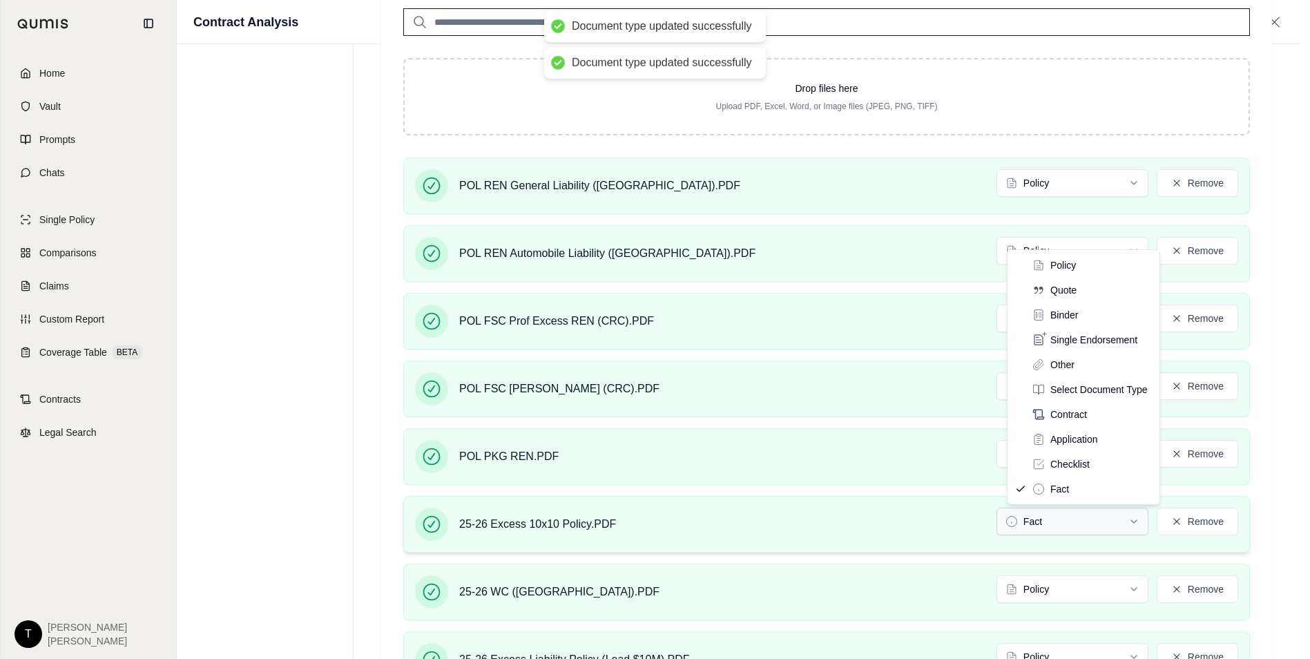
click at [1069, 517] on html "Document type updated successfully Document type updated successfully Home Vaul…" at bounding box center [655, 198] width 1310 height 1156
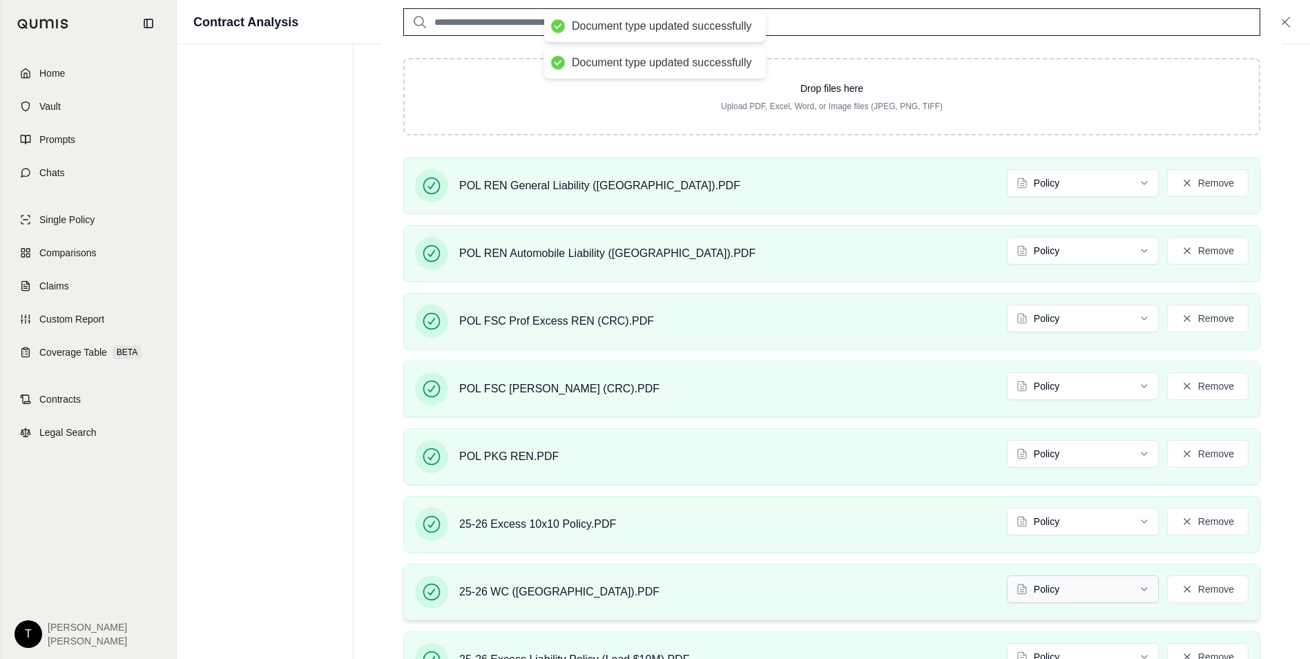
click at [1075, 586] on html "Document type updated successfully Document type updated successfully Home Vaul…" at bounding box center [655, 198] width 1310 height 1156
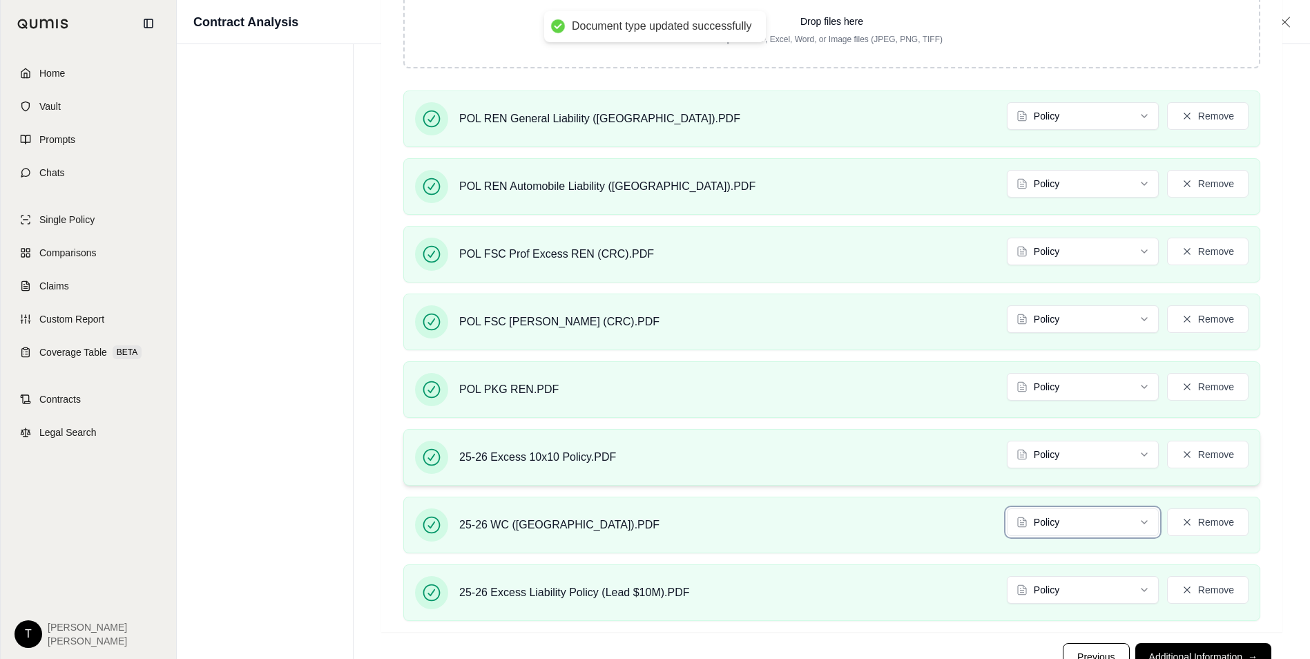
scroll to position [497, 0]
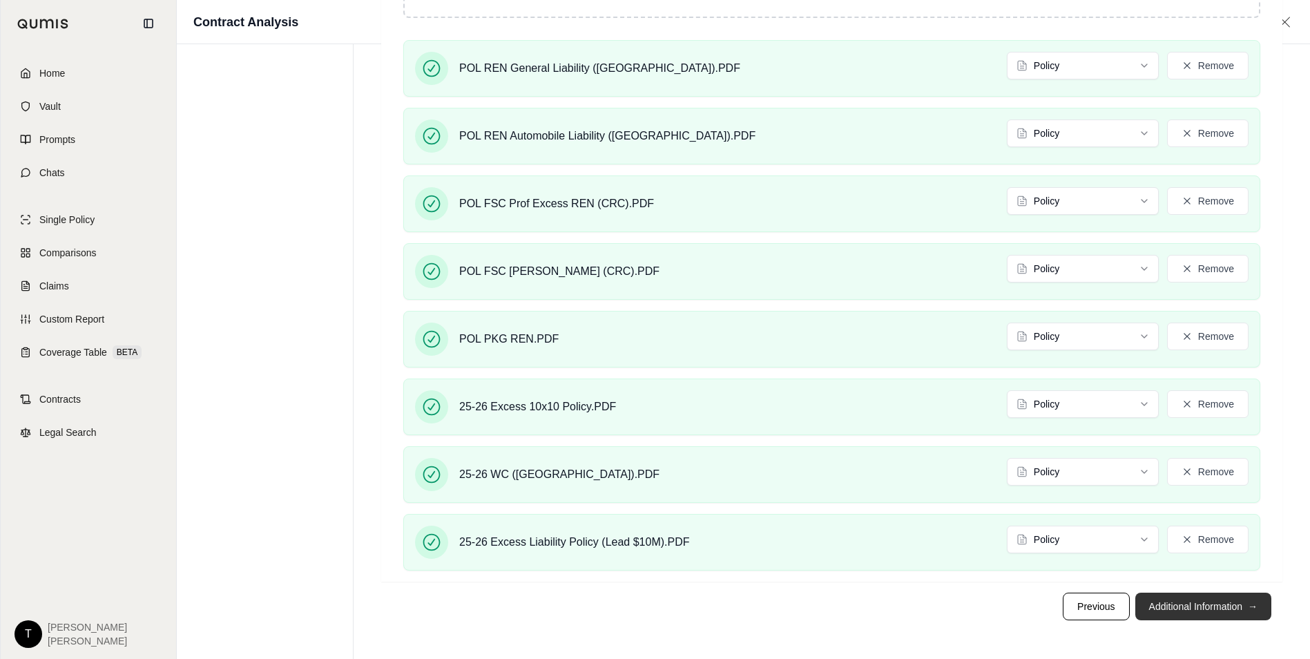
click at [1149, 608] on button "Additional Information →" at bounding box center [1204, 607] width 136 height 28
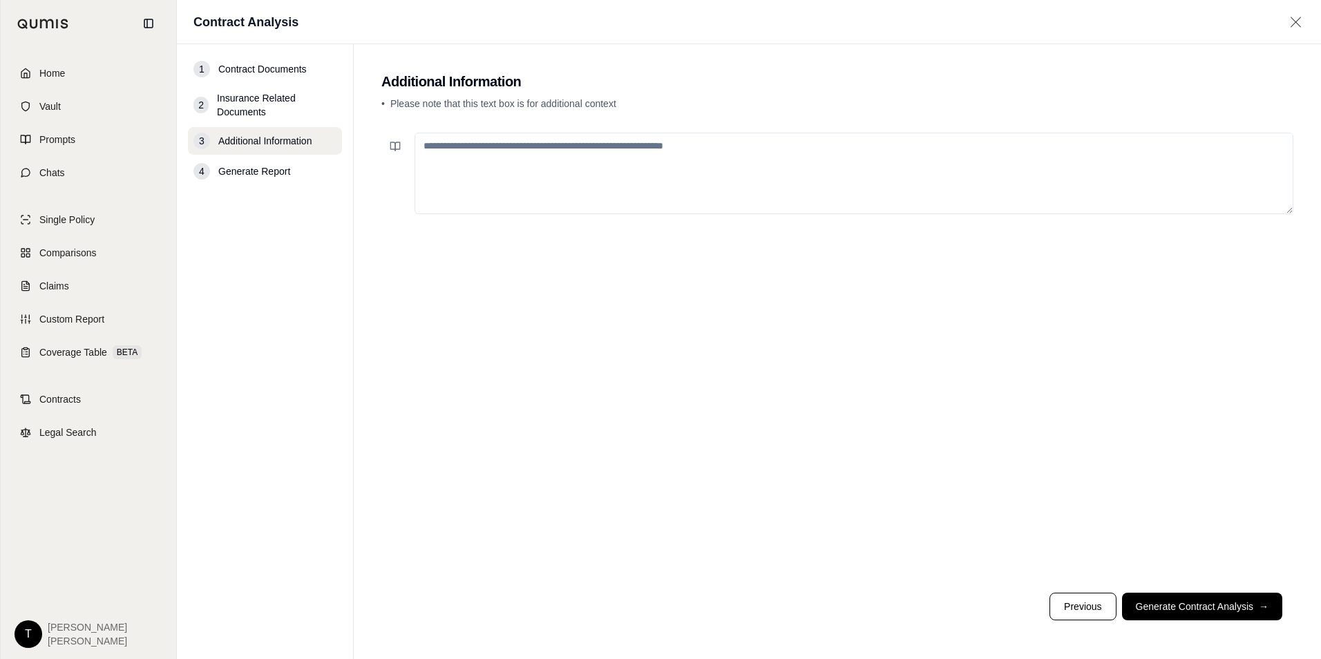
click at [510, 152] on textarea at bounding box center [853, 174] width 879 height 82
click at [1166, 605] on button "Generate Contract Analysis →" at bounding box center [1202, 607] width 160 height 28
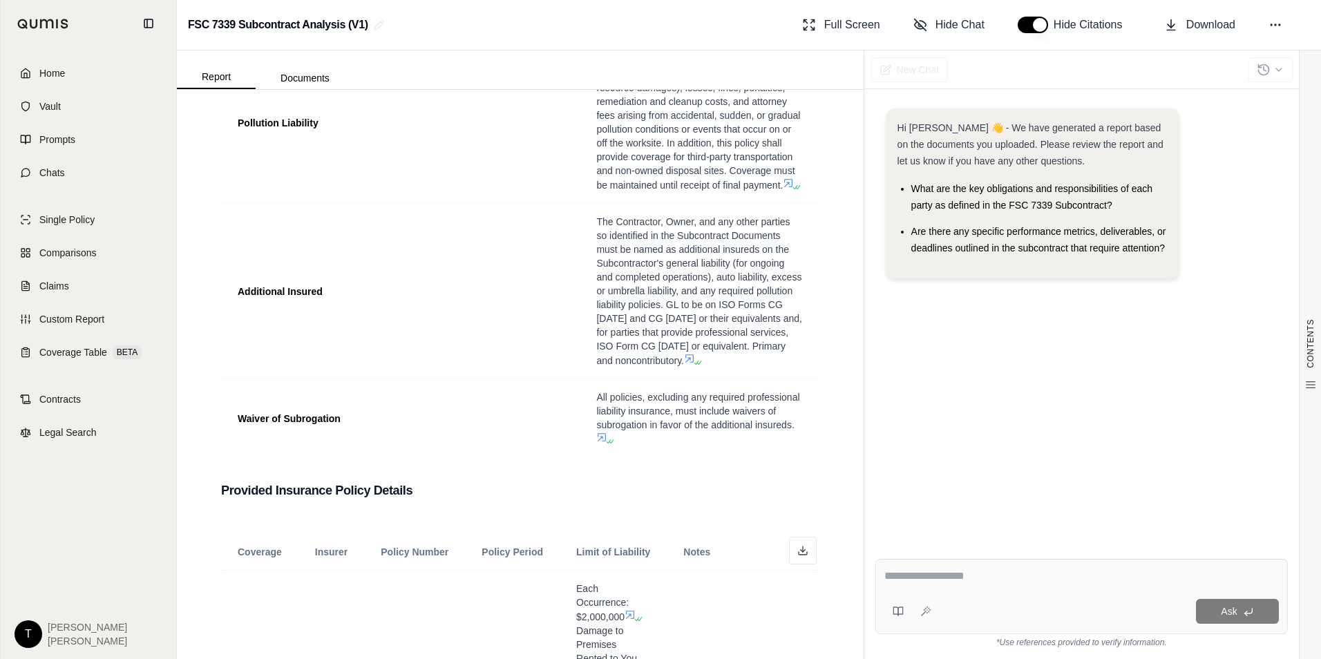
scroll to position [345, 0]
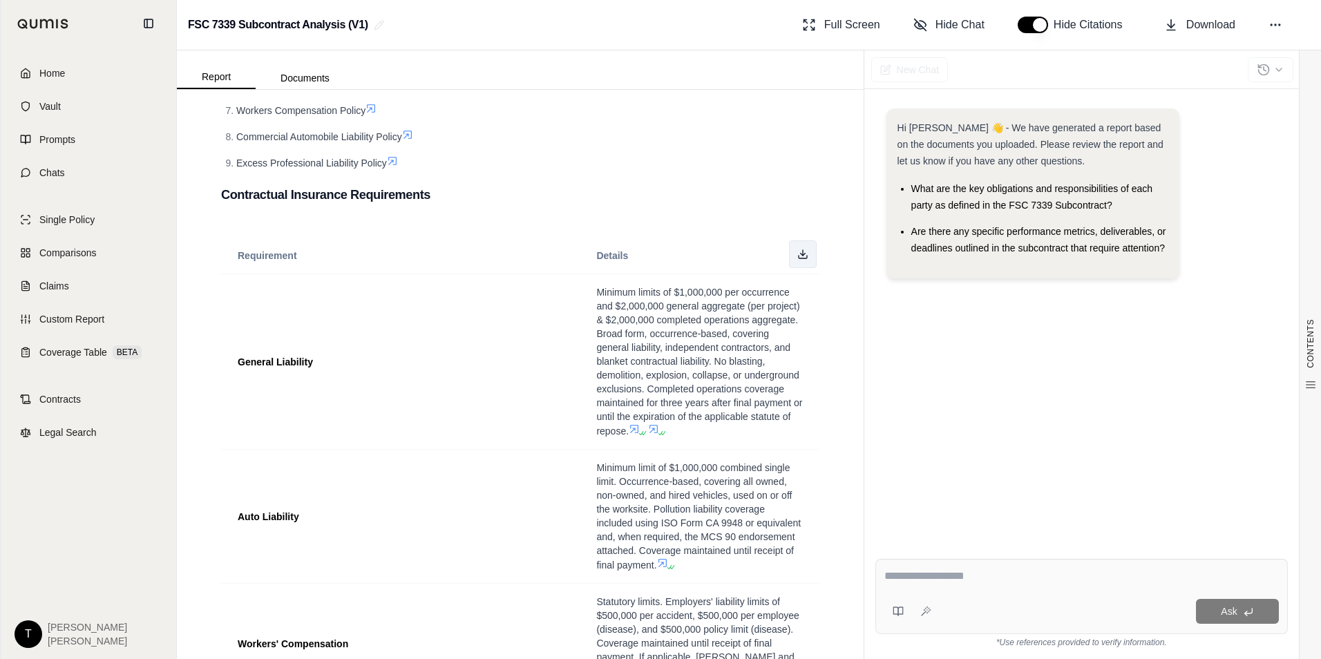
click at [798, 253] on button at bounding box center [803, 254] width 28 height 28
click at [629, 191] on h3 "Contractual Insurance Requirements" at bounding box center [520, 194] width 598 height 25
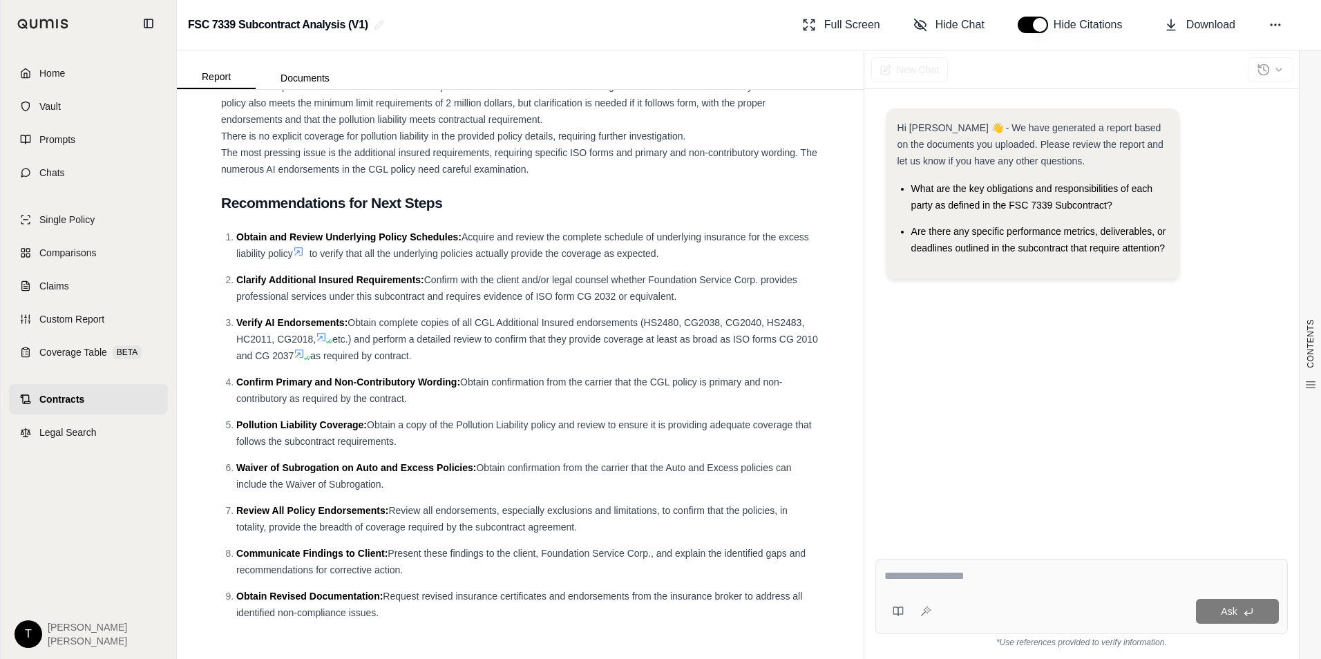
scroll to position [5295, 0]
click at [924, 579] on textarea at bounding box center [1081, 576] width 394 height 17
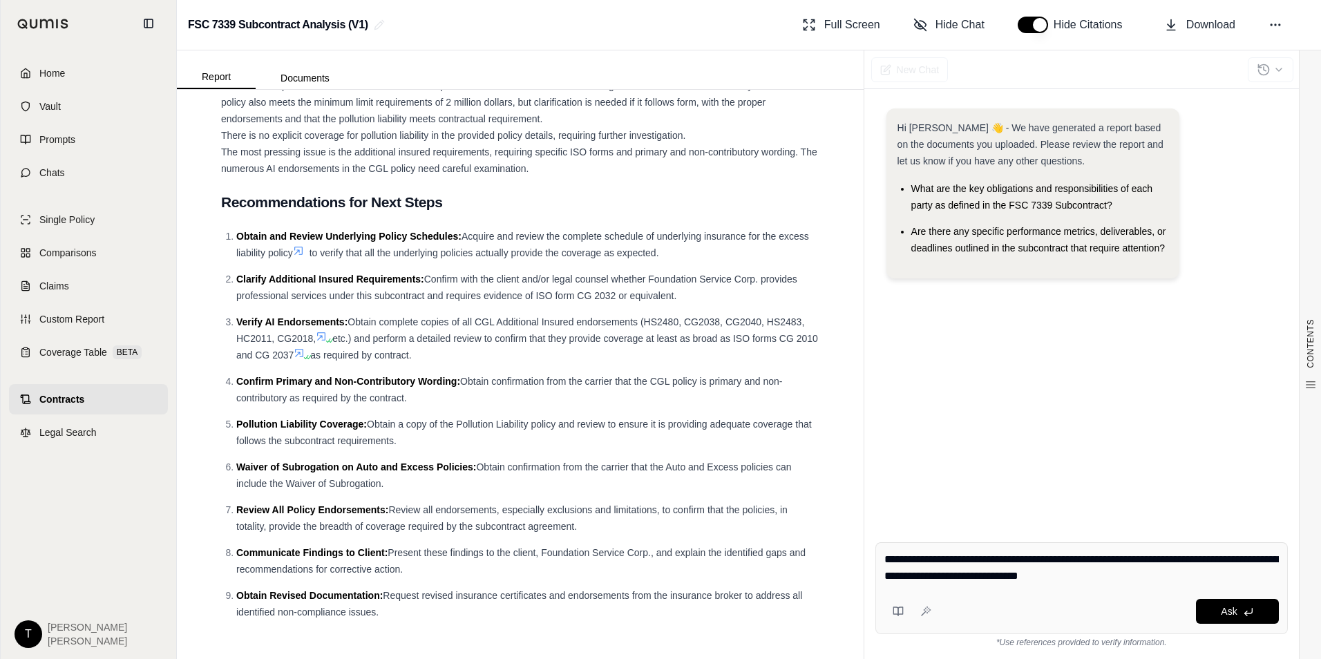
type textarea "**********"
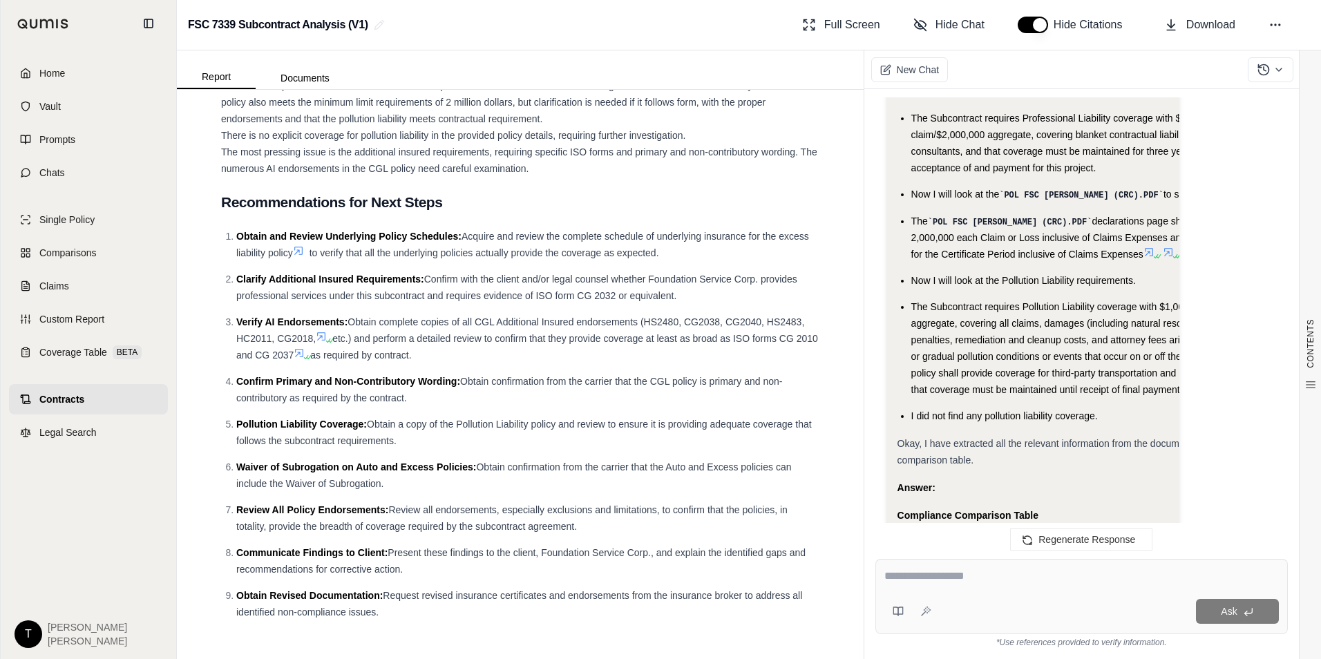
scroll to position [2420, 0]
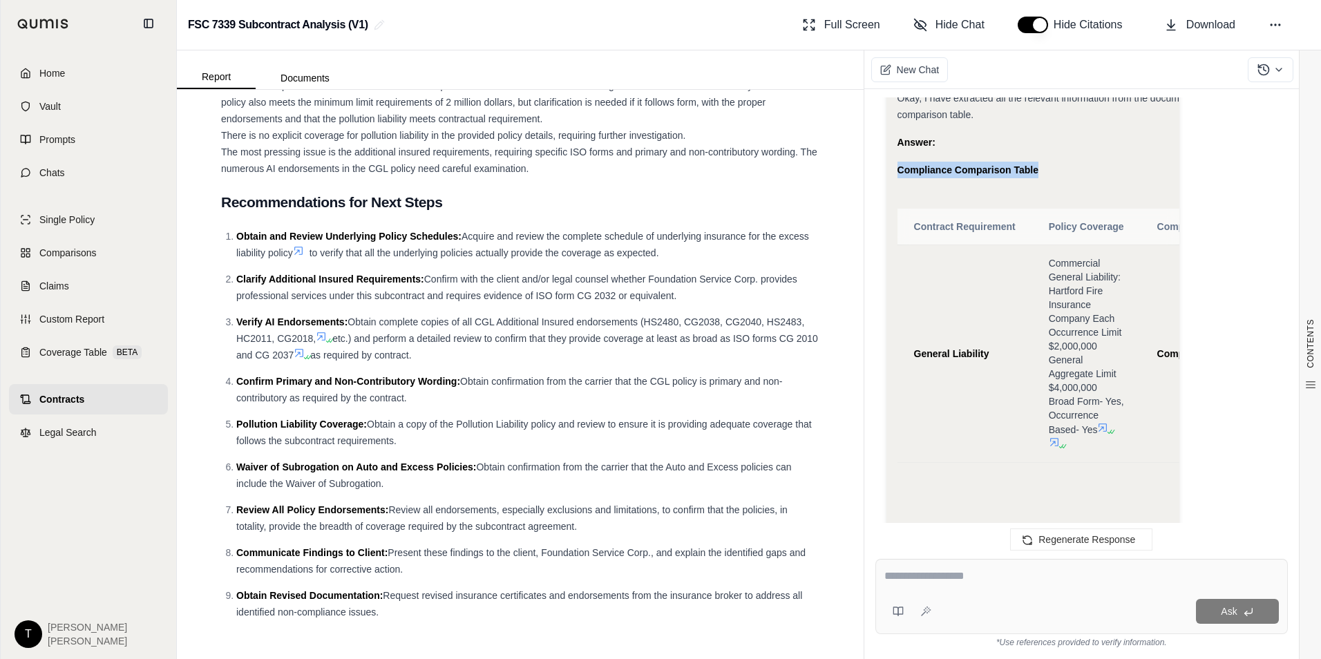
drag, startPoint x: 900, startPoint y: 112, endPoint x: 1190, endPoint y: 124, distance: 290.4
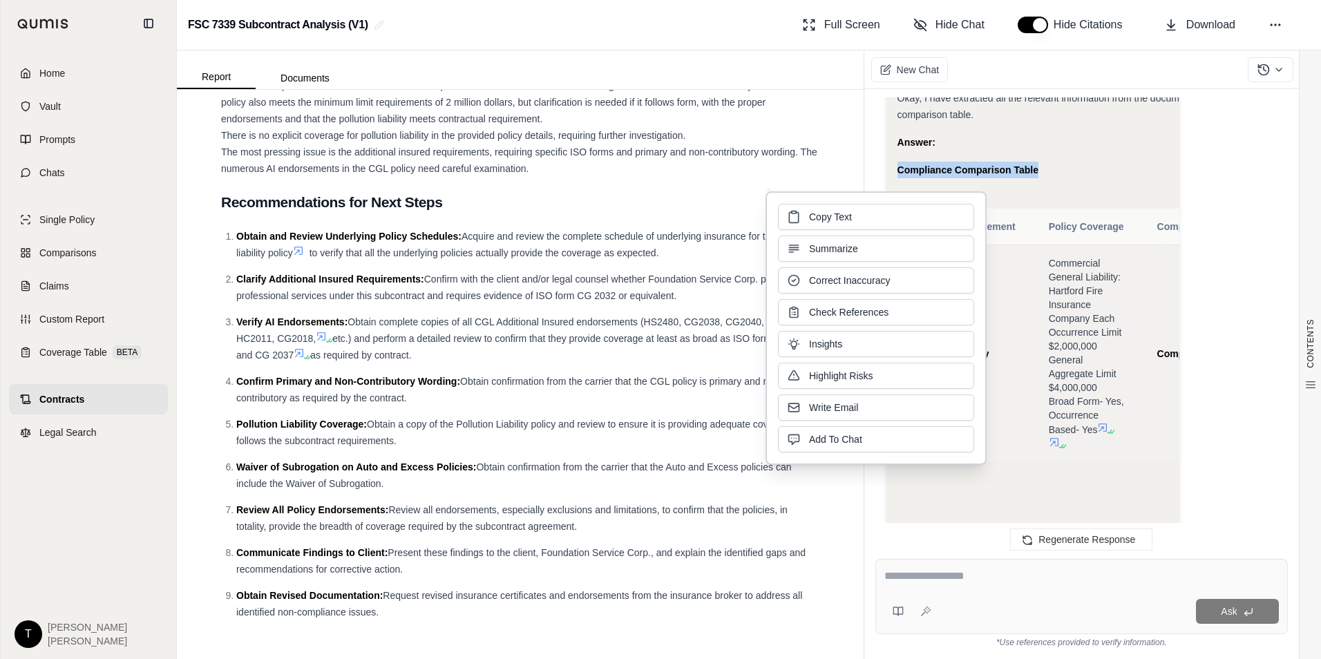
drag, startPoint x: 946, startPoint y: 235, endPoint x: 1016, endPoint y: 190, distance: 83.5
click at [1016, 245] on td "General Liability" at bounding box center [964, 354] width 135 height 218
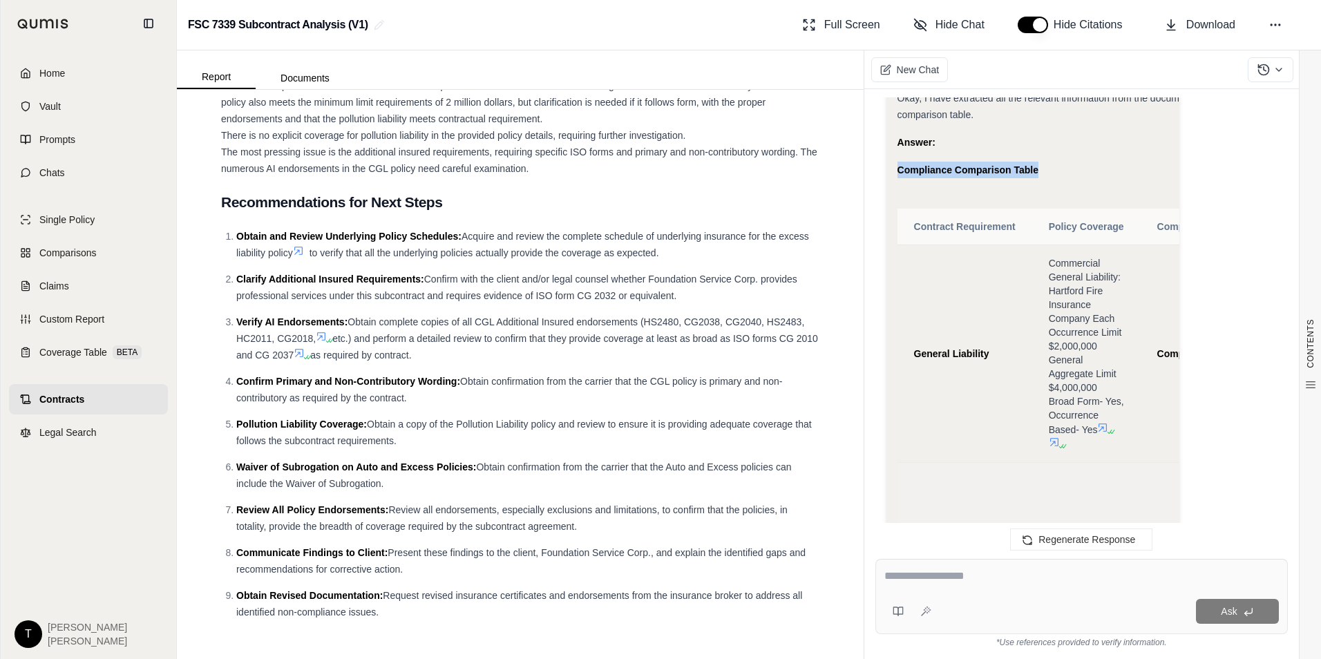
click at [934, 475] on td "Auto Liability" at bounding box center [964, 633] width 135 height 341
click at [649, 44] on div "FSC 7339 Subcontract Analysis (V1) Full Screen Hide Chat Hide Citations Download" at bounding box center [749, 25] width 1144 height 50
click at [1014, 463] on td "Auto Liability" at bounding box center [964, 633] width 135 height 341
click at [1277, 70] on icon at bounding box center [1279, 69] width 6 height 3
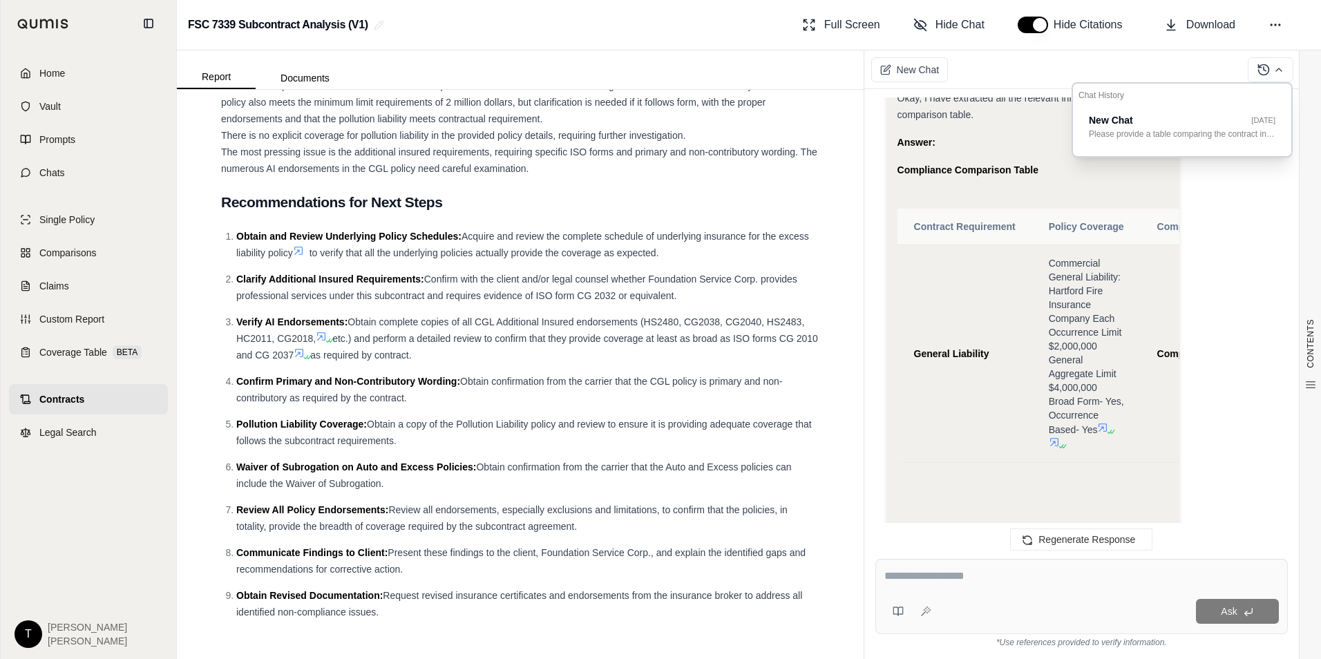
click at [1054, 64] on div "New Chat" at bounding box center [1092, 69] width 457 height 39
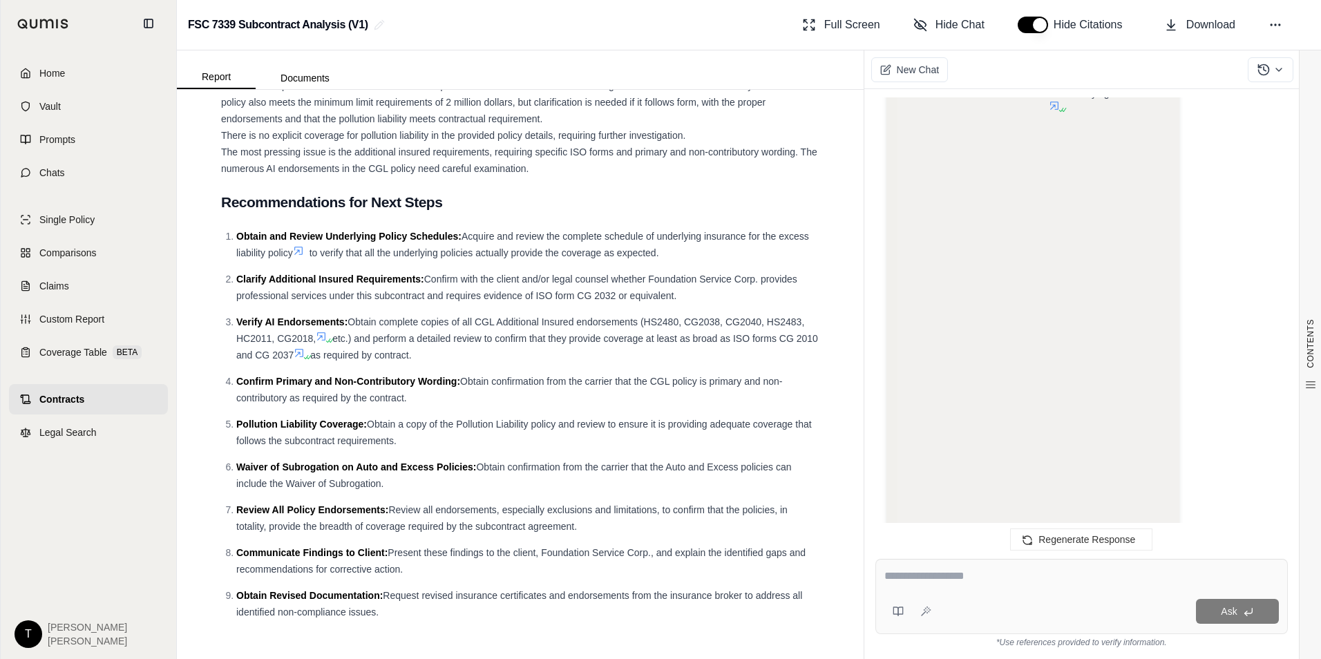
scroll to position [5873, 0]
